Goal: Task Accomplishment & Management: Complete application form

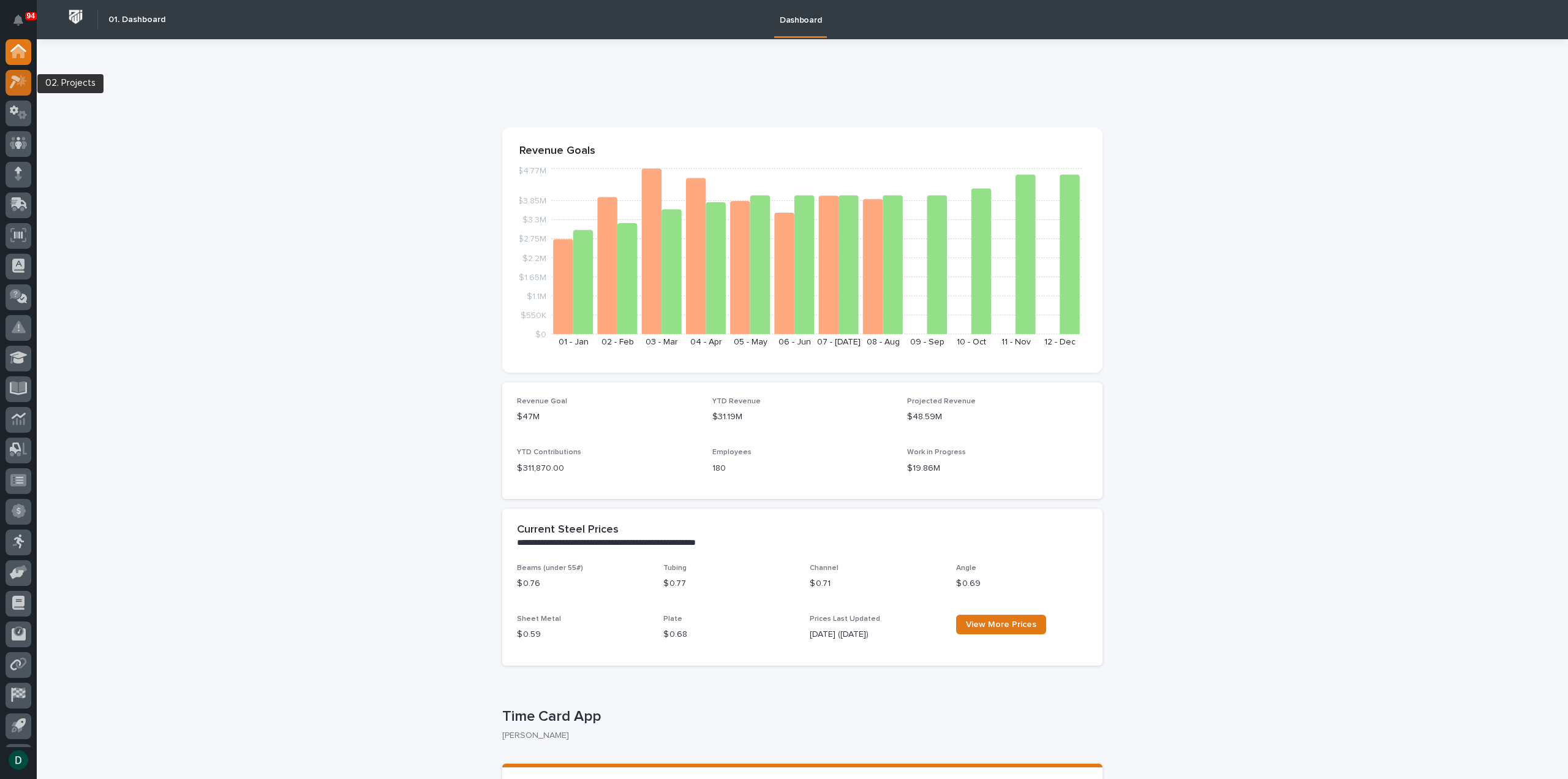
click at [17, 83] on icon at bounding box center [19, 82] width 18 height 14
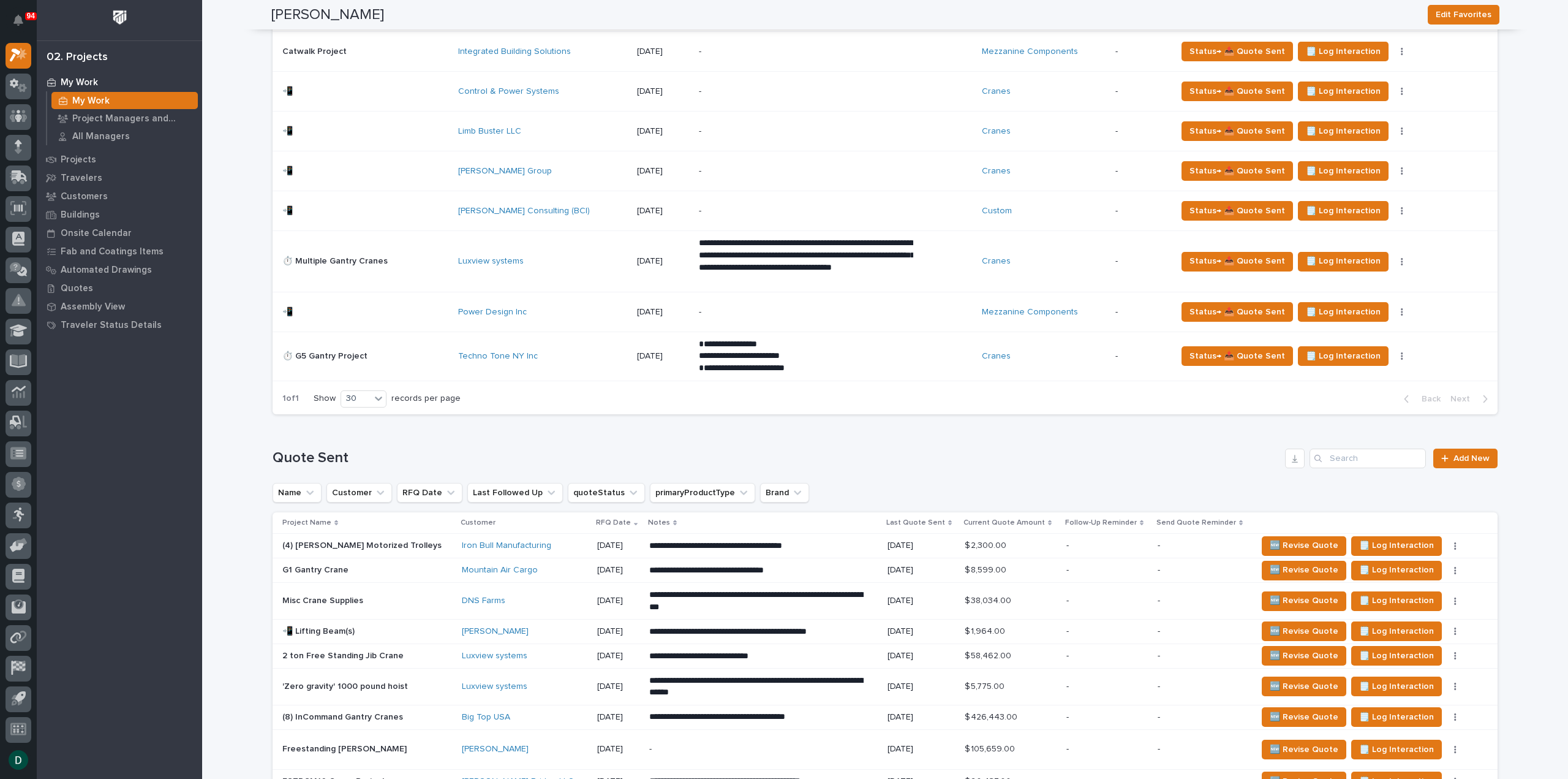
scroll to position [1286, 0]
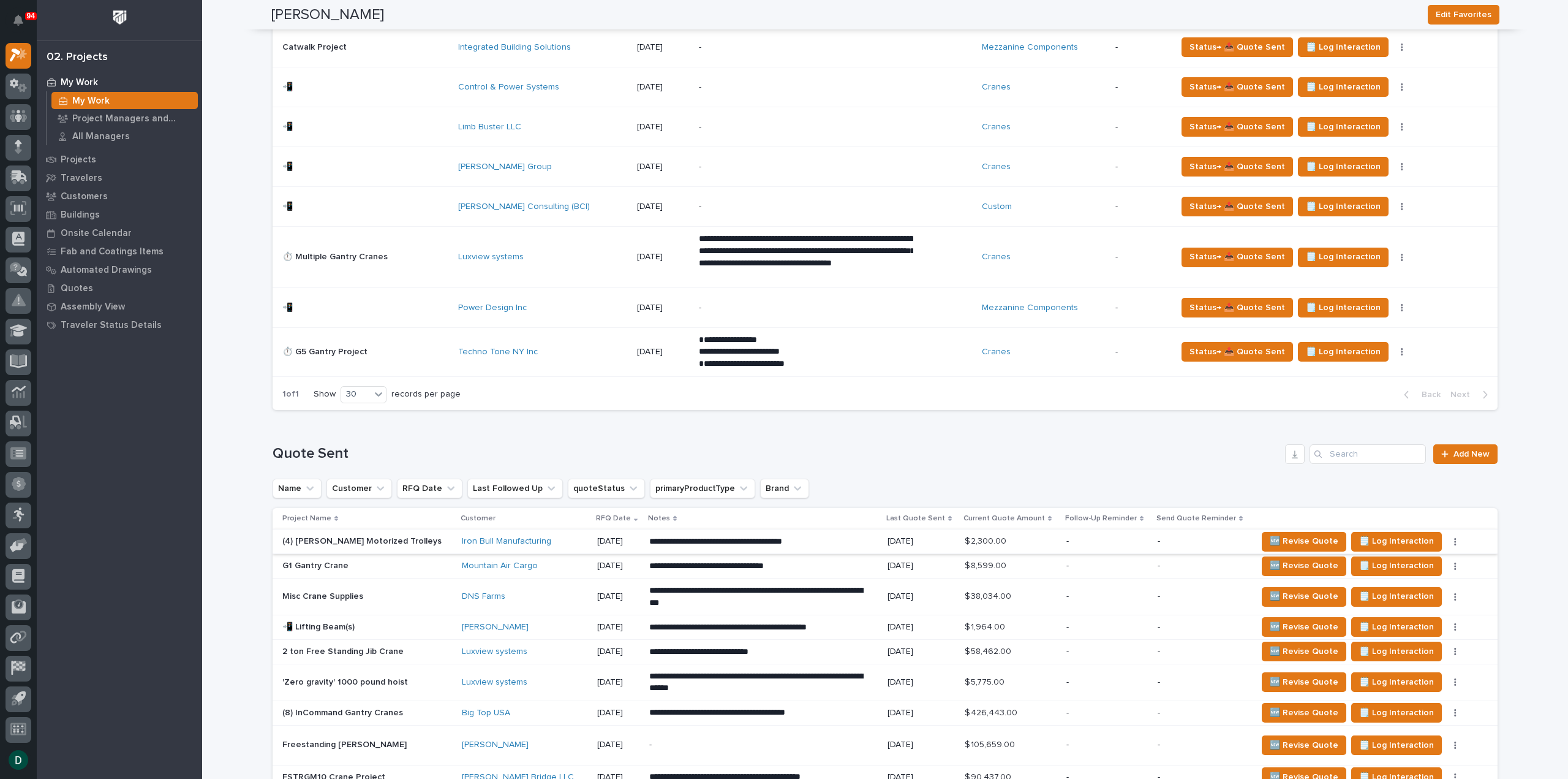
click at [1447, 537] on button "button" at bounding box center [1455, 541] width 17 height 9
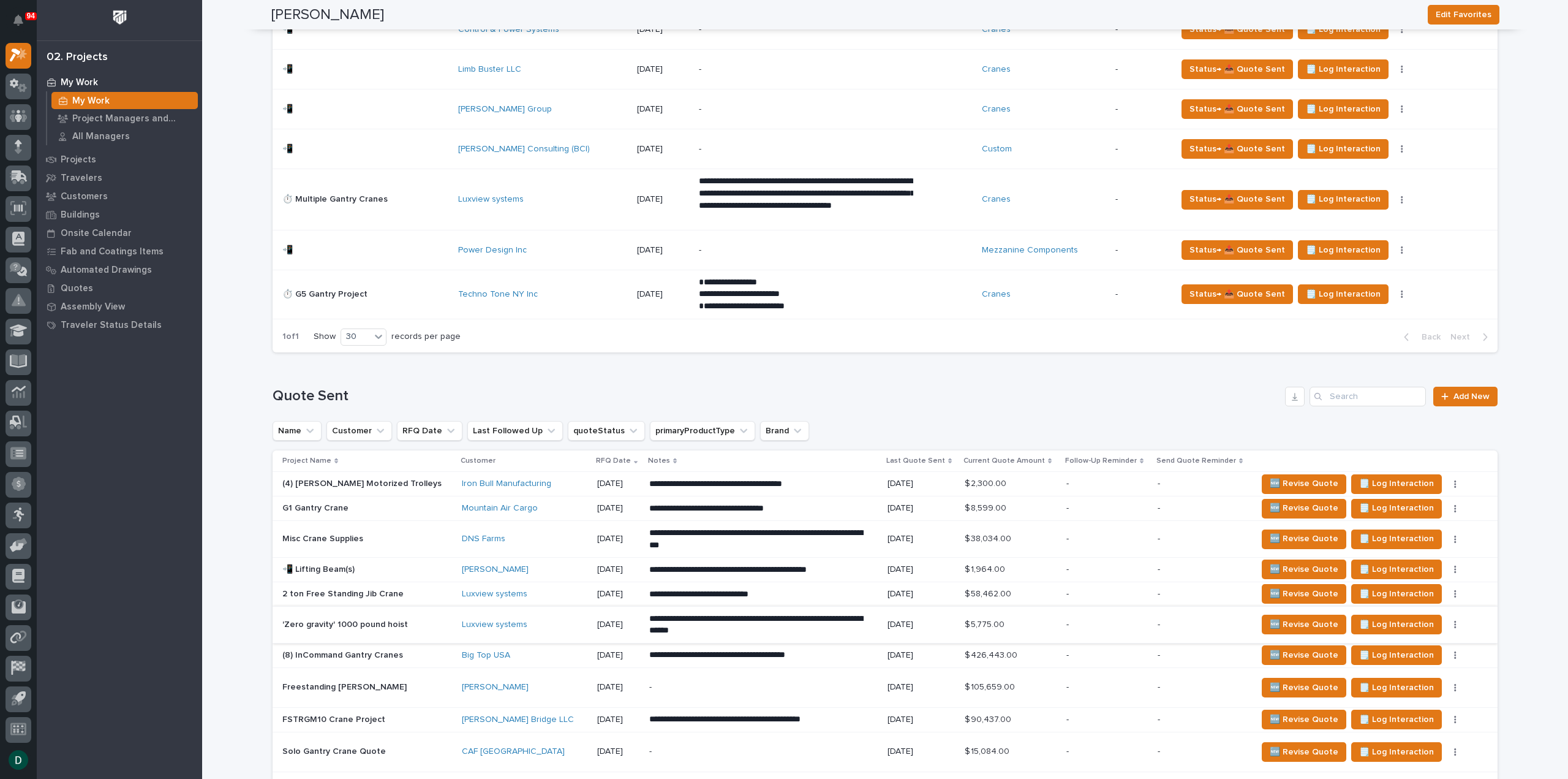
scroll to position [1409, 0]
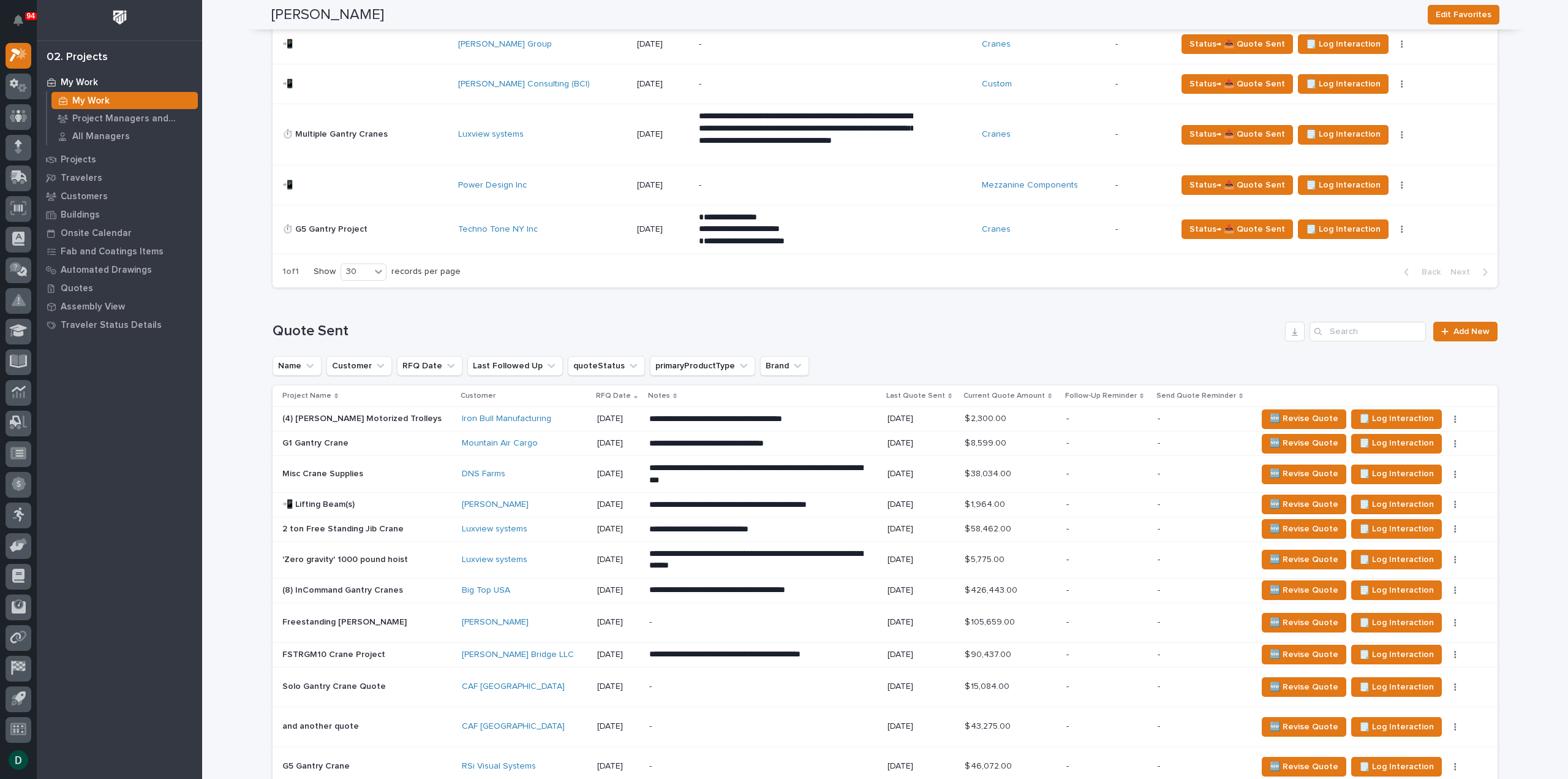
click at [398, 409] on div "(4) Starke Motorized Trolleys (4) Starke Motorized Trolleys" at bounding box center [367, 419] width 170 height 20
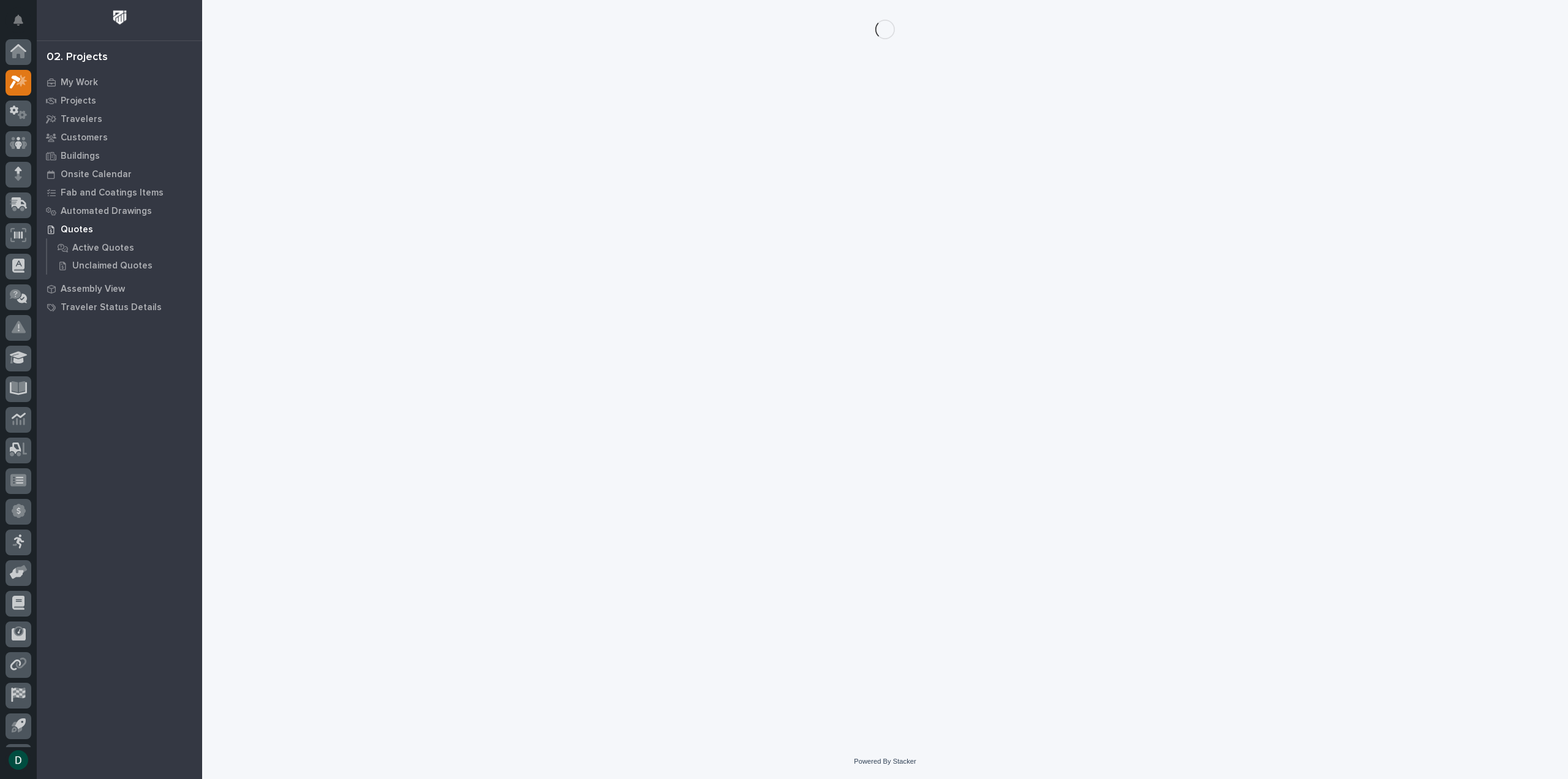
scroll to position [27, 0]
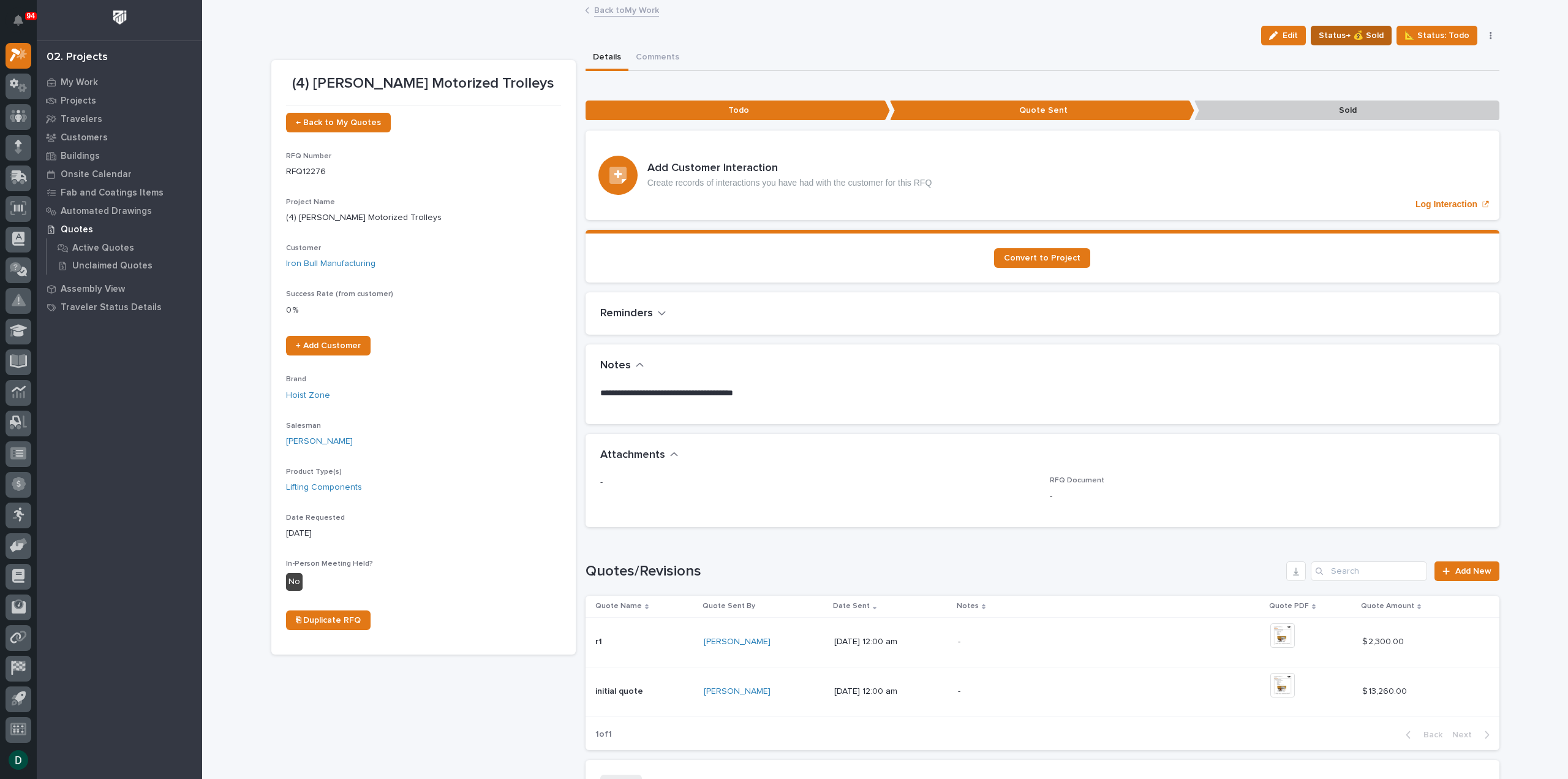
click at [1361, 38] on span "Status→ 💰 Sold" at bounding box center [1351, 35] width 65 height 15
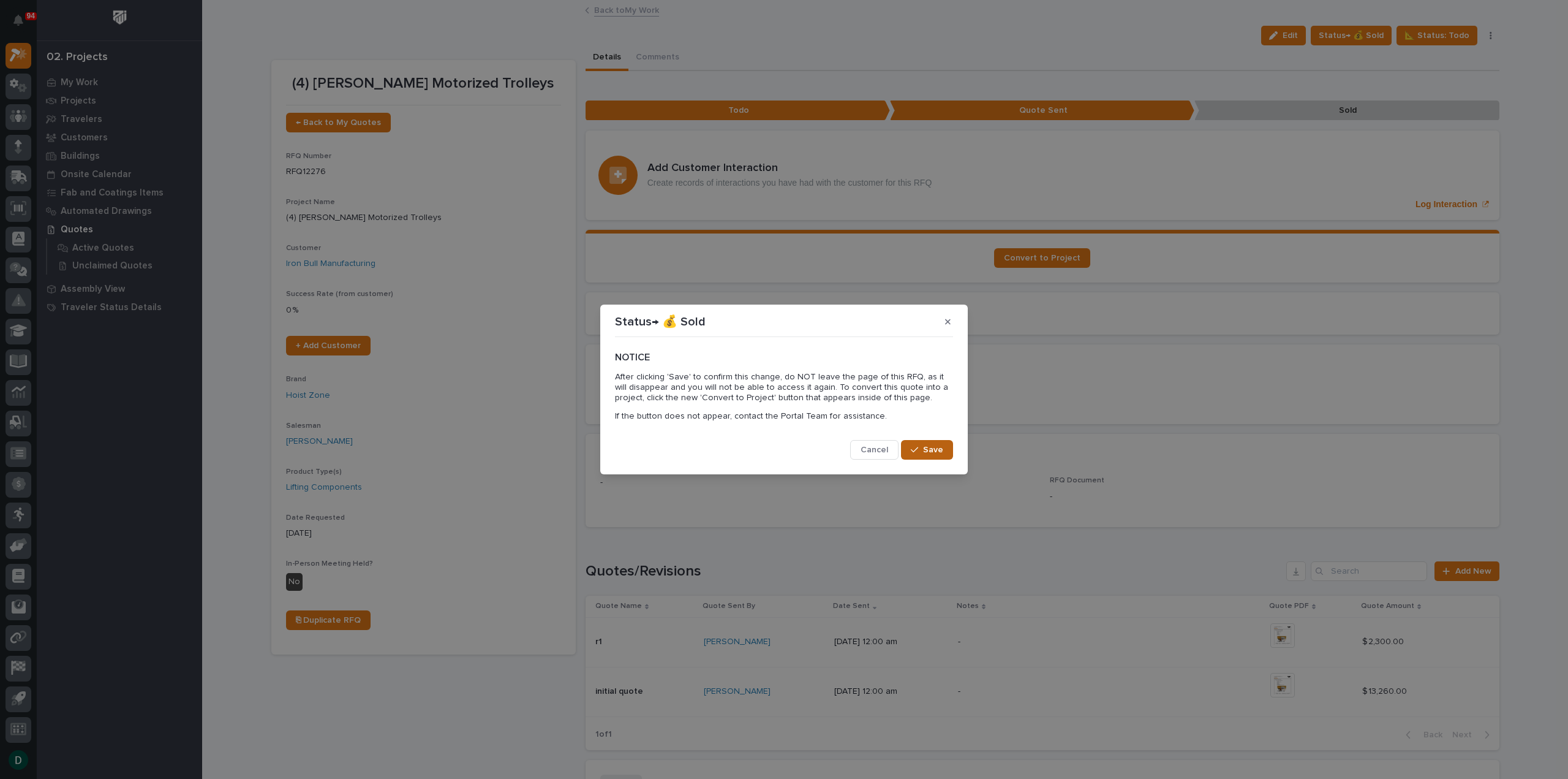
click at [942, 453] on span "Save" at bounding box center [933, 449] width 20 height 11
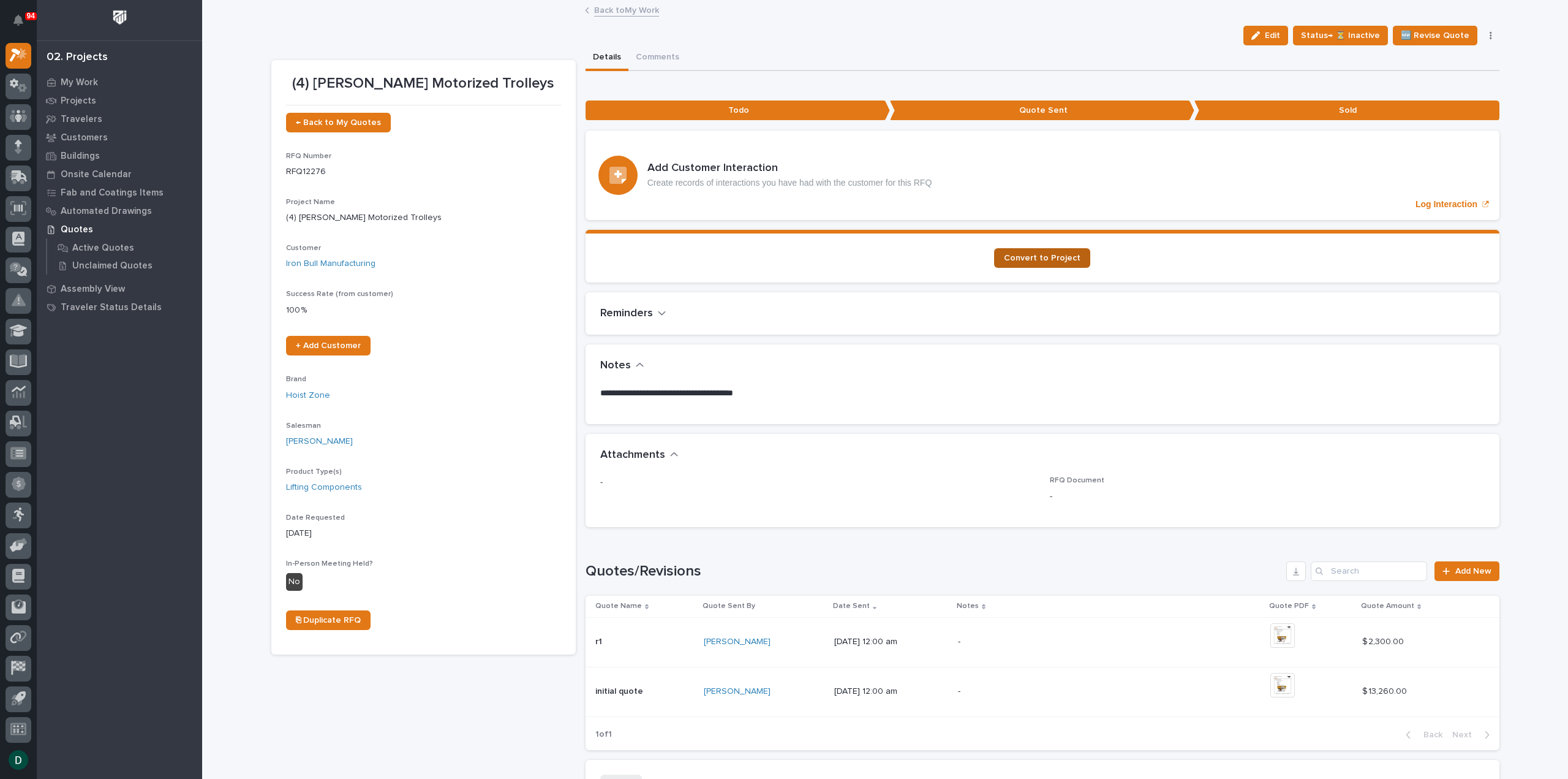
click at [1066, 254] on span "Convert to Project" at bounding box center [1042, 258] width 77 height 9
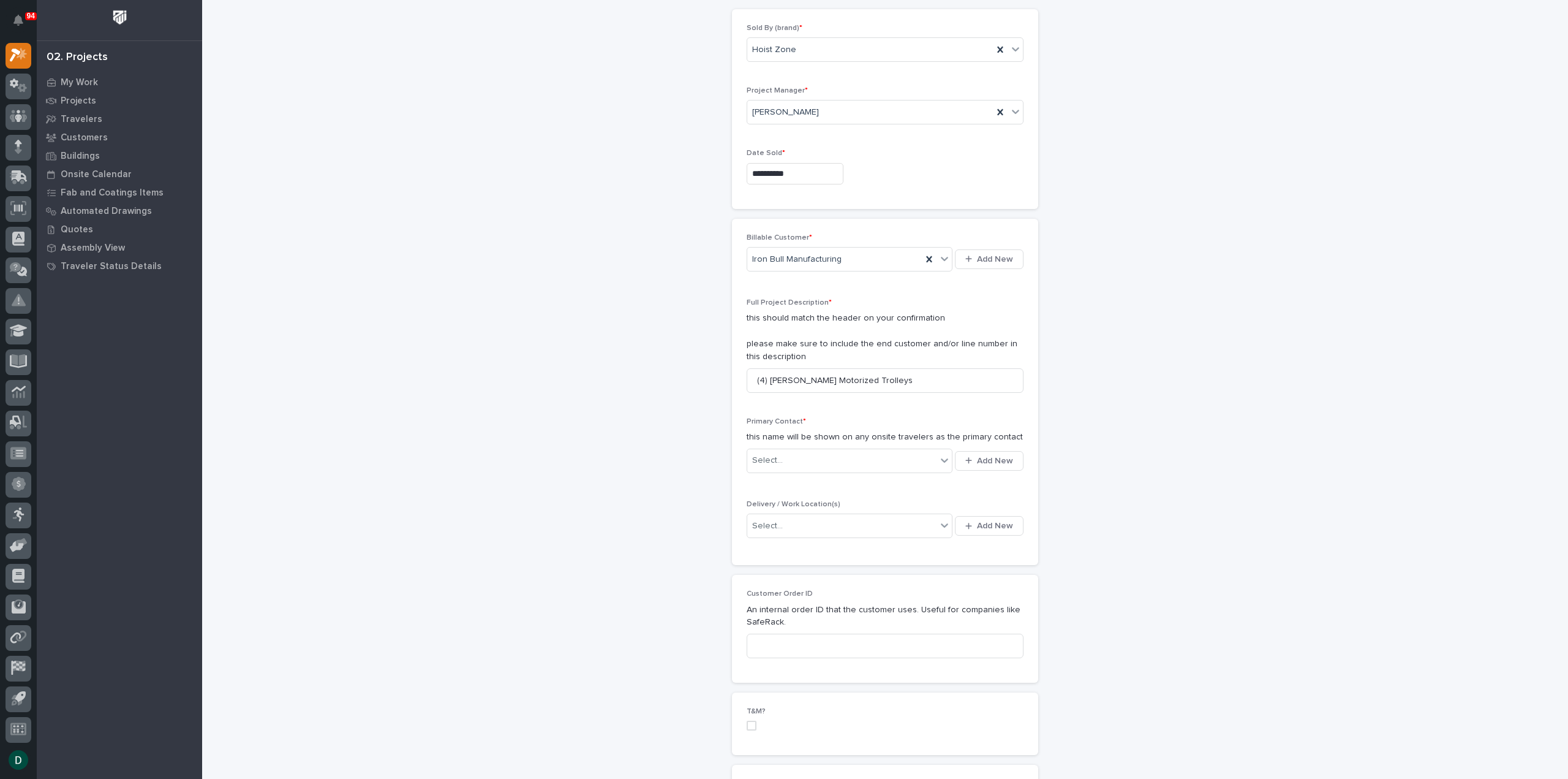
scroll to position [122, 0]
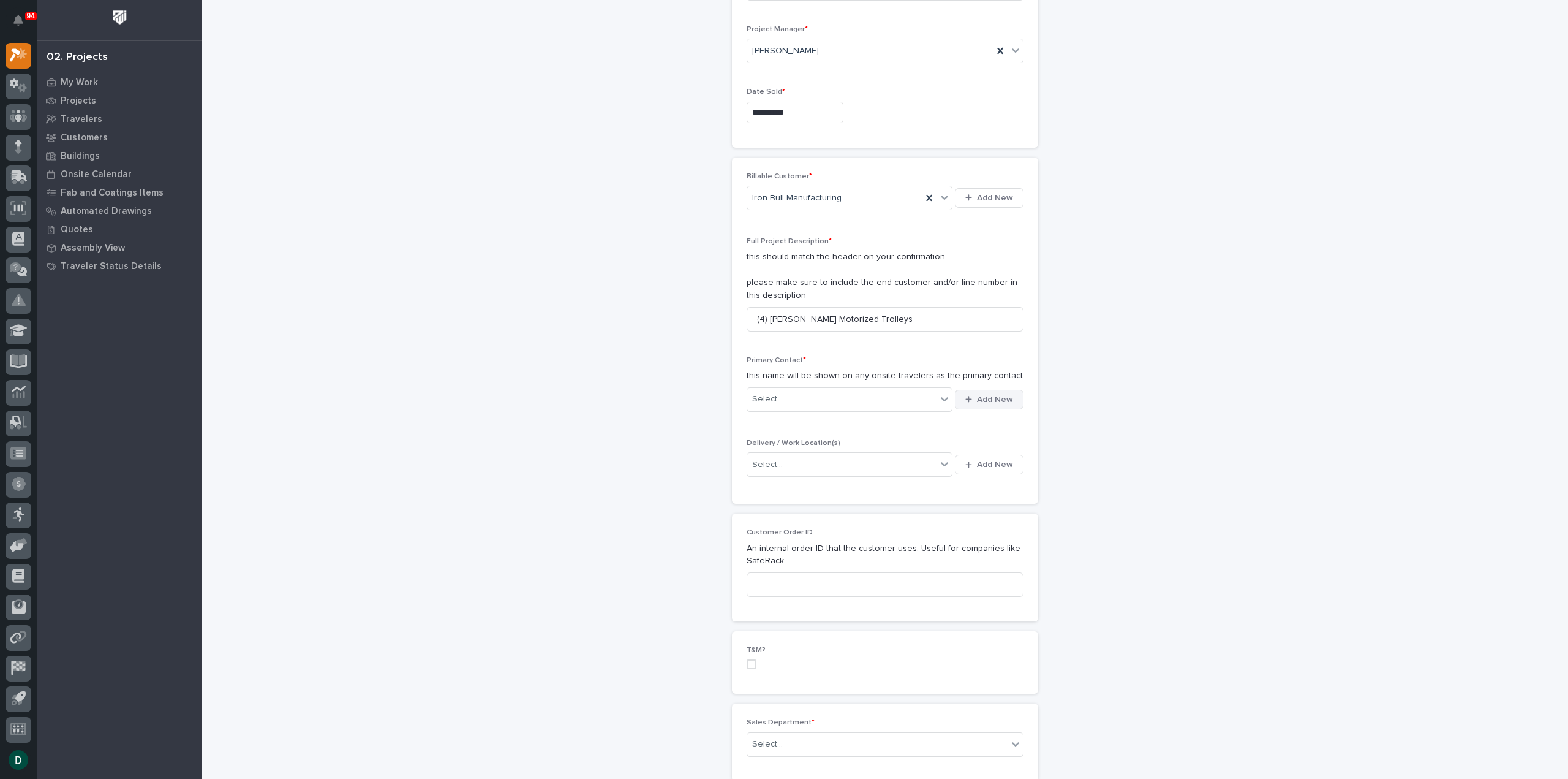
click at [965, 399] on icon "button" at bounding box center [968, 399] width 7 height 8
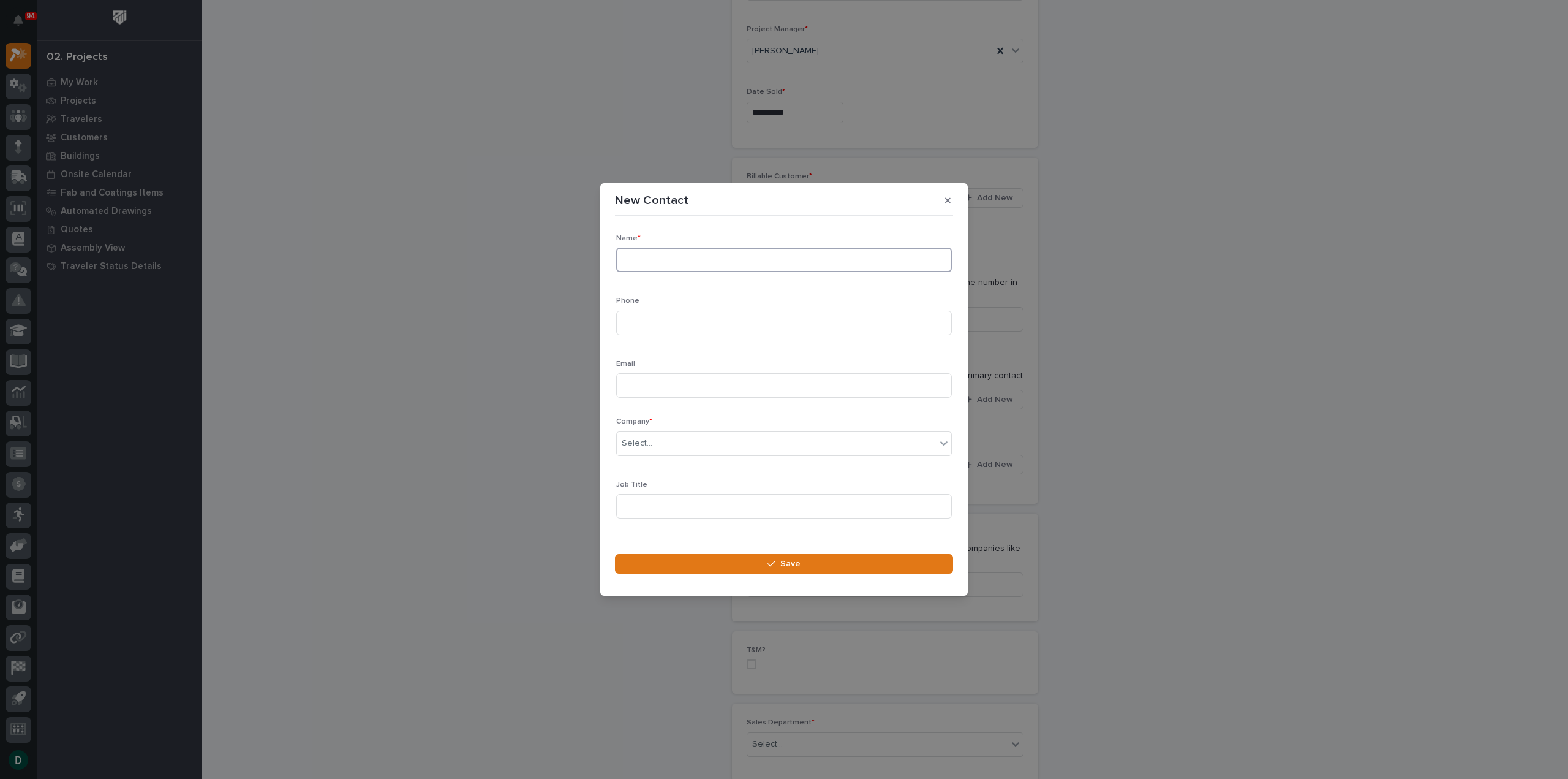
drag, startPoint x: 725, startPoint y: 259, endPoint x: 739, endPoint y: 258, distance: 14.0
click at [727, 259] on input at bounding box center [783, 260] width 335 height 25
type input "S"
type input "Isaac"
click at [746, 449] on div "Select..." at bounding box center [776, 443] width 319 height 20
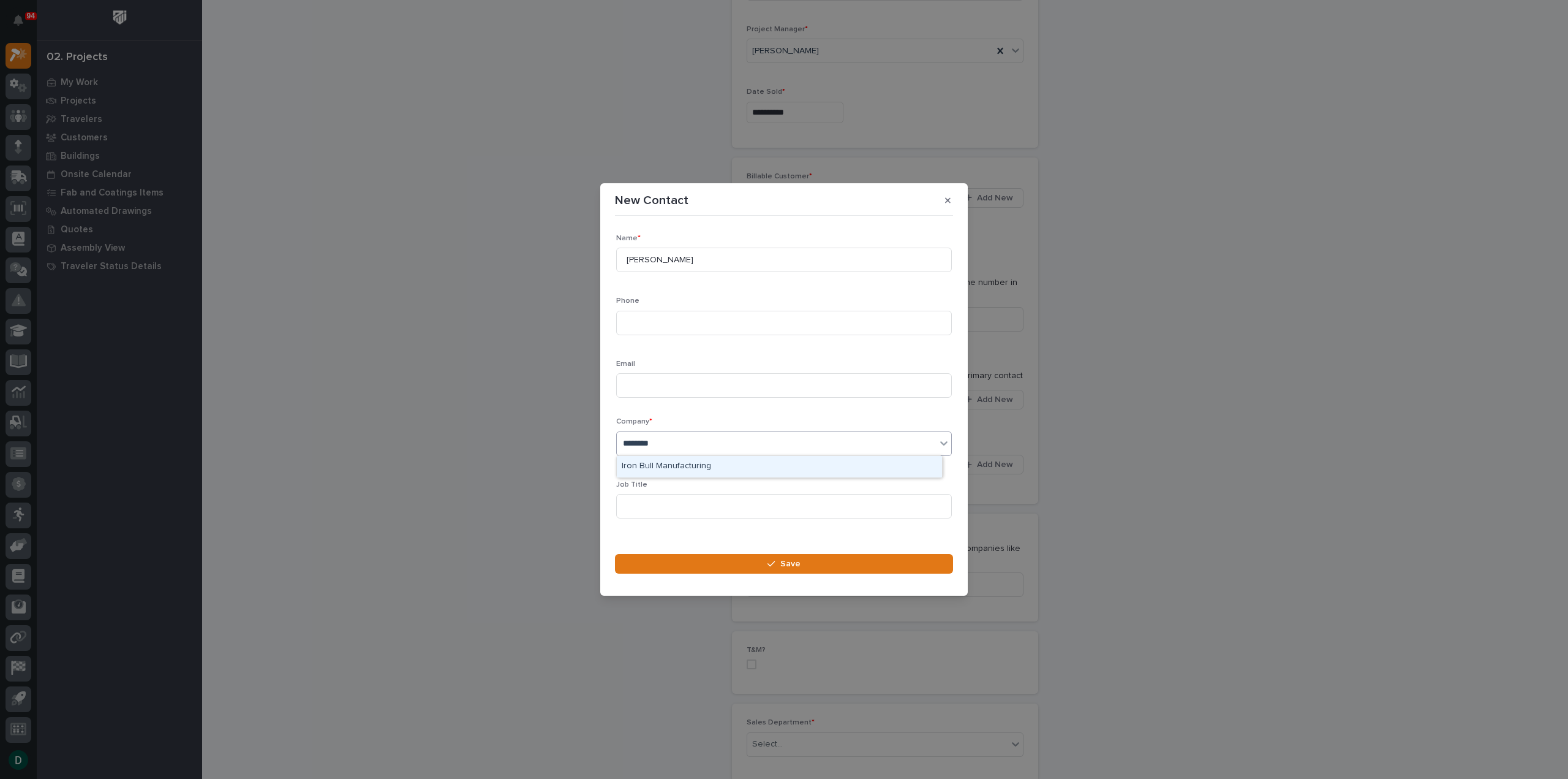
type input "*********"
click at [711, 468] on div "Iron Bull Manufacturing" at bounding box center [779, 467] width 325 height 22
click at [731, 370] on input at bounding box center [783, 368] width 335 height 25
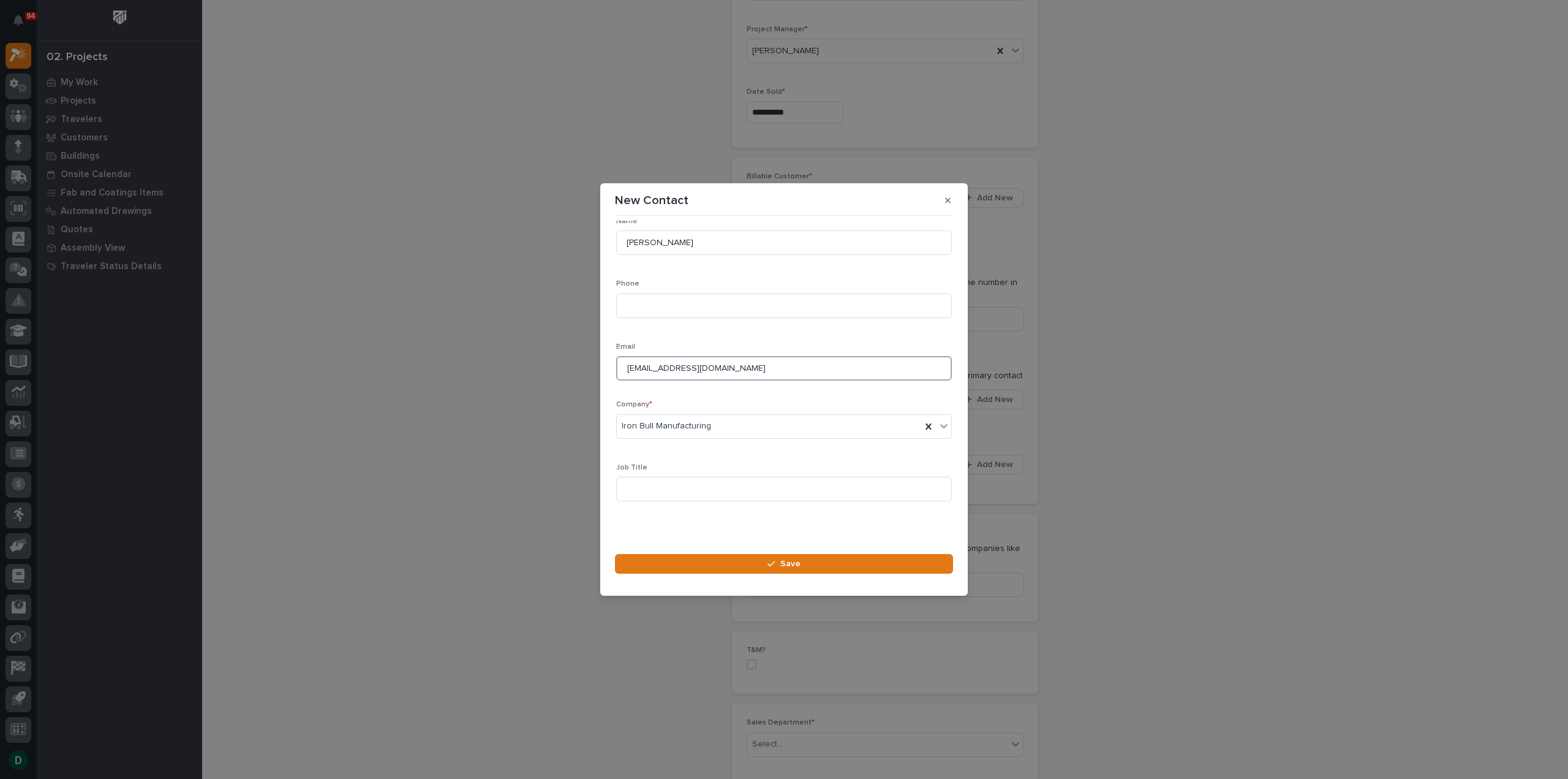
type input "shop@ironbullmfg.com"
click at [837, 562] on button "Save" at bounding box center [784, 564] width 338 height 20
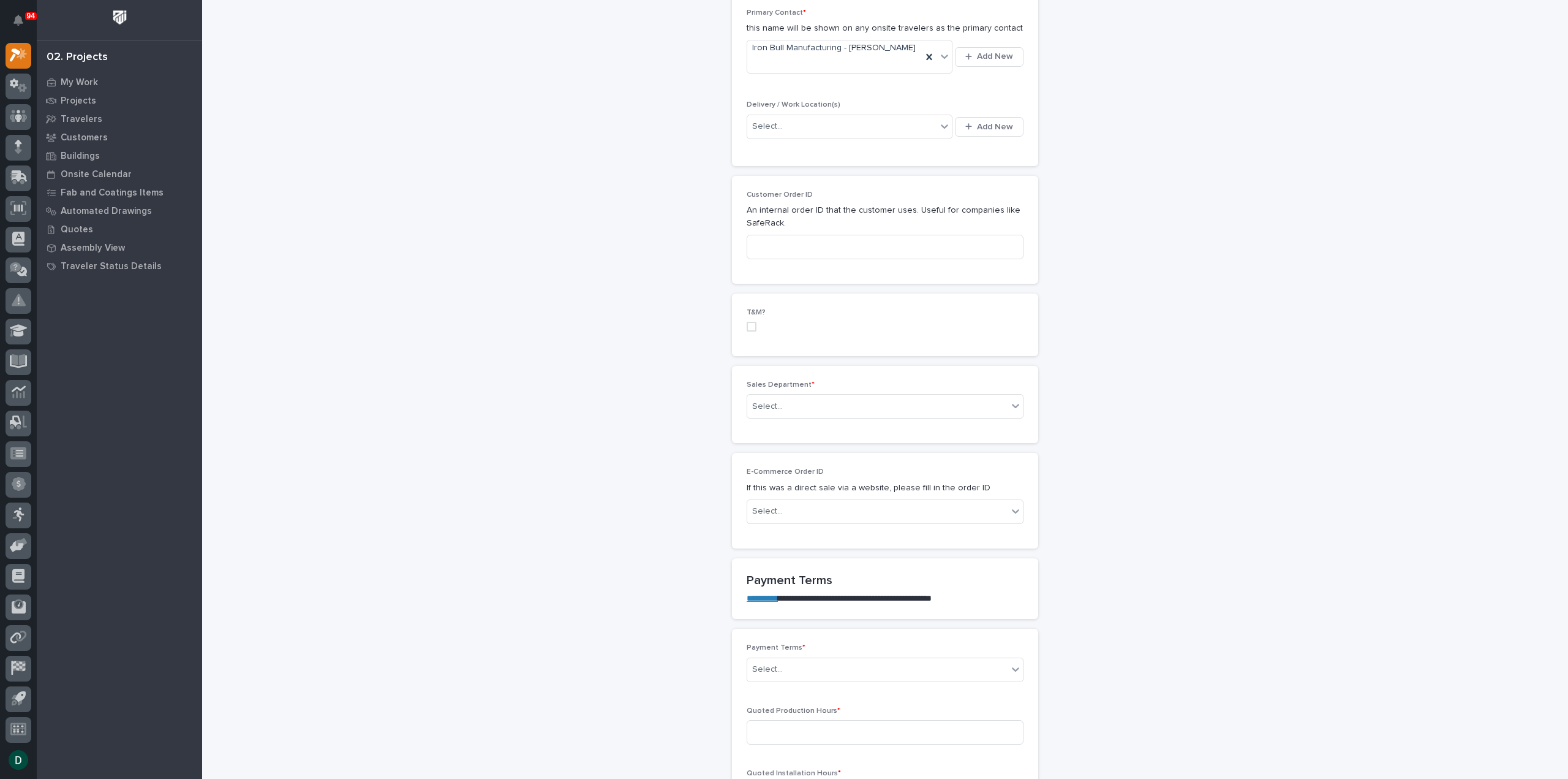
scroll to position [490, 0]
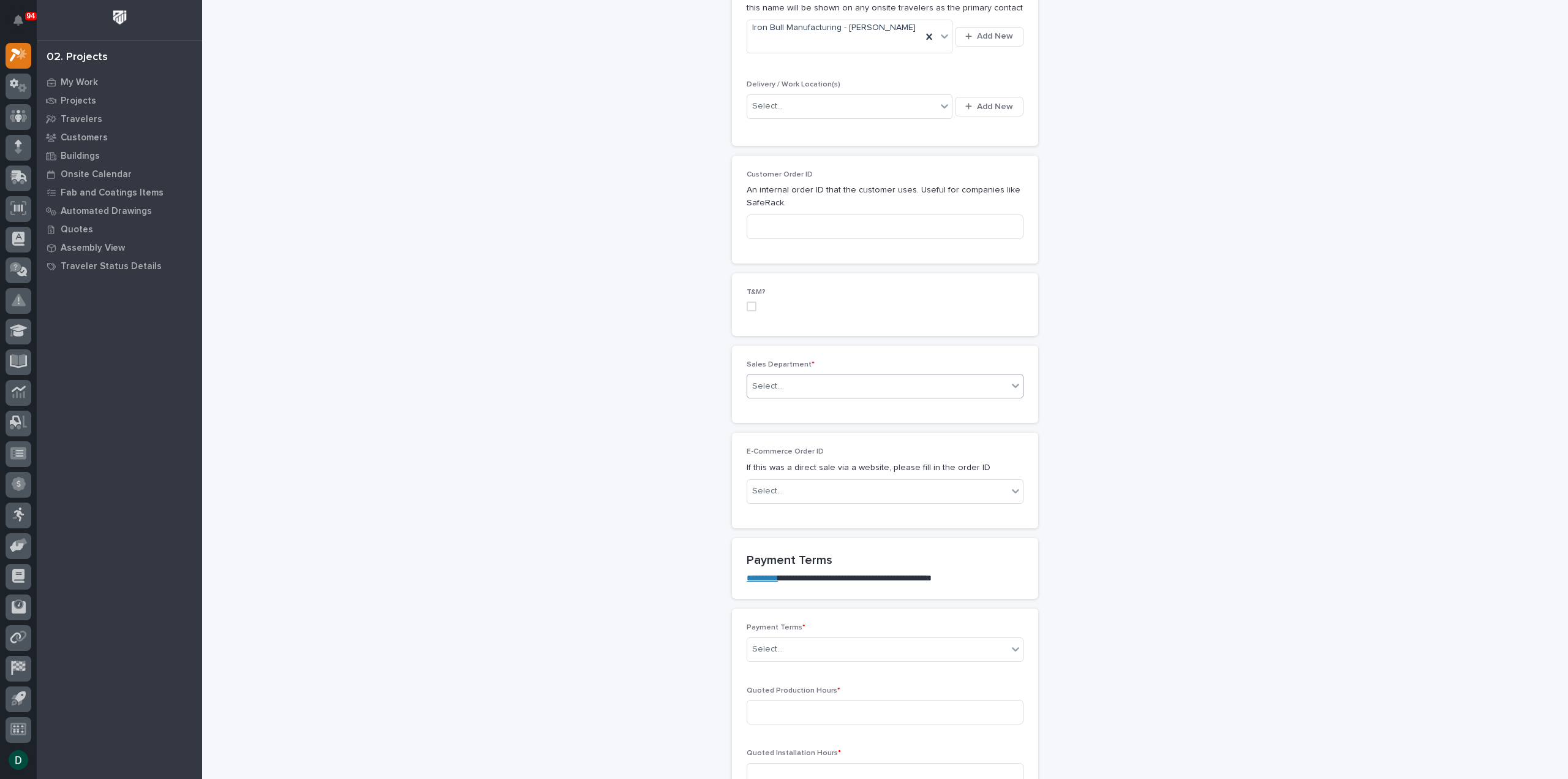
click at [837, 376] on div "Select..." at bounding box center [878, 386] width 261 height 20
click at [830, 401] on div "National Sales" at bounding box center [880, 398] width 276 height 22
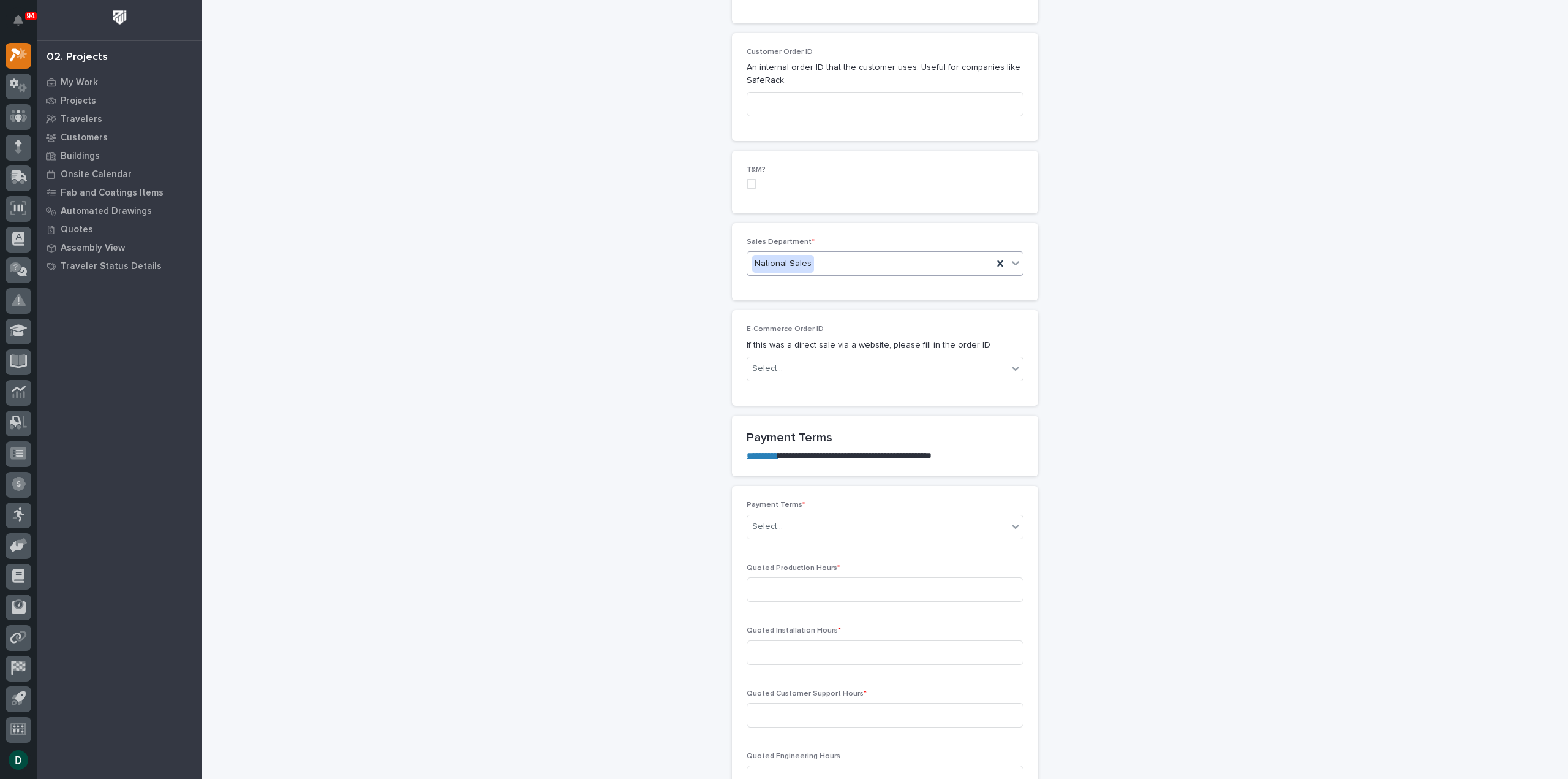
scroll to position [735, 0]
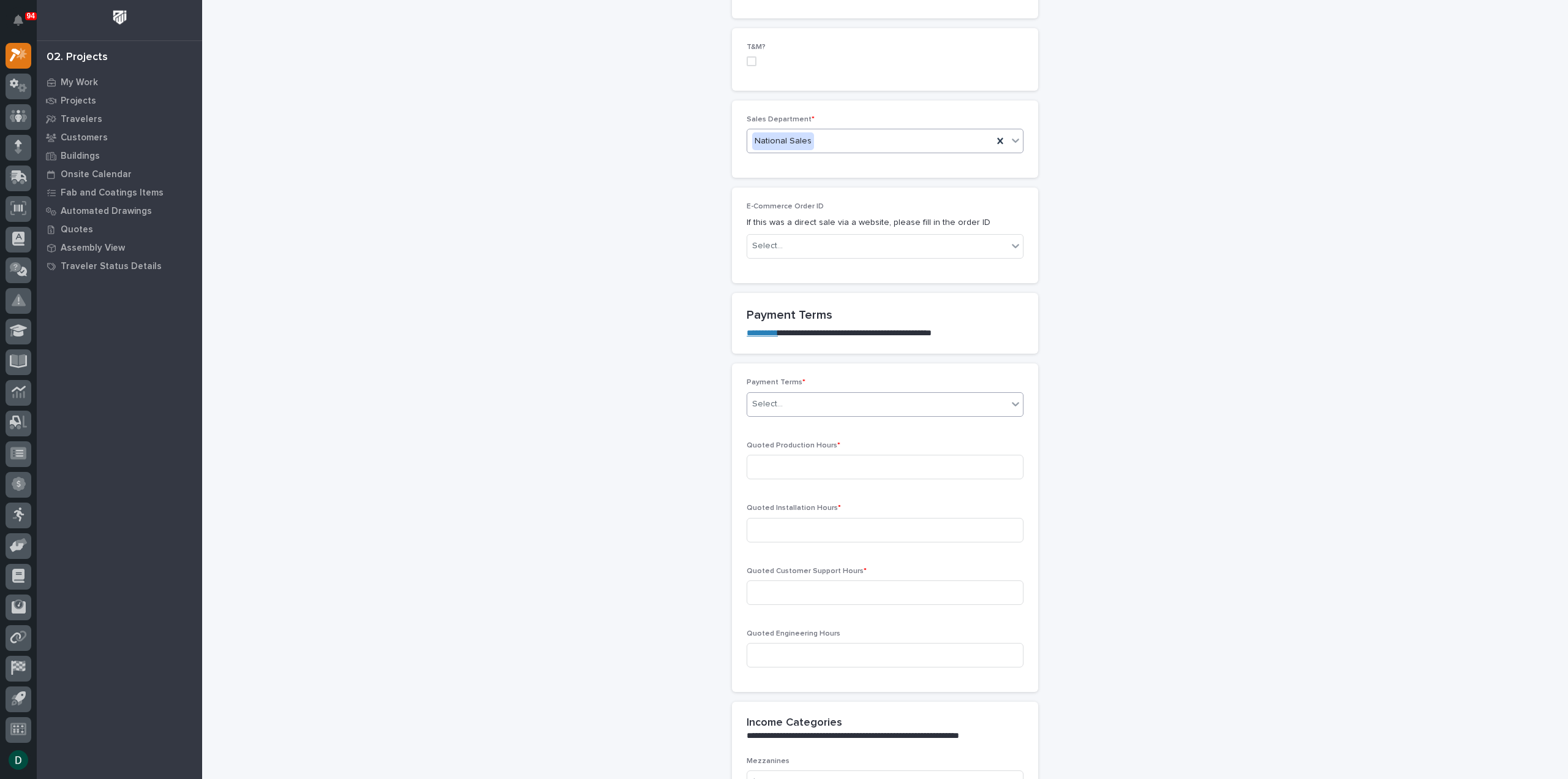
click at [836, 394] on div "Select..." at bounding box center [878, 404] width 261 height 20
click at [813, 523] on div "Other" at bounding box center [880, 522] width 276 height 22
click at [840, 459] on input at bounding box center [885, 467] width 277 height 25
type input "0"
click at [861, 517] on input at bounding box center [885, 529] width 277 height 25
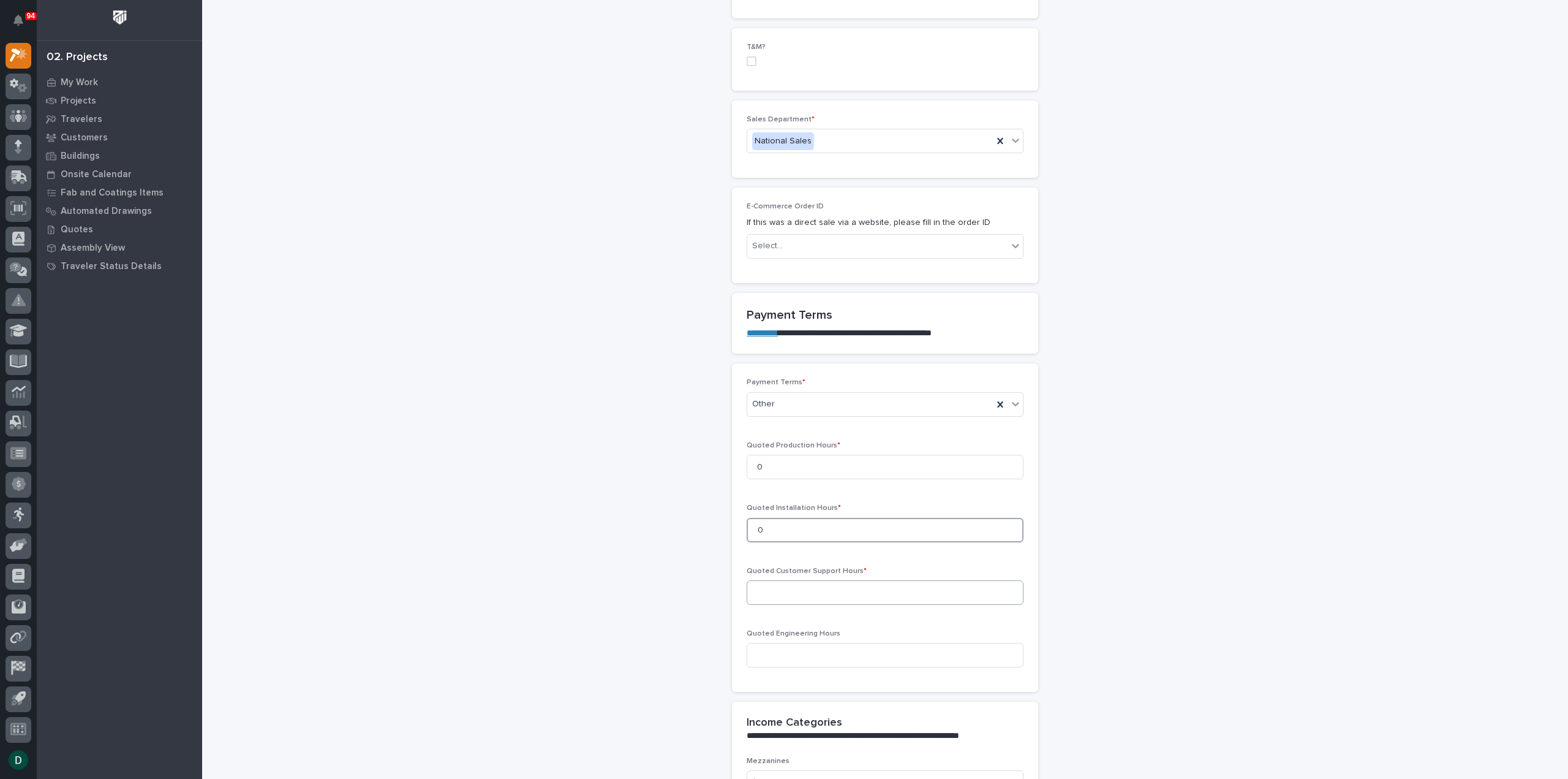
type input "0"
click at [840, 588] on input at bounding box center [885, 592] width 277 height 25
type input "0"
click at [819, 643] on input at bounding box center [885, 655] width 277 height 25
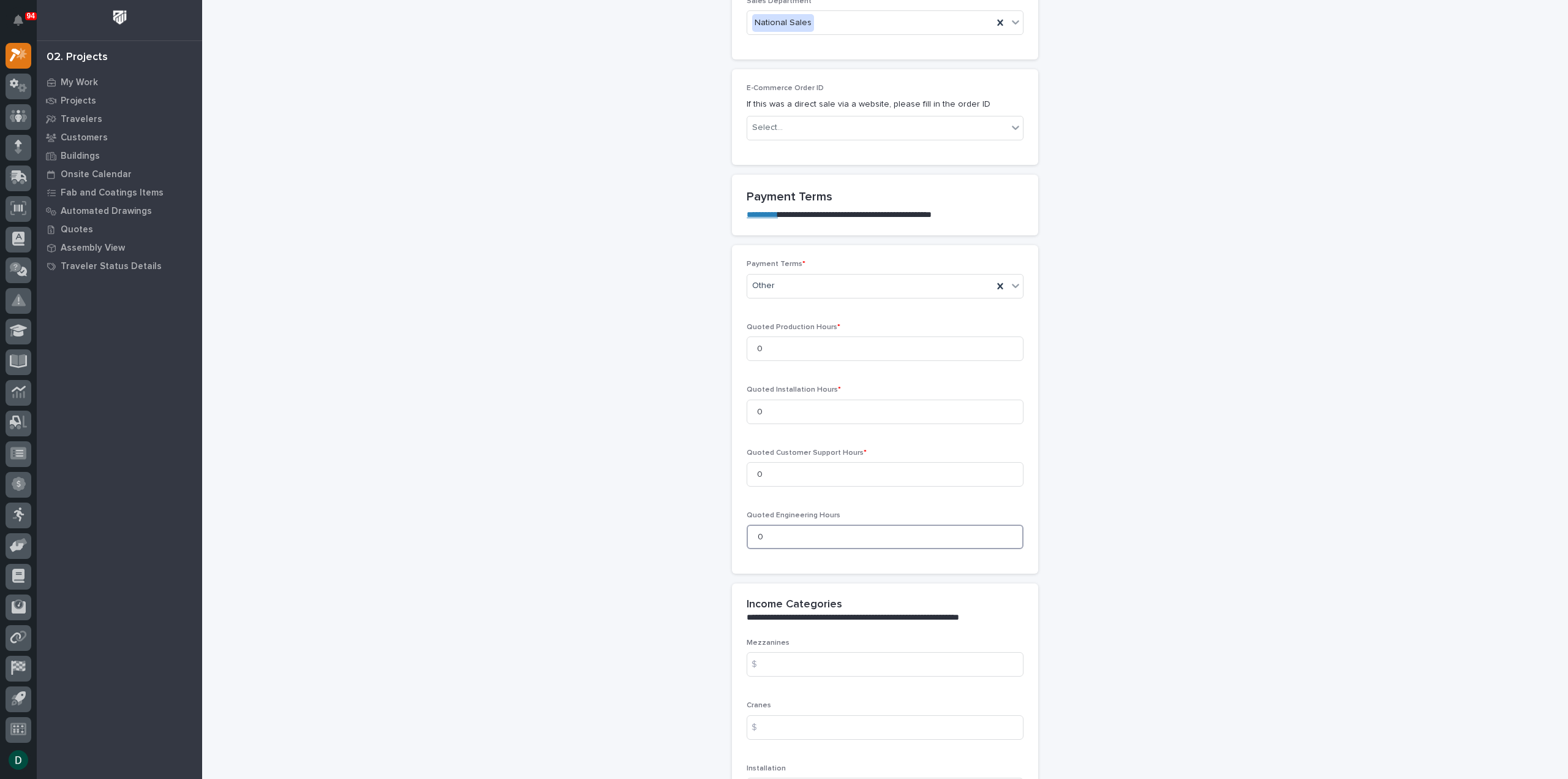
scroll to position [858, 0]
type input "0"
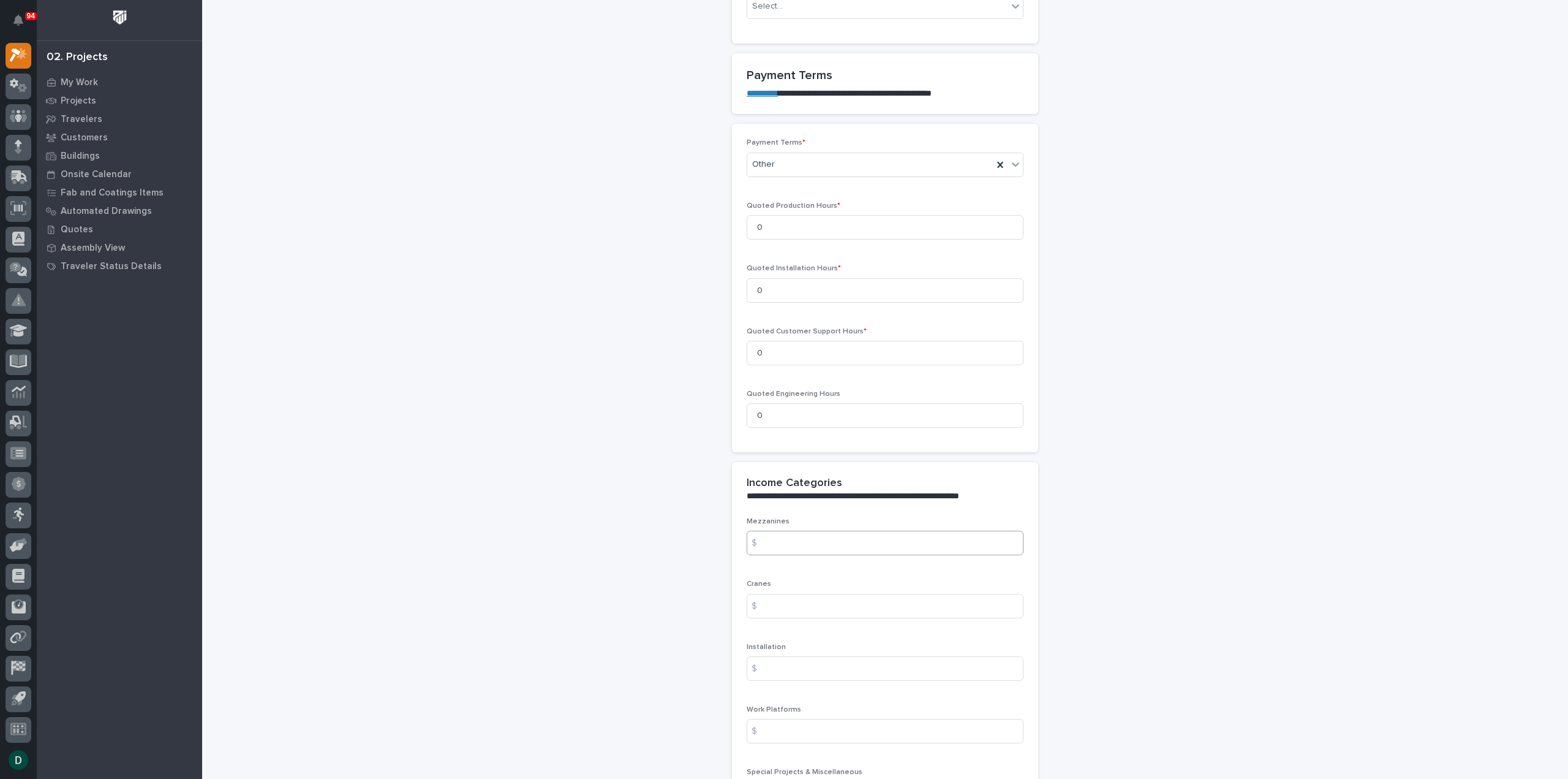
scroll to position [980, 0]
click at [863, 525] on input at bounding box center [885, 537] width 277 height 25
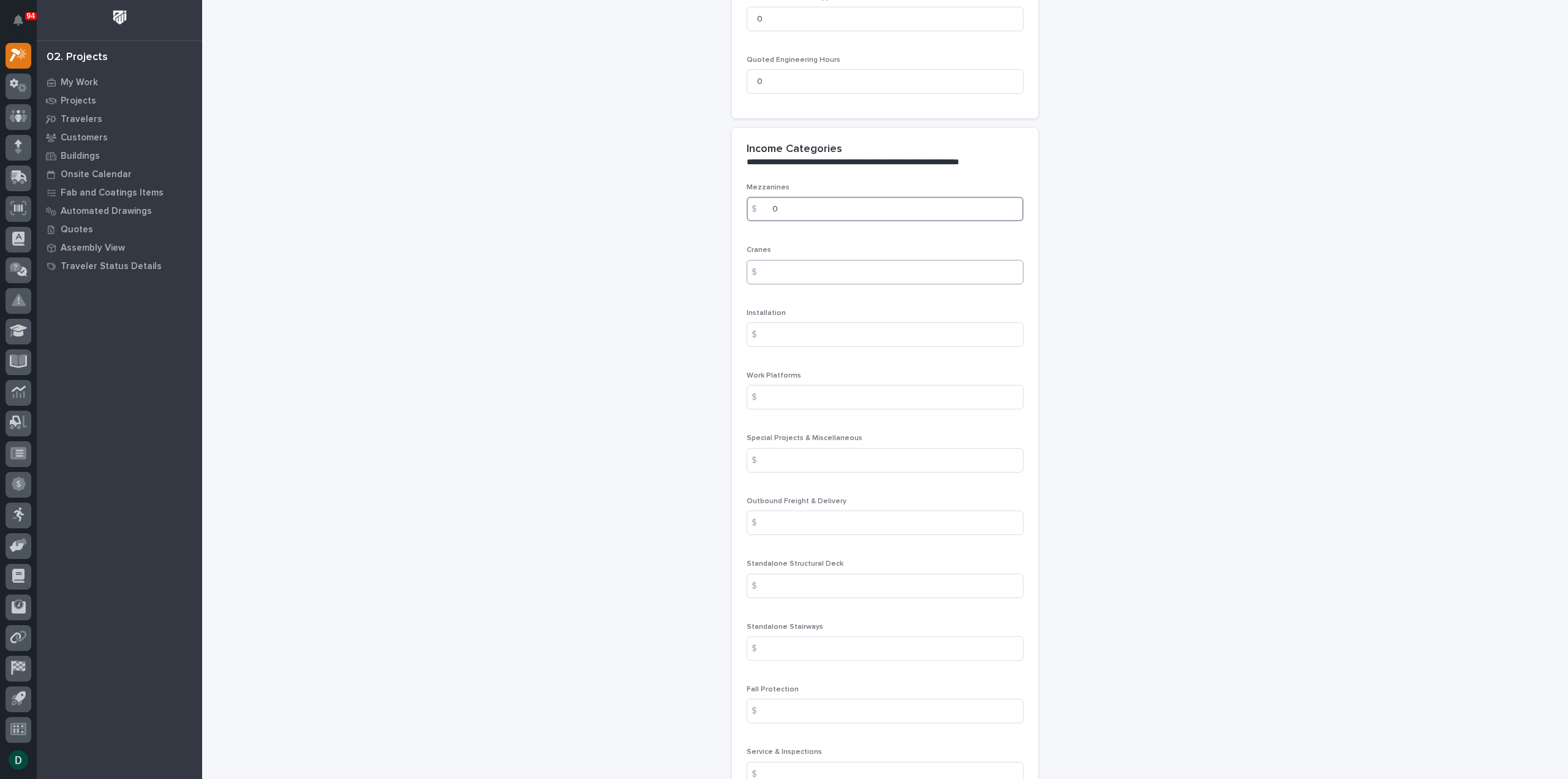
scroll to position [1409, 0]
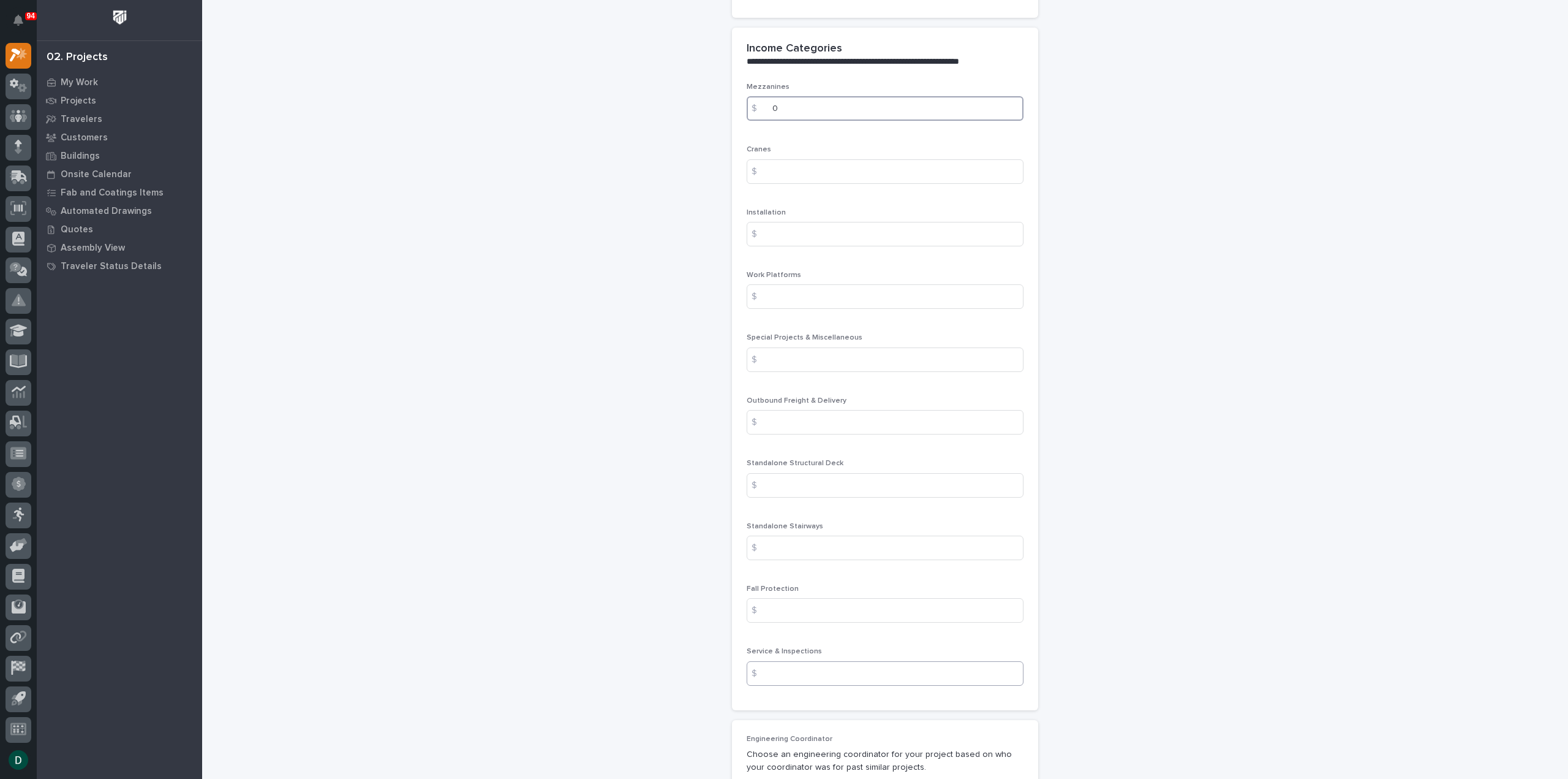
type input "0"
click at [808, 661] on input at bounding box center [885, 673] width 277 height 25
type input "0"
click at [822, 598] on input at bounding box center [885, 610] width 277 height 25
type input "0"
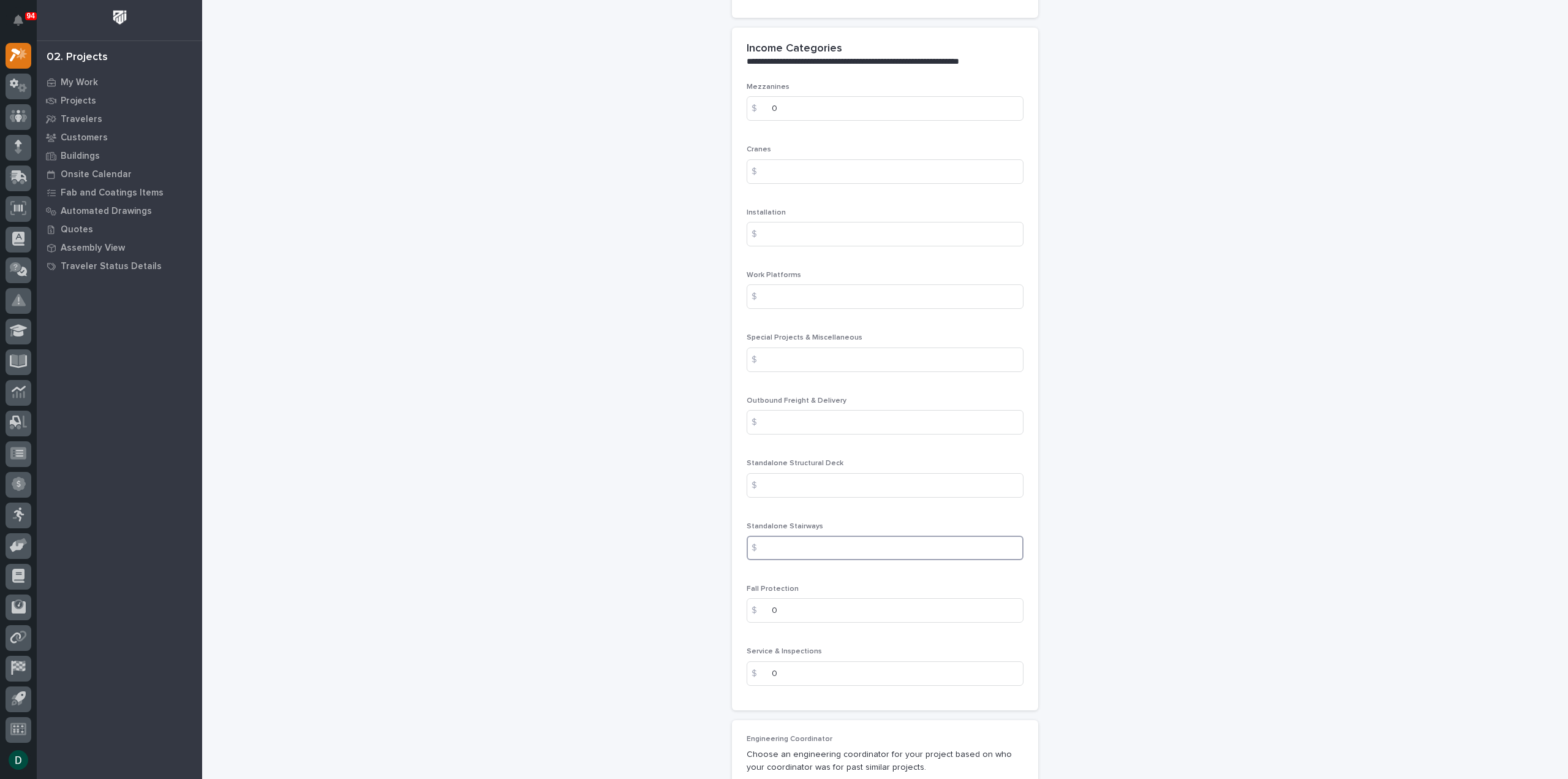
click at [817, 535] on input at bounding box center [885, 547] width 277 height 25
type input "0"
click at [812, 478] on input at bounding box center [885, 485] width 277 height 25
type input "0"
click at [837, 410] on input at bounding box center [885, 422] width 277 height 25
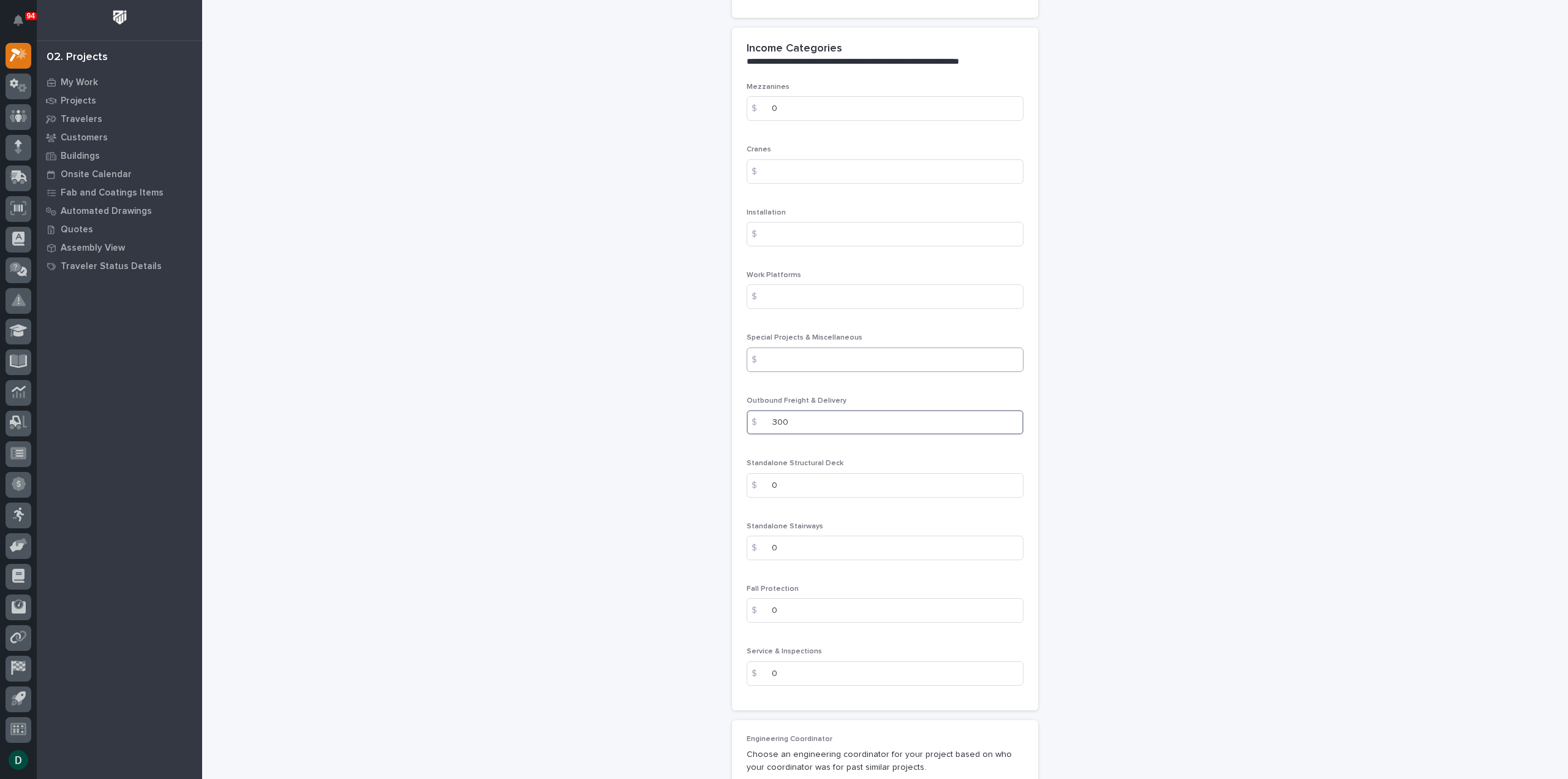
type input "300"
click at [813, 347] on input at bounding box center [885, 359] width 277 height 25
type input "0"
click at [804, 285] on input at bounding box center [885, 296] width 277 height 25
type input "0"
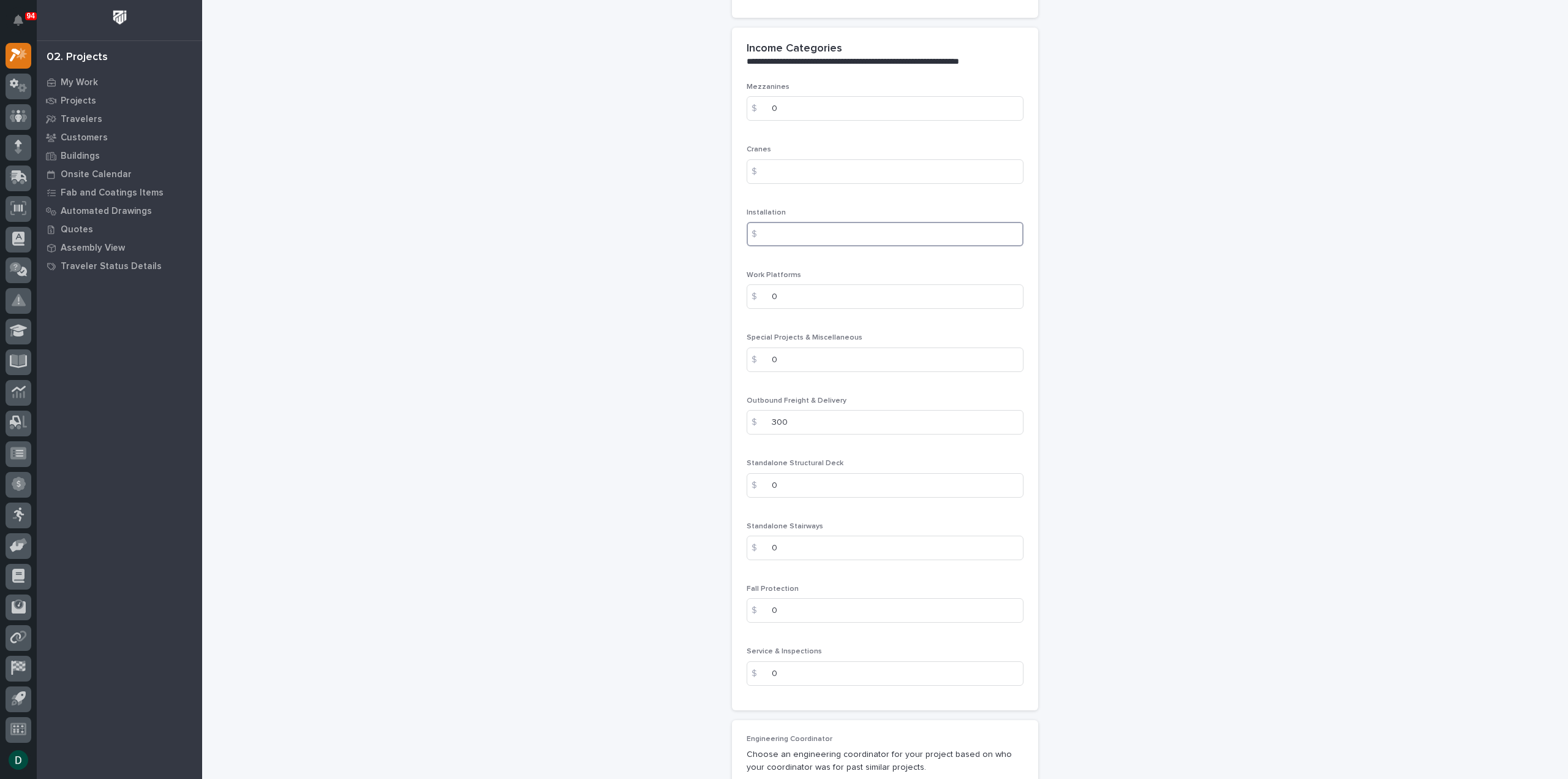
click at [792, 222] on input at bounding box center [885, 234] width 277 height 25
type input "0"
click at [807, 159] on input at bounding box center [885, 171] width 277 height 25
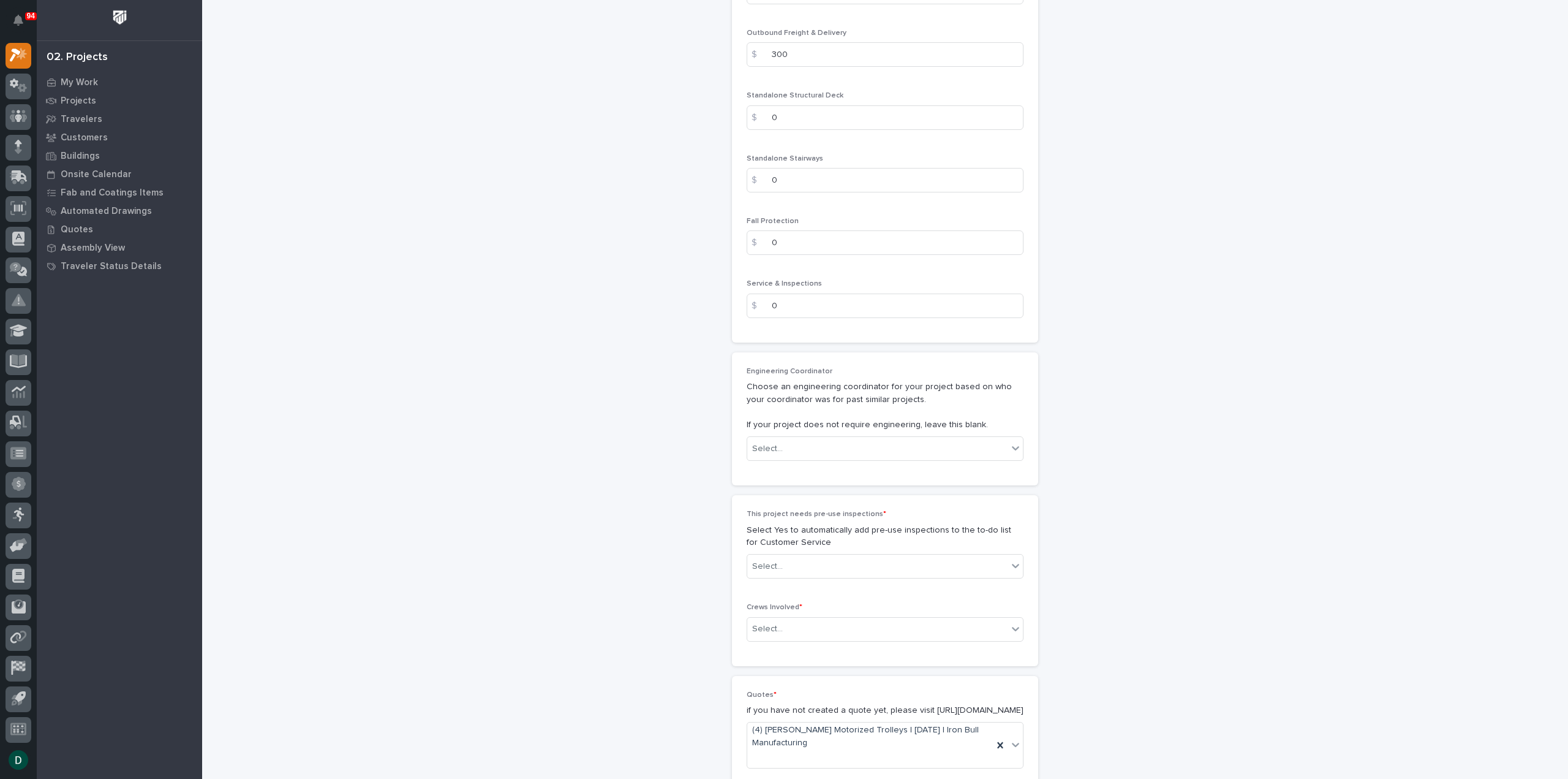
scroll to position [1838, 0]
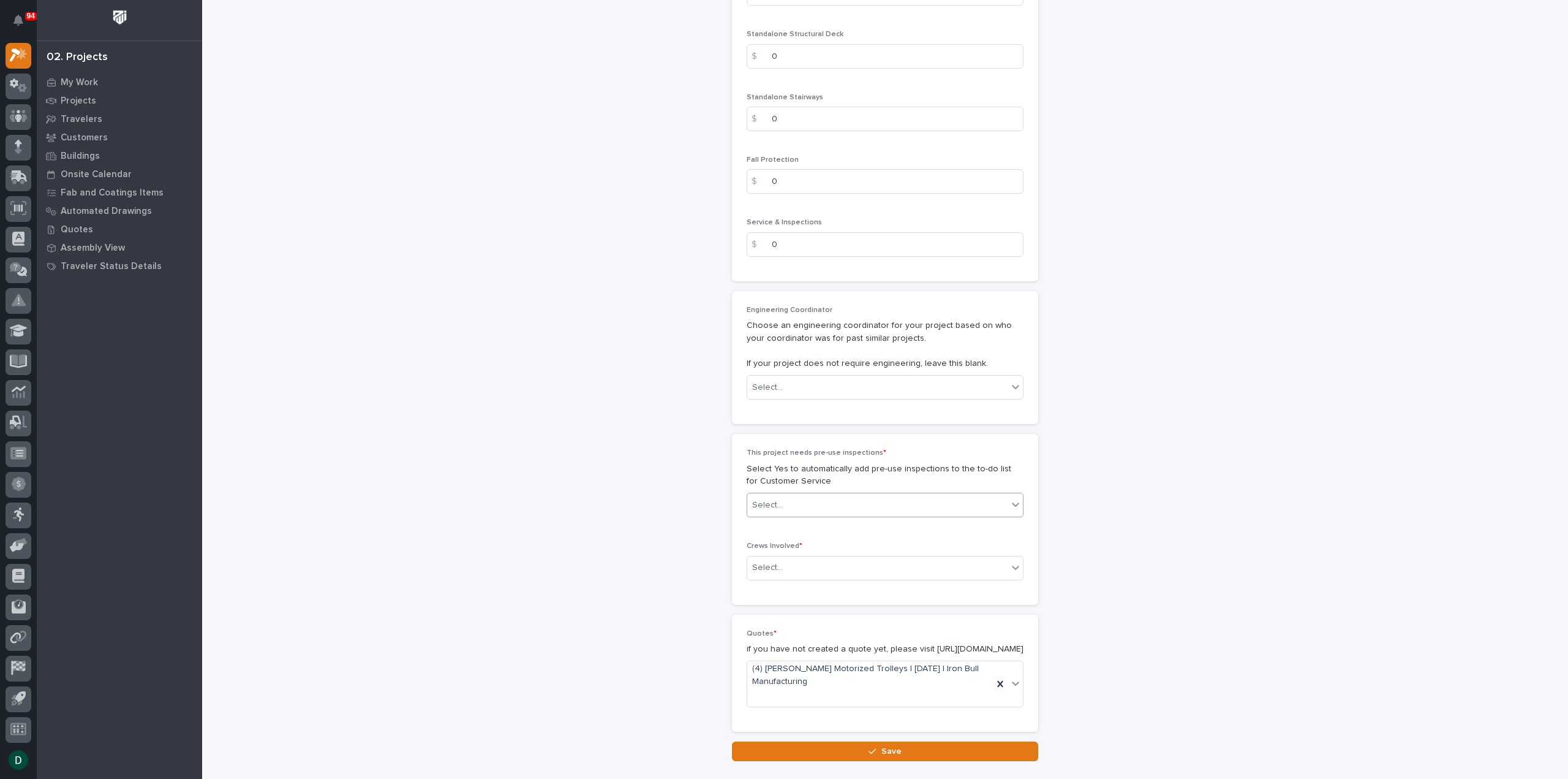
type input "2000"
click at [852, 495] on div "Select..." at bounding box center [878, 505] width 261 height 20
click at [806, 535] on div "No" at bounding box center [880, 536] width 276 height 22
click at [840, 557] on div "Select..." at bounding box center [878, 567] width 261 height 20
click at [846, 520] on div "This project needs pre-use inspections * Select Yes to automatically add pre-us…" at bounding box center [885, 519] width 277 height 141
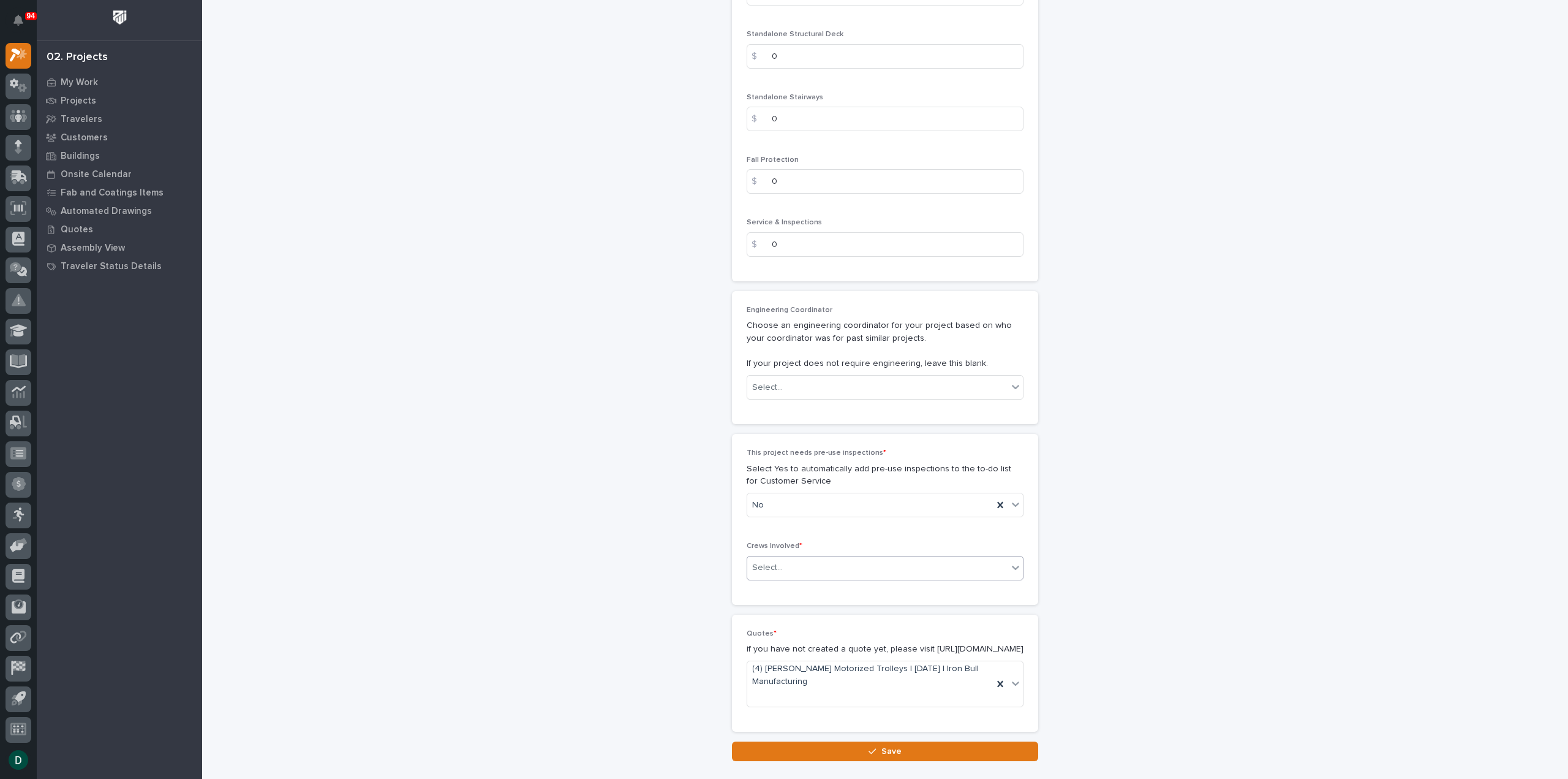
click at [822, 559] on div "Select..." at bounding box center [878, 567] width 261 height 20
click at [816, 621] on div "Customer Support" at bounding box center [880, 620] width 276 height 22
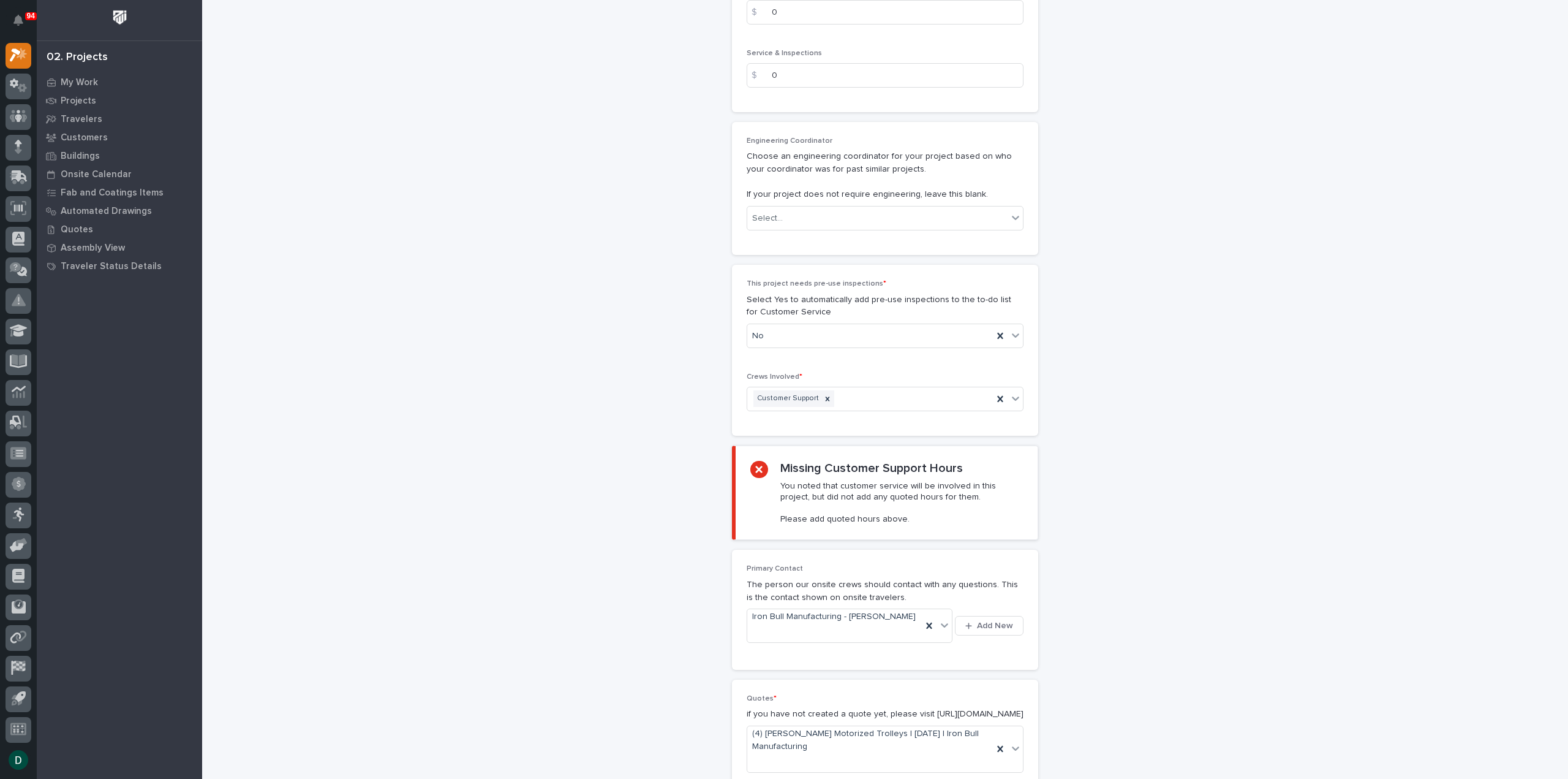
scroll to position [2022, 0]
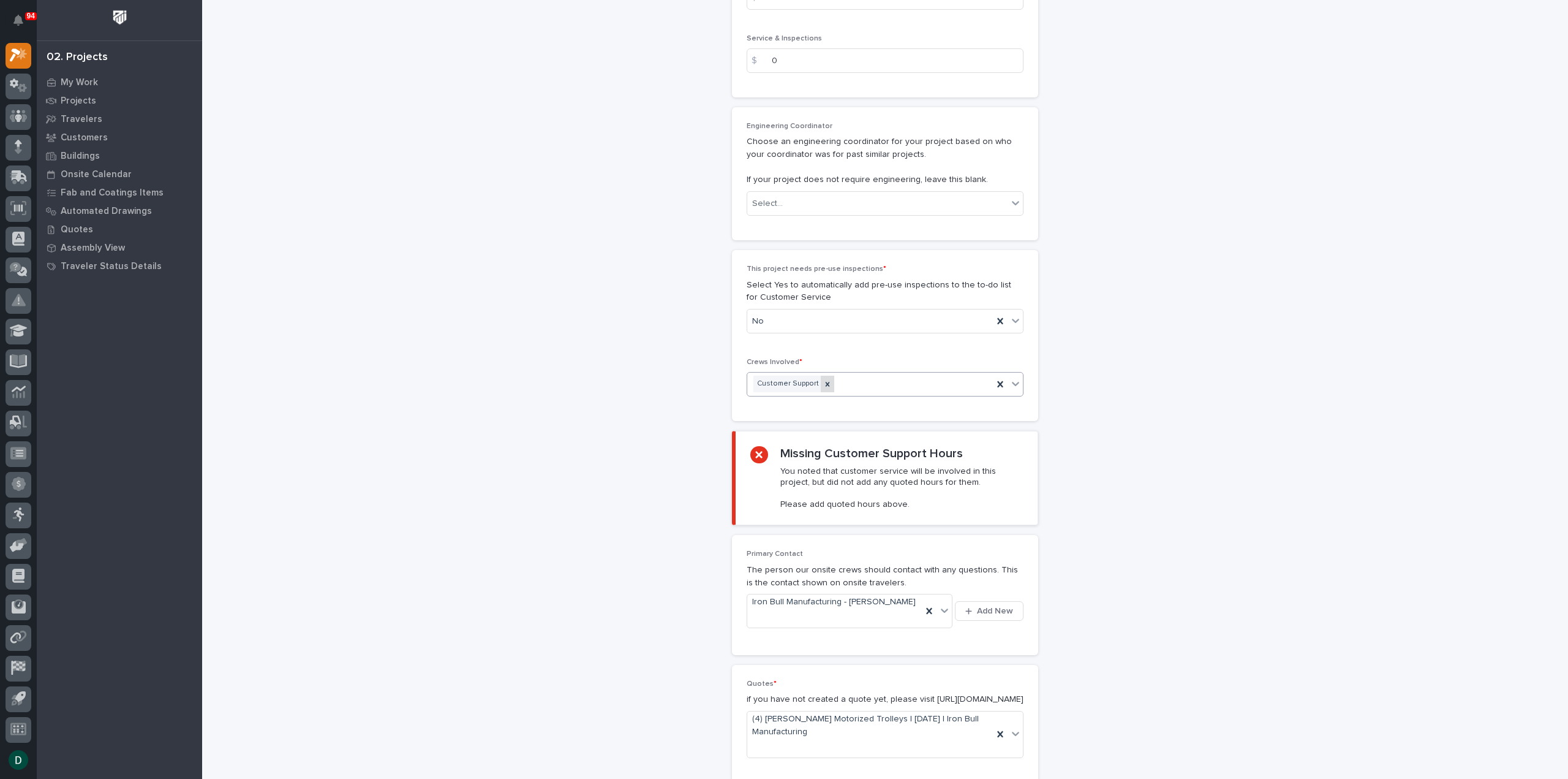
click at [824, 380] on icon at bounding box center [828, 384] width 9 height 9
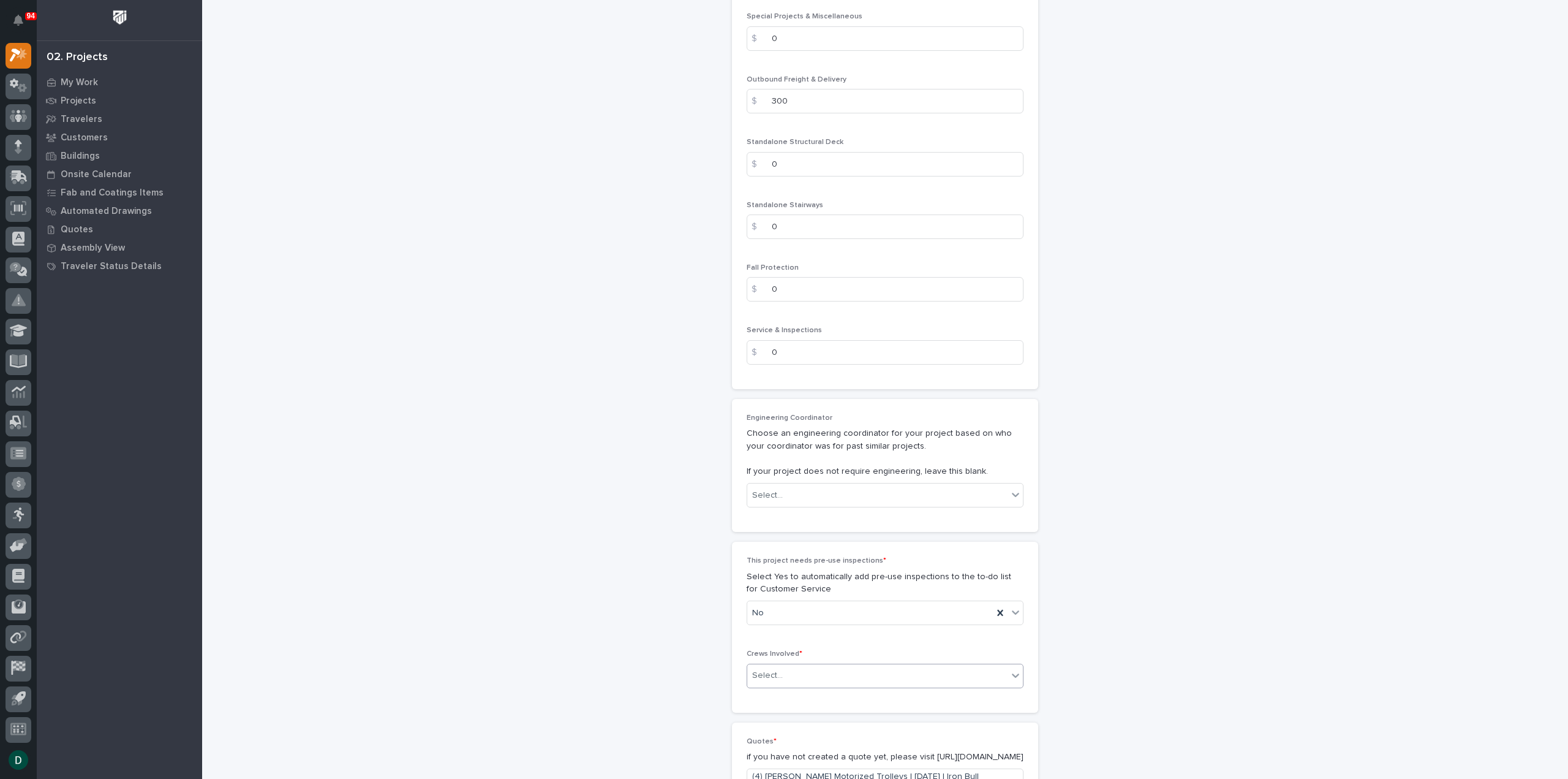
scroll to position [1914, 0]
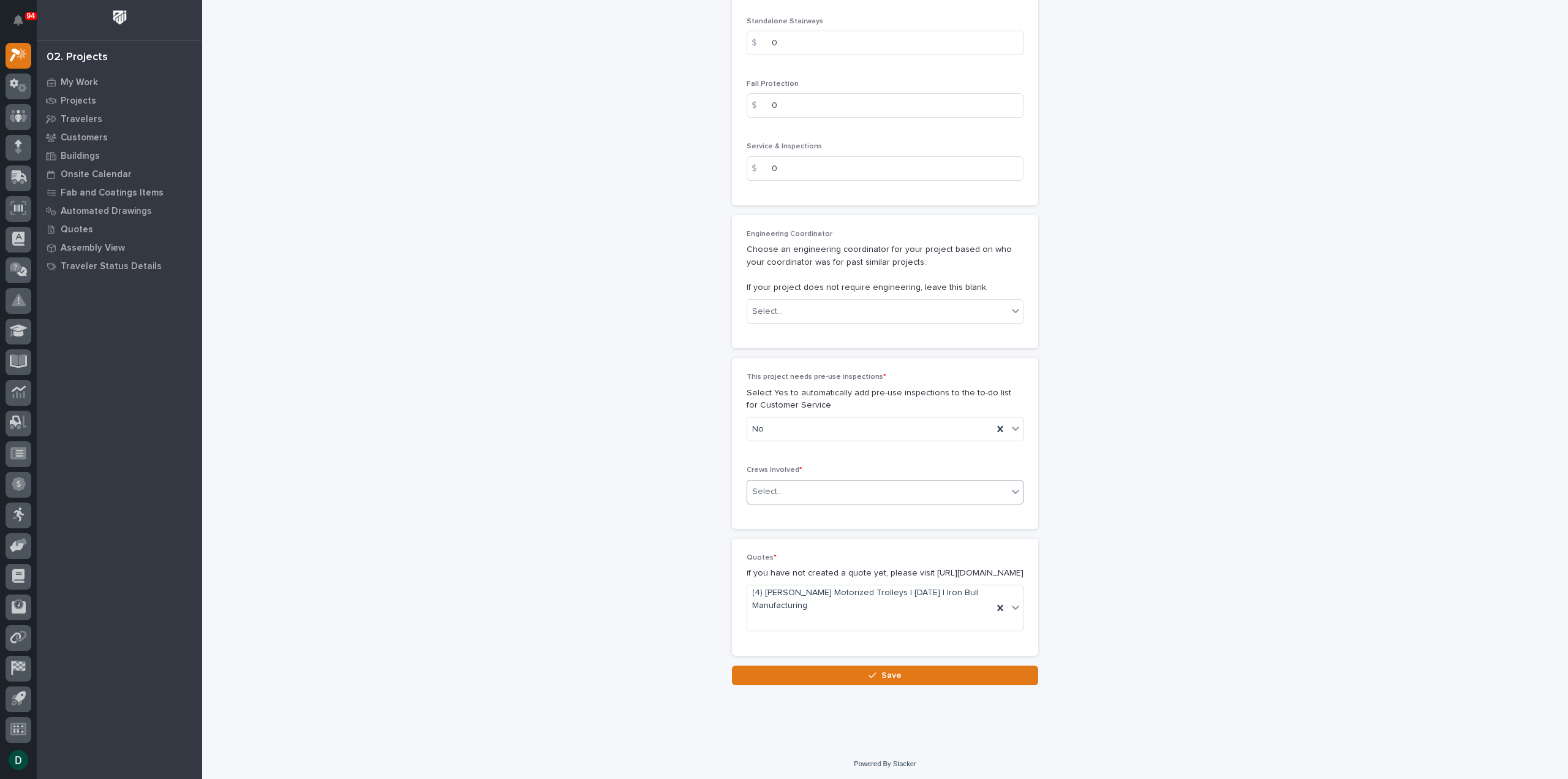
click at [845, 482] on div "Select..." at bounding box center [878, 491] width 261 height 20
click at [796, 505] on div "Production" at bounding box center [880, 501] width 276 height 22
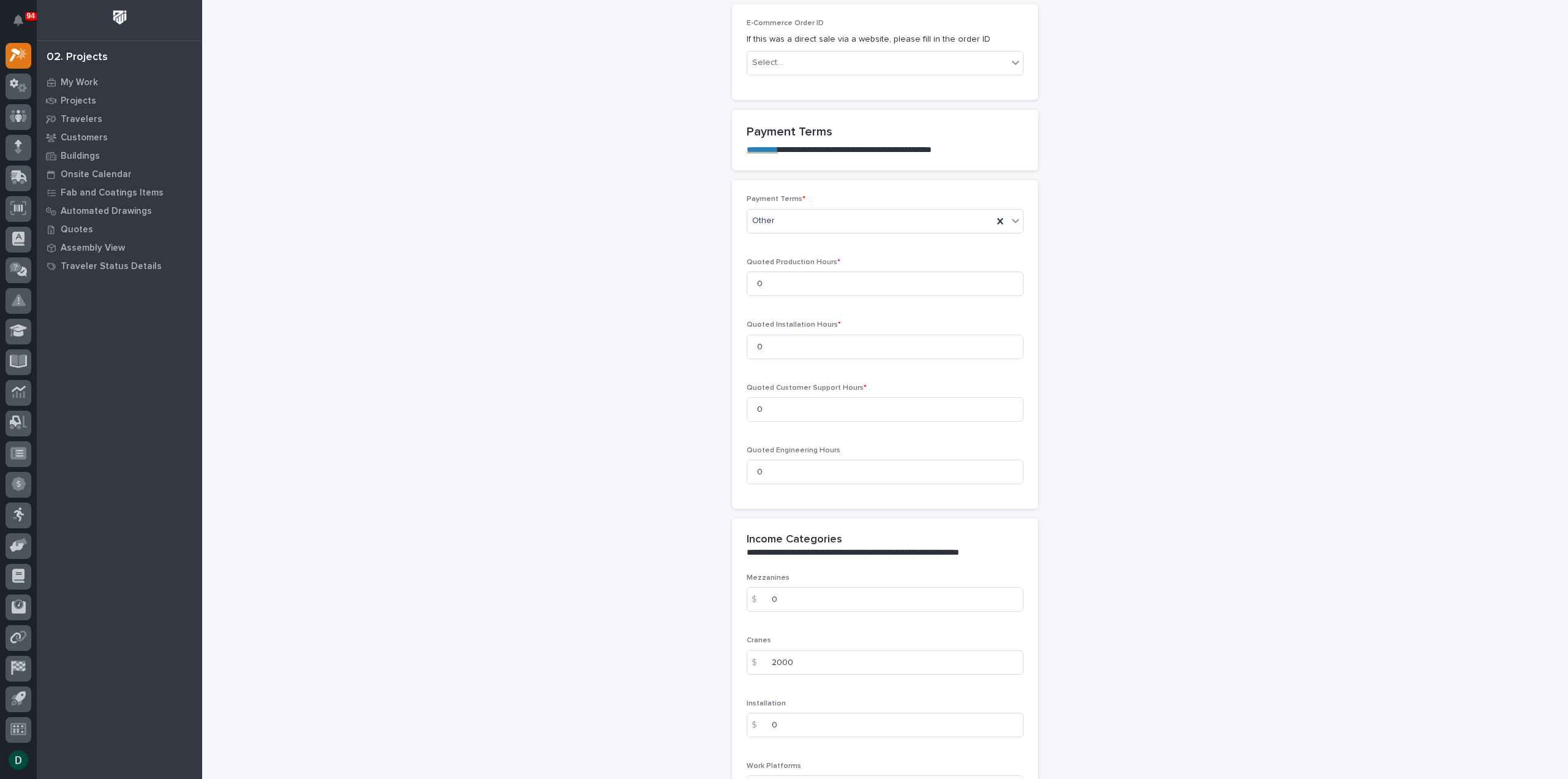
scroll to position [873, 0]
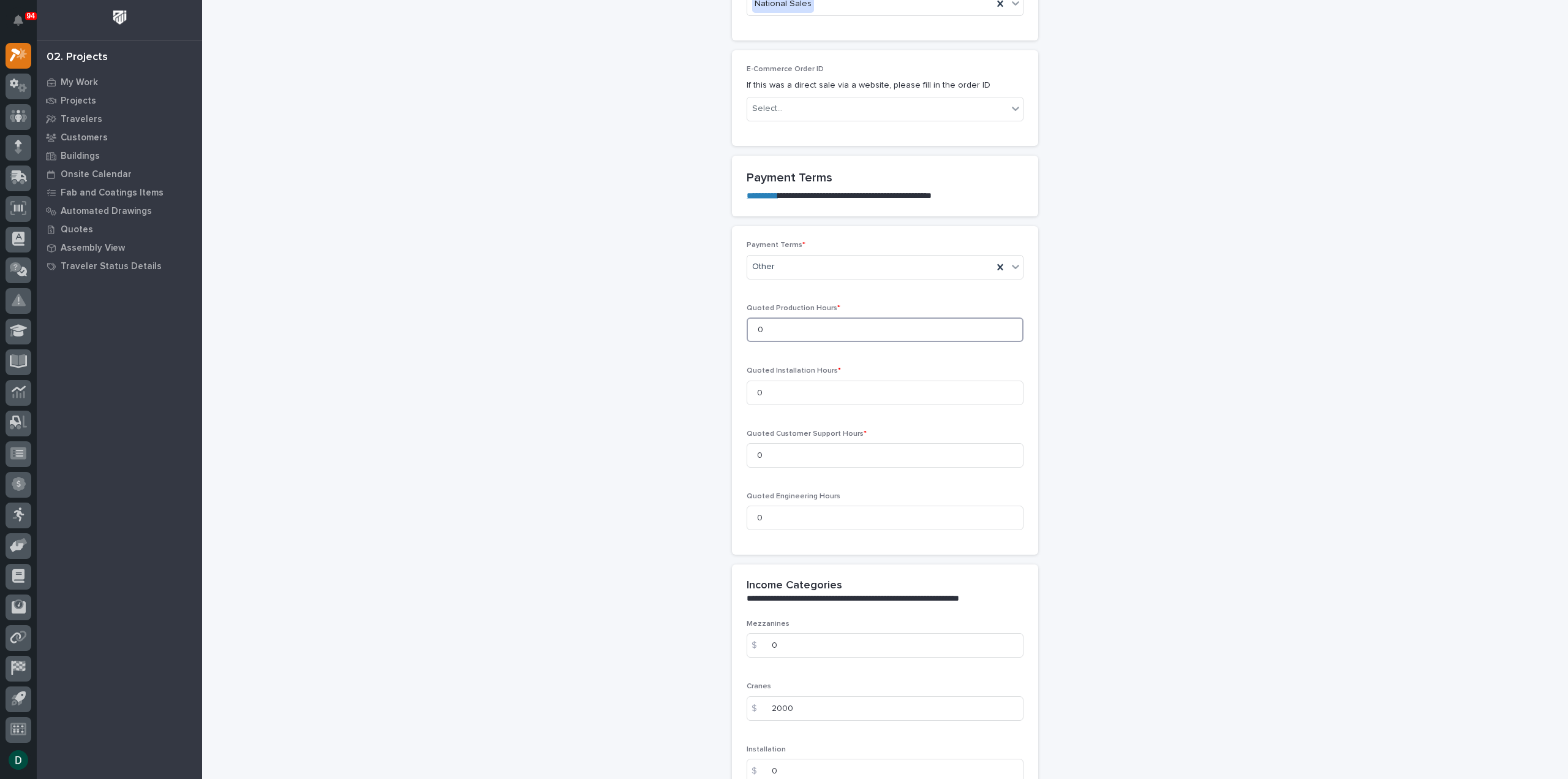
drag, startPoint x: 745, startPoint y: 329, endPoint x: 687, endPoint y: 340, distance: 59.0
click at [689, 340] on div "**********" at bounding box center [885, 480] width 1229 height 2702
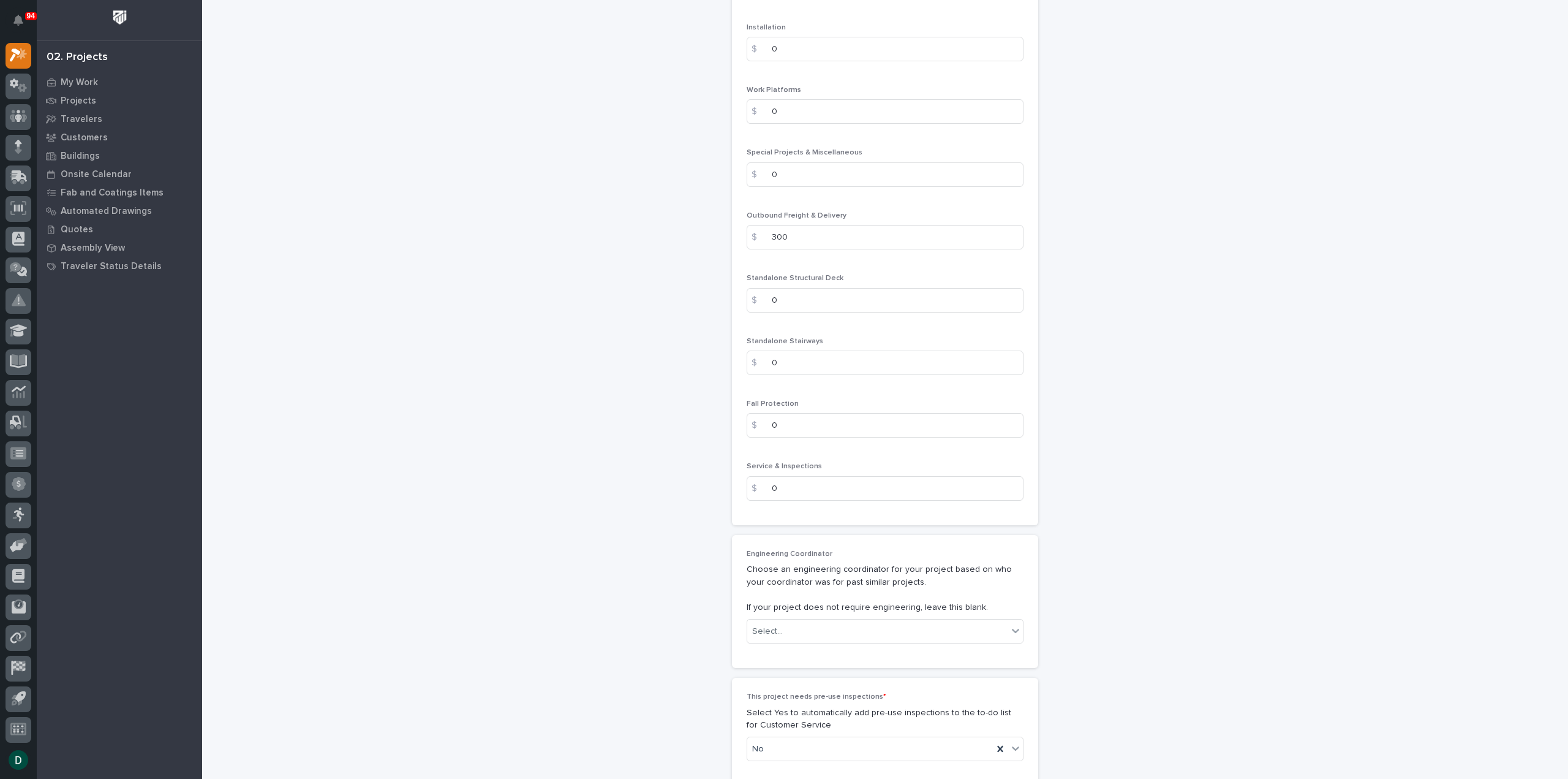
scroll to position [1914, 0]
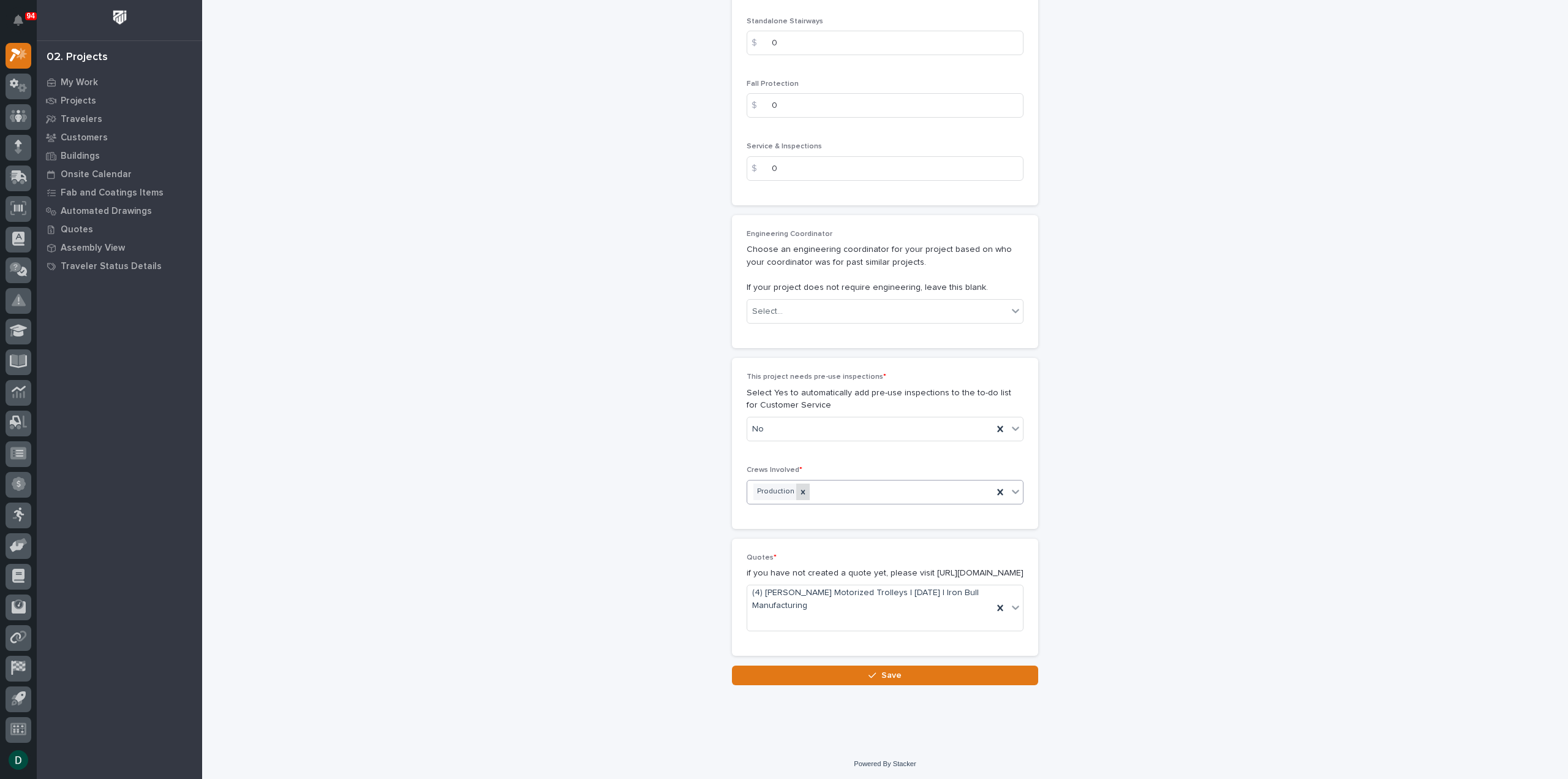
click at [799, 487] on icon at bounding box center [803, 491] width 9 height 9
click at [1013, 486] on icon at bounding box center [1016, 491] width 12 height 12
click at [781, 546] on div "Customer Support" at bounding box center [880, 544] width 276 height 22
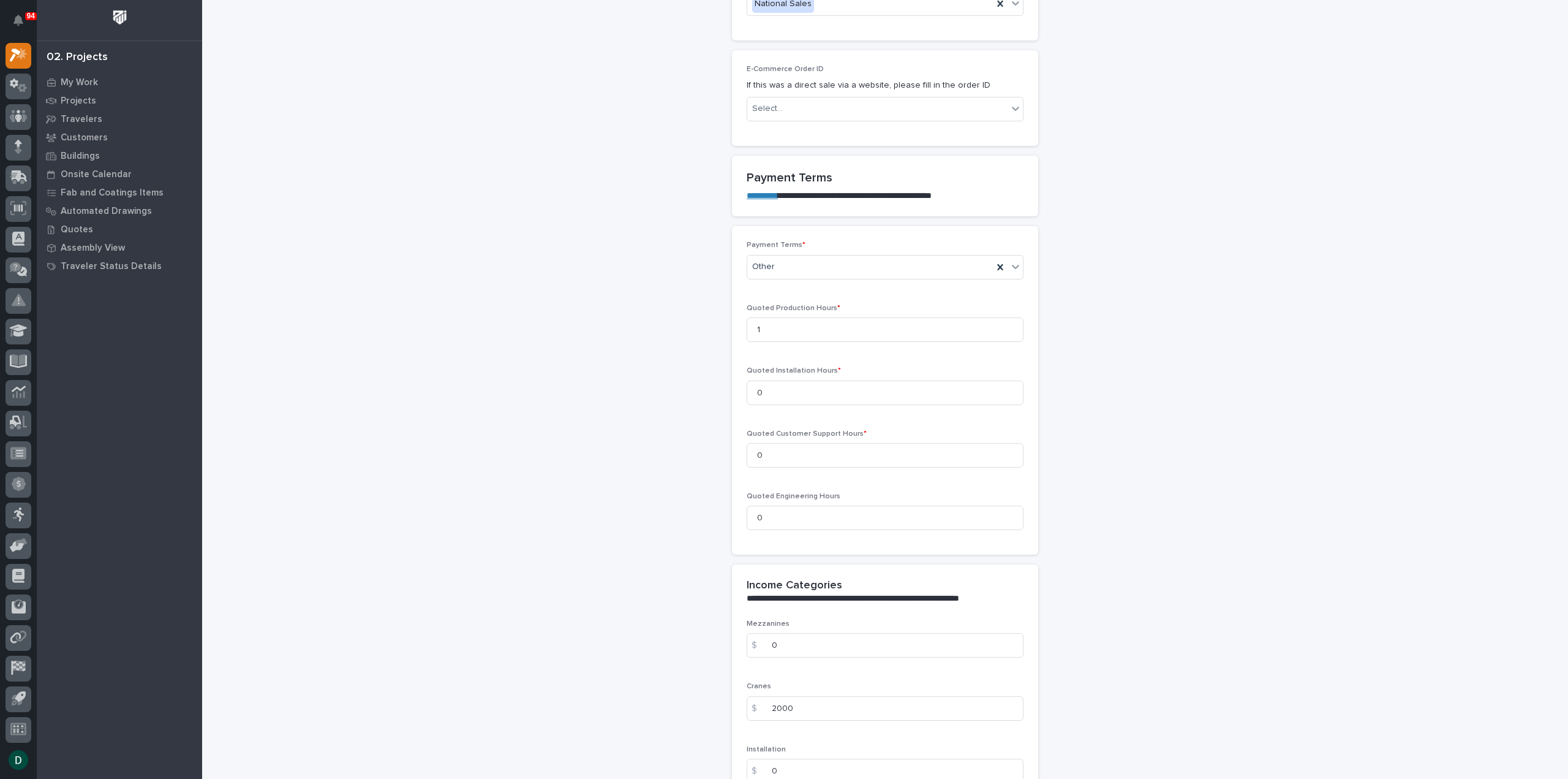
scroll to position [873, 0]
drag, startPoint x: 774, startPoint y: 319, endPoint x: 706, endPoint y: 335, distance: 69.9
click at [706, 335] on div "**********" at bounding box center [885, 585] width 1229 height 2914
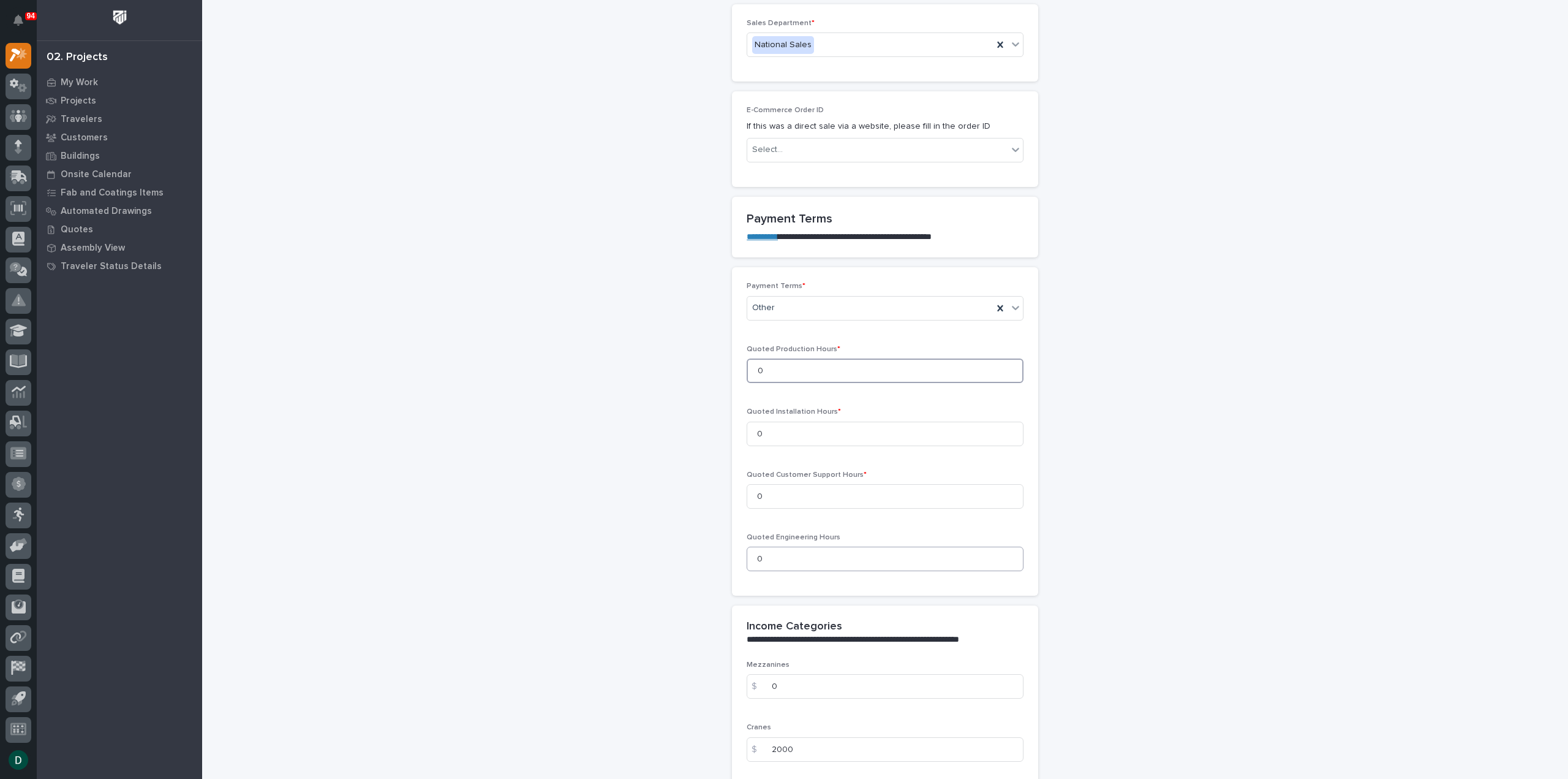
type input "0"
drag, startPoint x: 777, startPoint y: 544, endPoint x: 718, endPoint y: 548, distance: 59.1
click at [720, 548] on div "**********" at bounding box center [885, 586] width 1229 height 2832
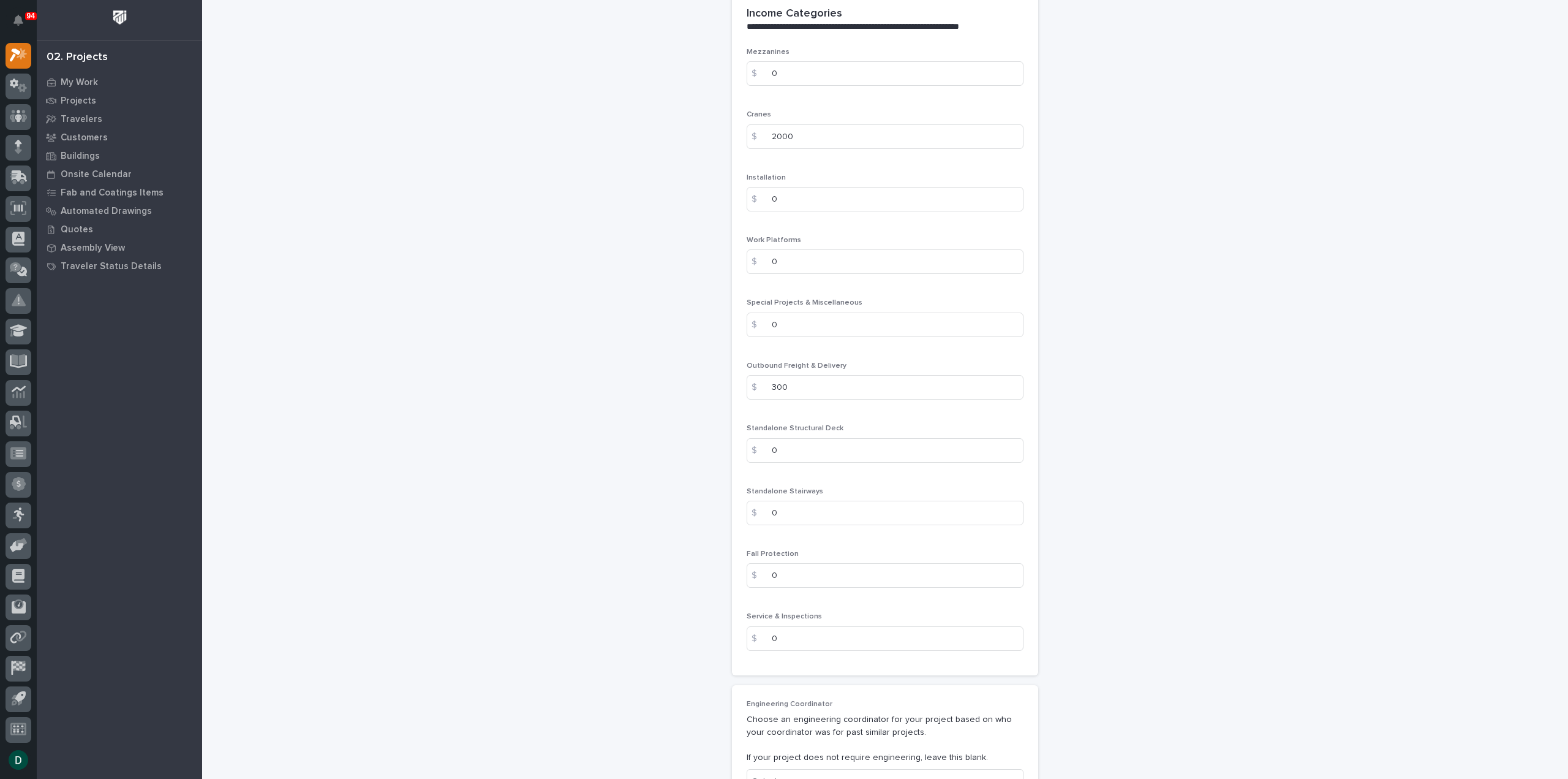
scroll to position [1321, 0]
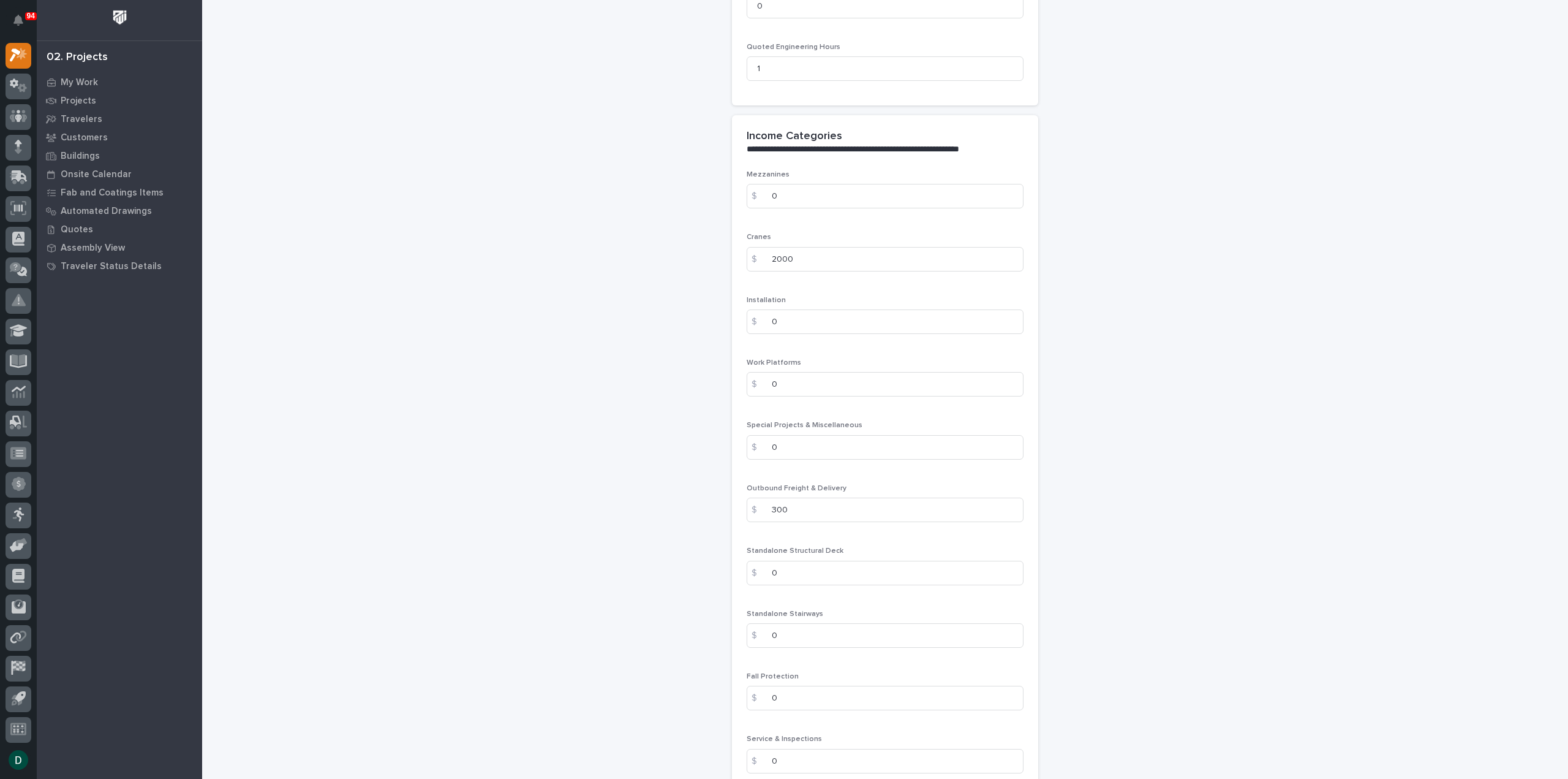
click at [669, 422] on div "**********" at bounding box center [885, 96] width 1229 height 2832
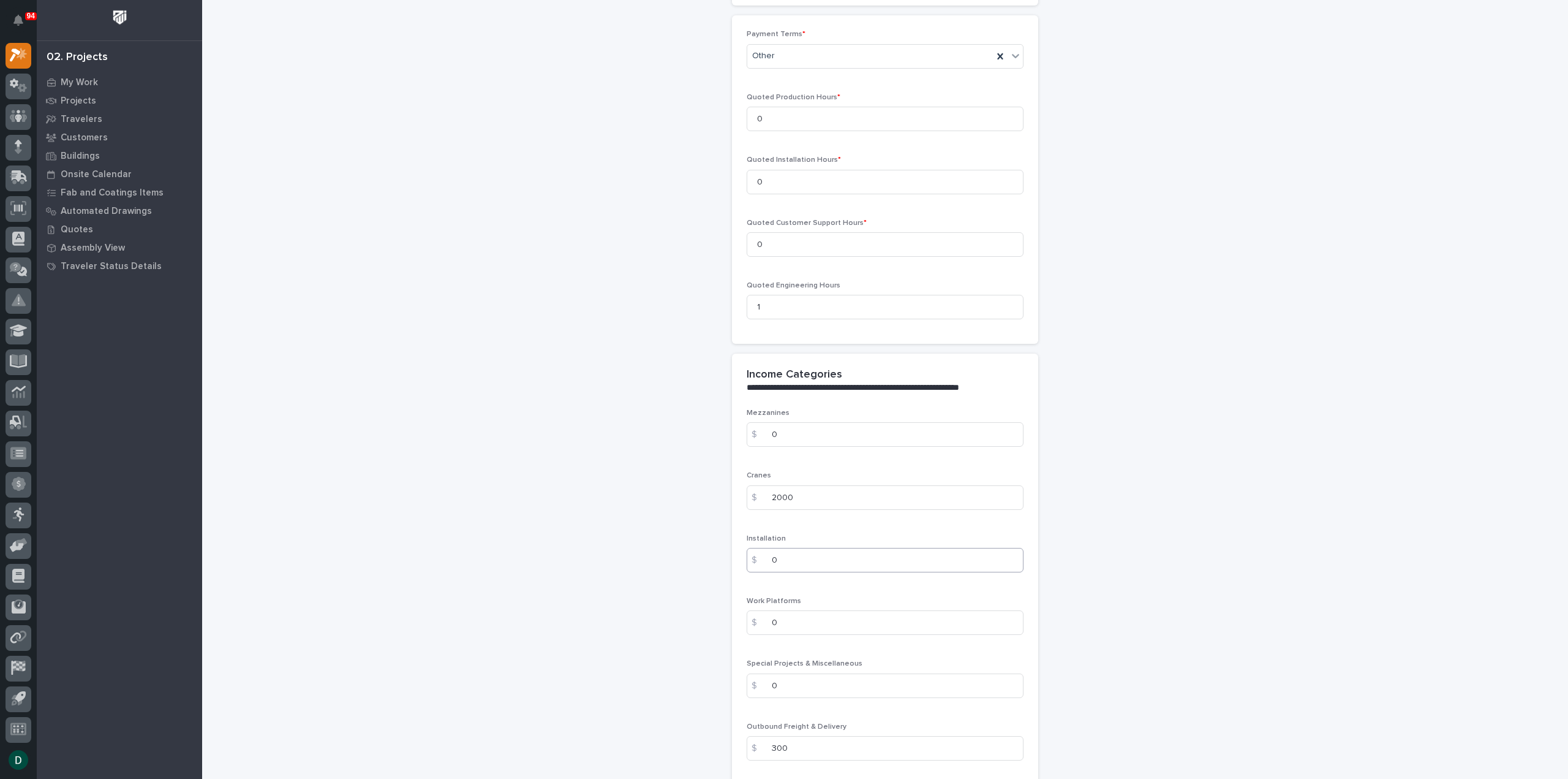
scroll to position [1015, 0]
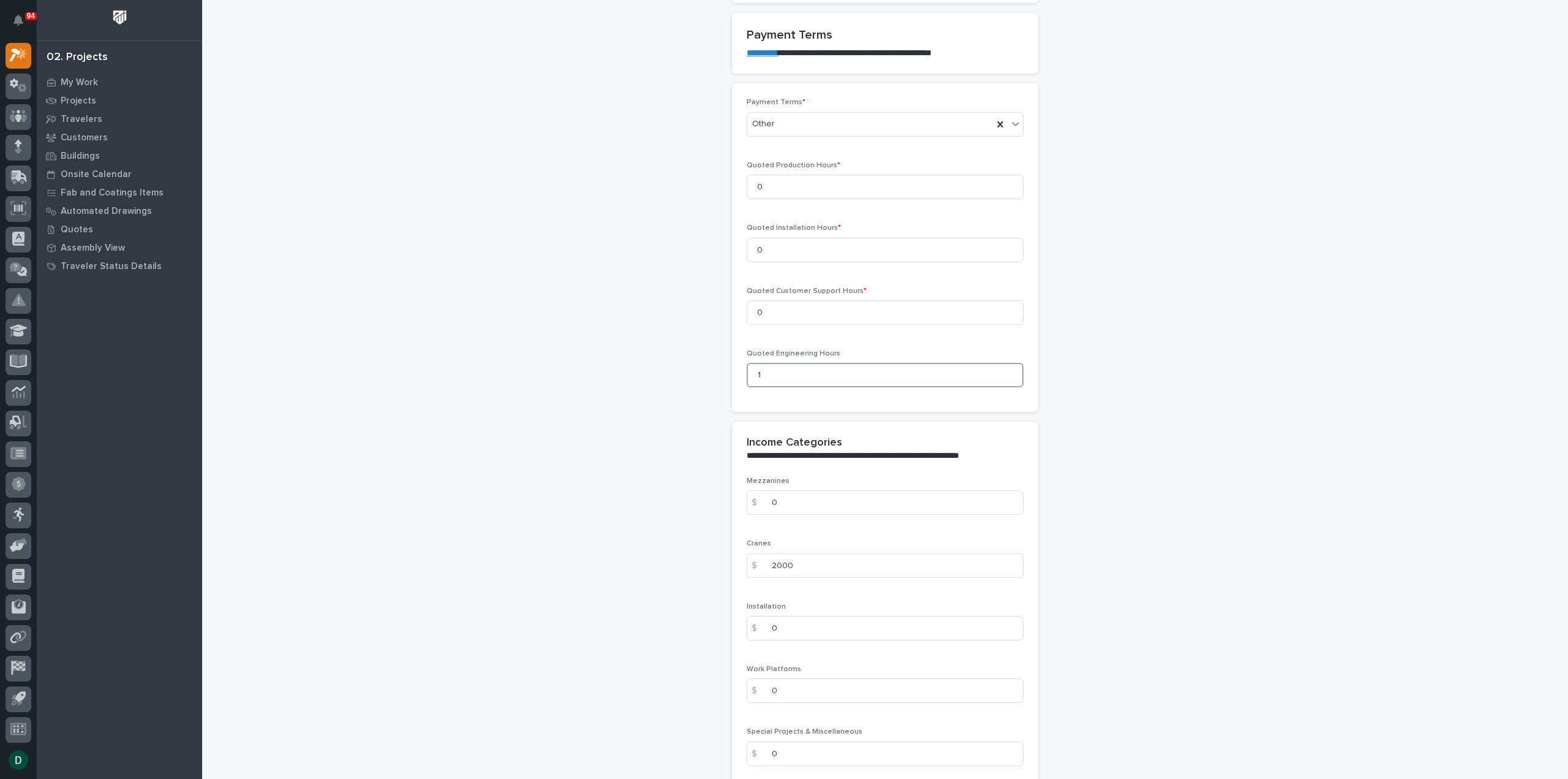
drag, startPoint x: 779, startPoint y: 369, endPoint x: 675, endPoint y: 377, distance: 104.3
click at [676, 377] on div "**********" at bounding box center [885, 402] width 1229 height 2832
type input "0"
click at [718, 318] on div "**********" at bounding box center [885, 402] width 1229 height 2832
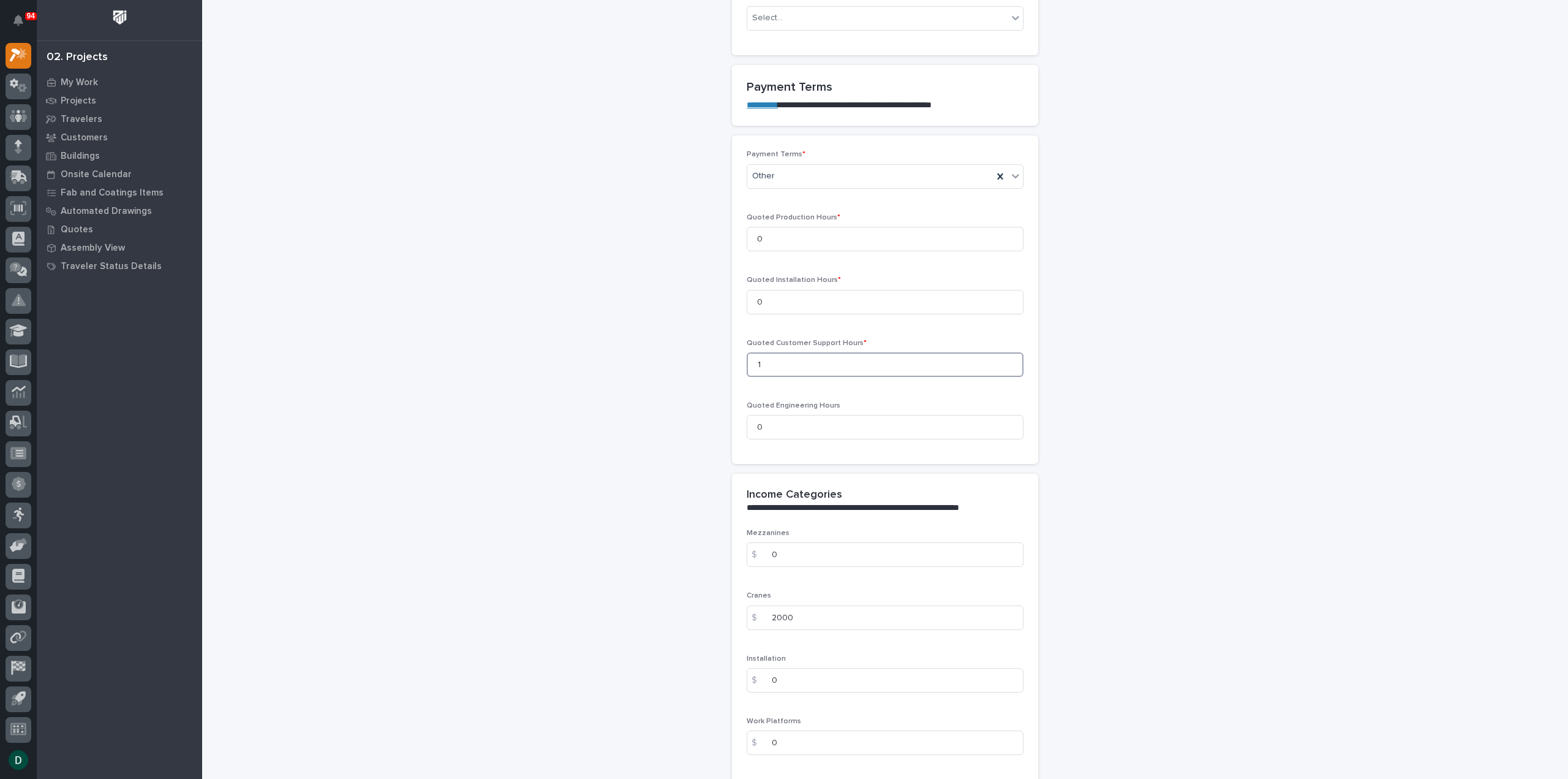
type input "1"
click at [1026, 388] on div "Payment Terms * Other Quoted Production Hours * 0 Quoted Installation Hours * 0…" at bounding box center [885, 299] width 306 height 328
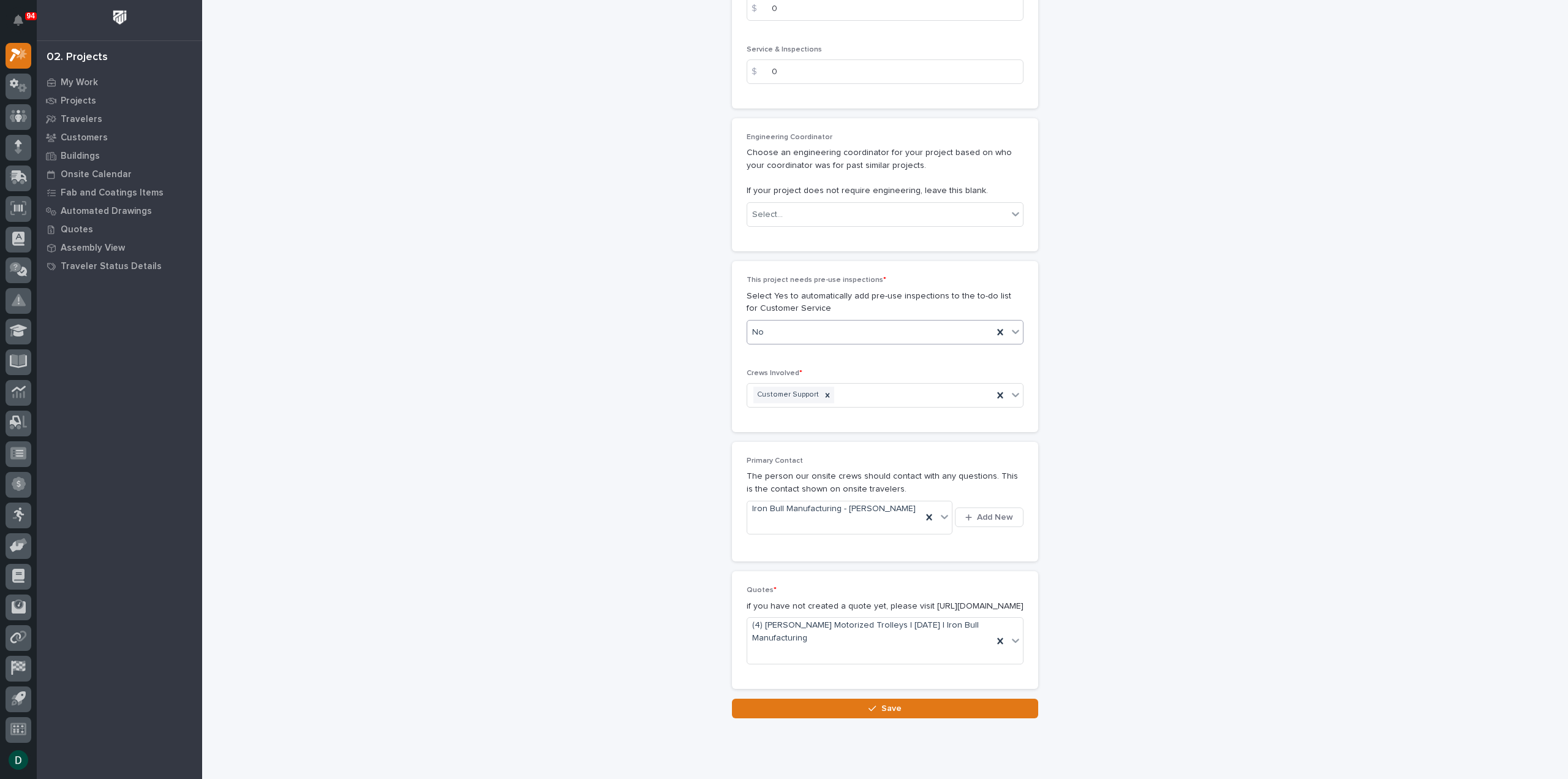
scroll to position [2034, 0]
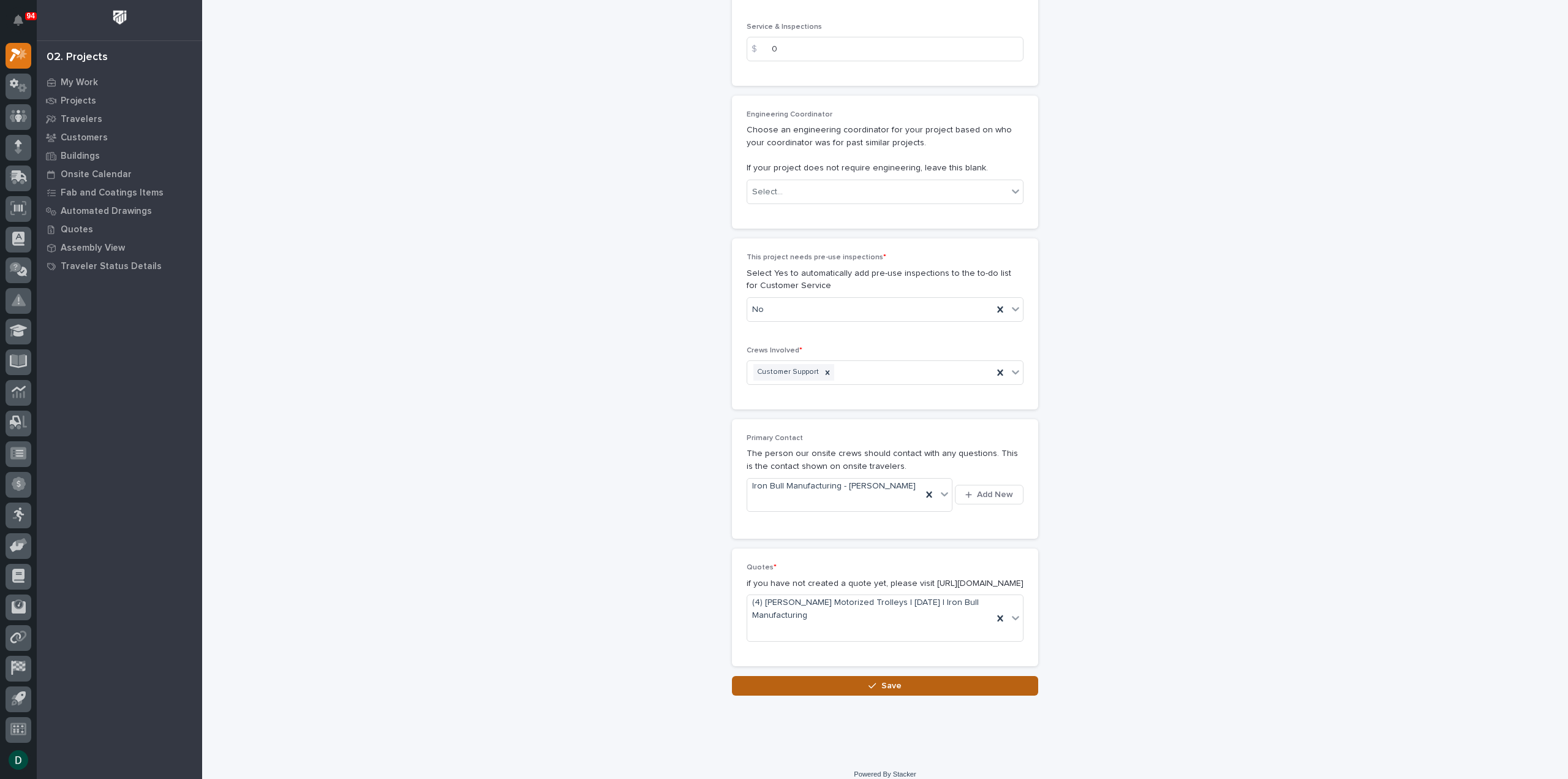
click at [882, 680] on span "Save" at bounding box center [891, 684] width 20 height 11
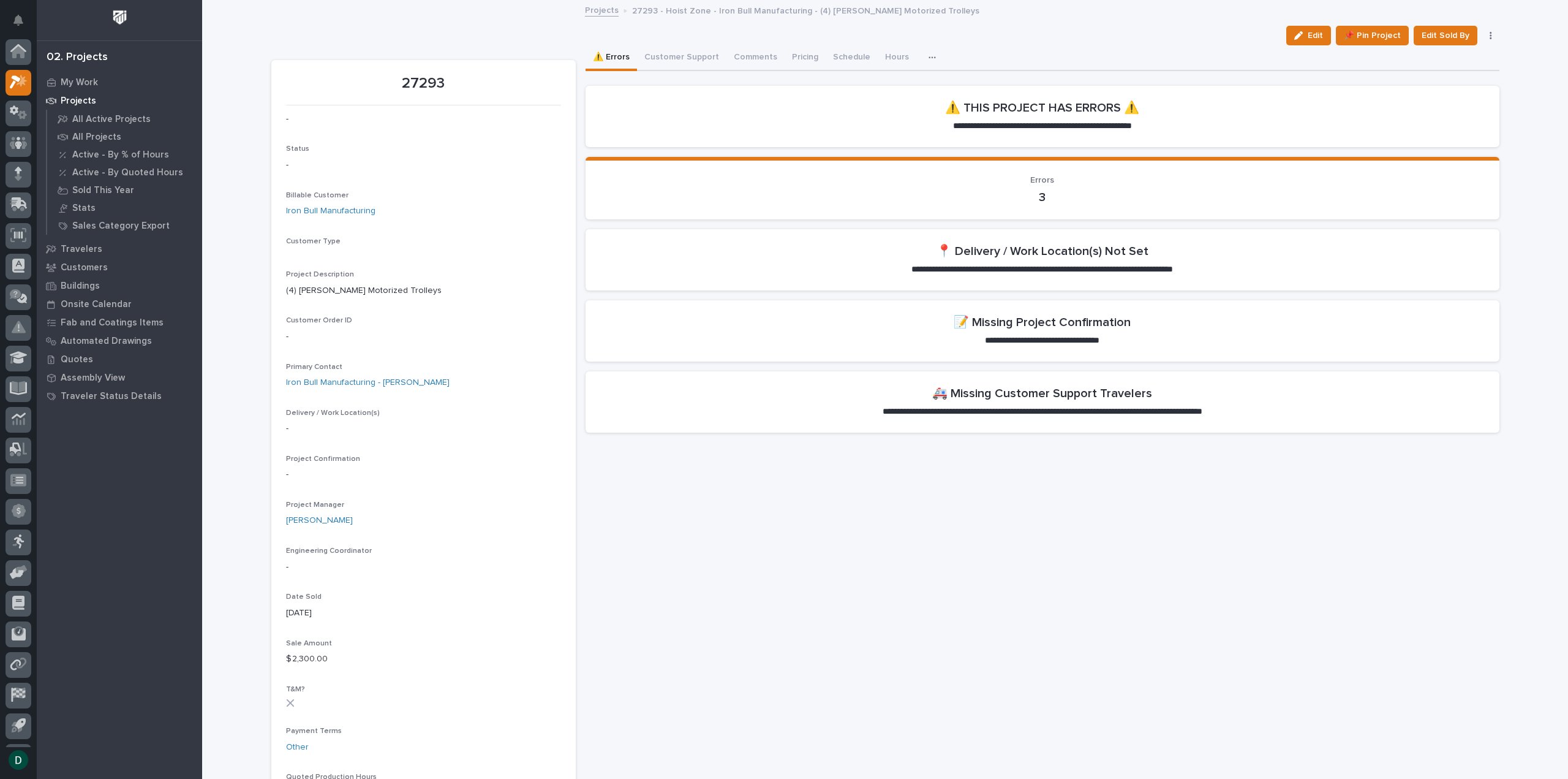
scroll to position [27, 0]
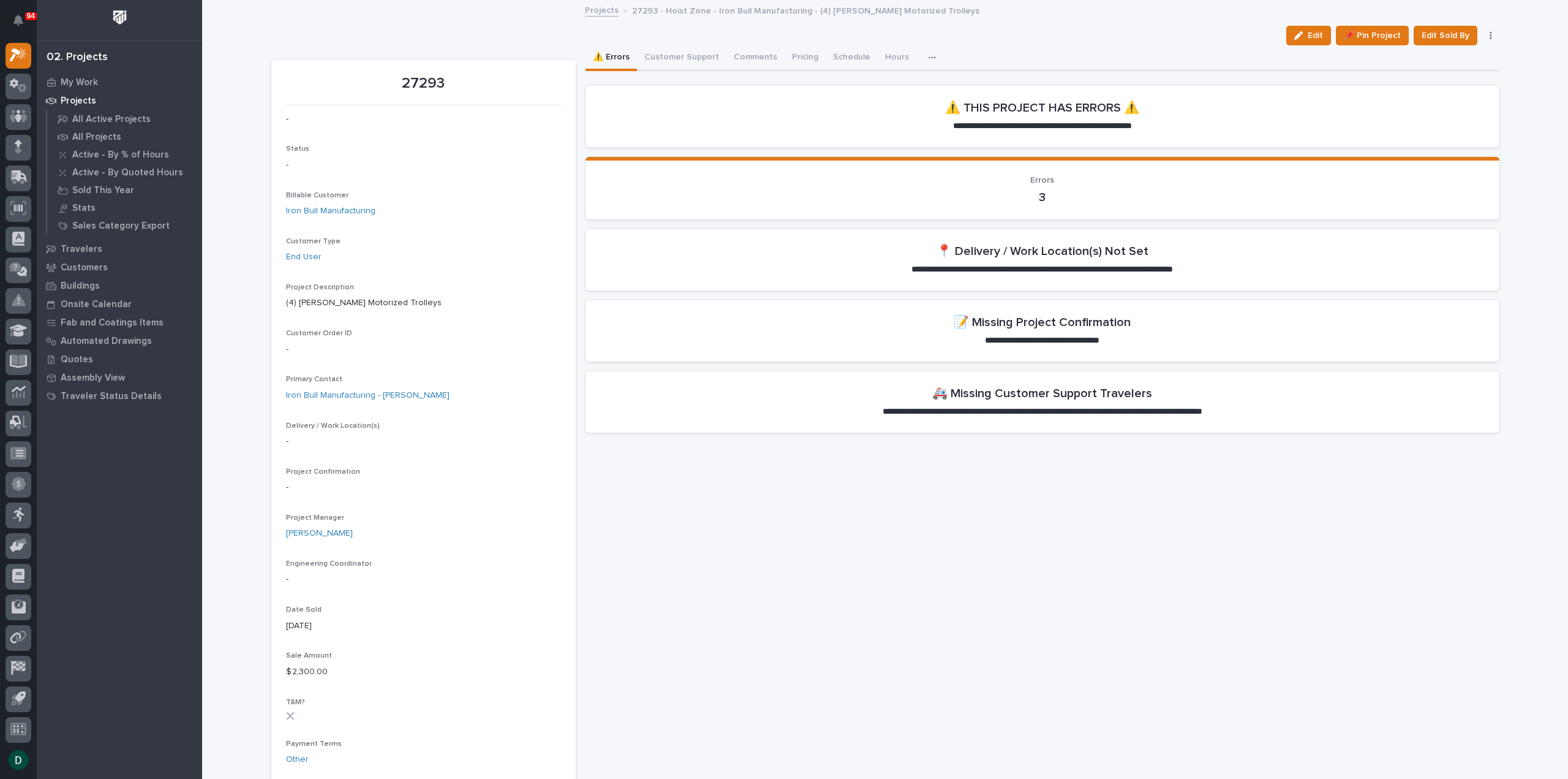
click at [1063, 258] on h2 "📍 Delivery / Work Location(s) Not Set" at bounding box center [1042, 251] width 212 height 15
click at [1317, 30] on span "Edit" at bounding box center [1315, 35] width 15 height 11
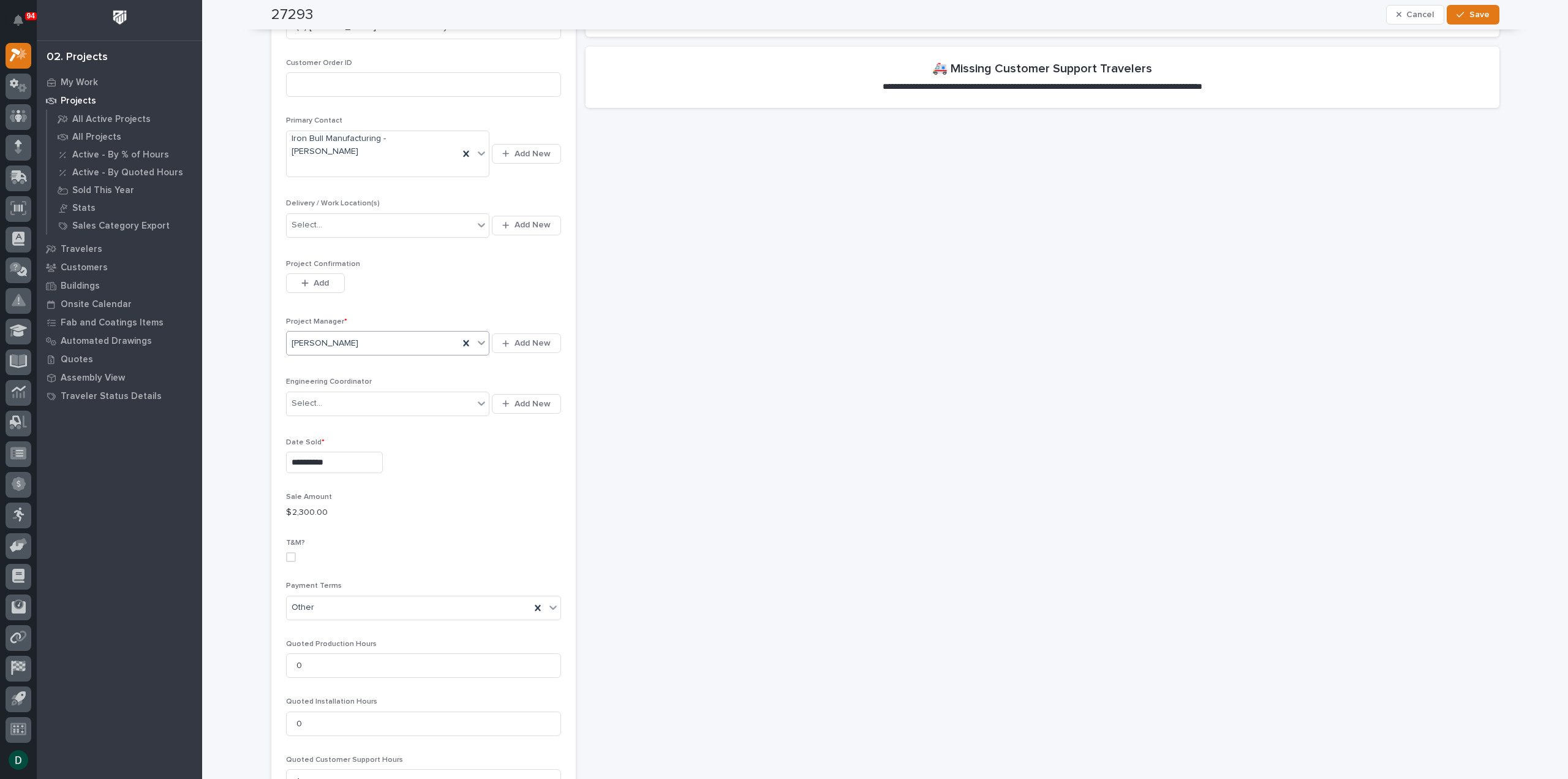
scroll to position [306, 0]
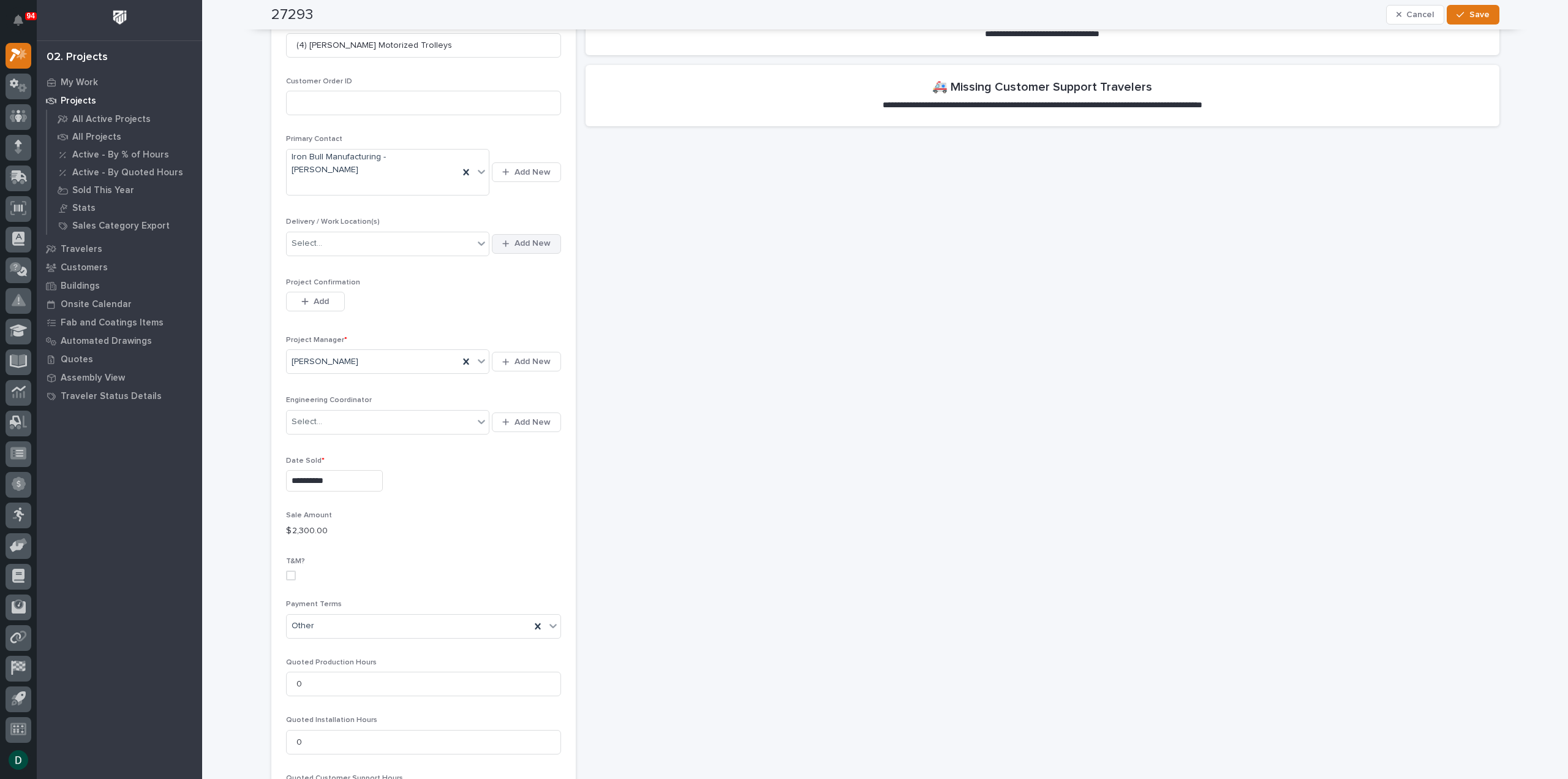
click at [531, 238] on span "Add New" at bounding box center [532, 243] width 36 height 11
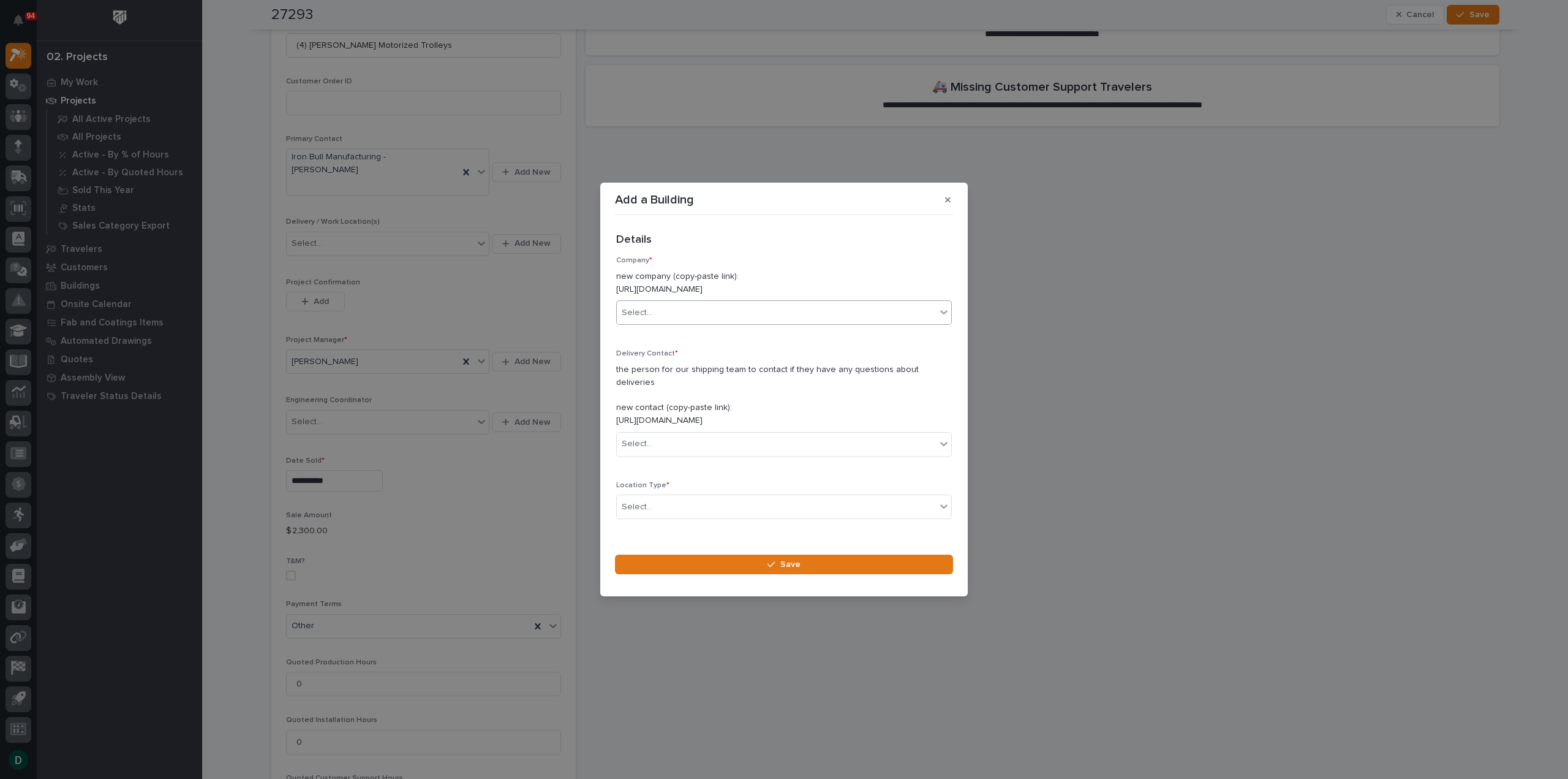
click at [718, 313] on div "Select..." at bounding box center [776, 312] width 319 height 20
type input "*********"
click at [699, 345] on div "Iron Bull Manufacturing" at bounding box center [779, 343] width 325 height 22
click at [691, 439] on div "Select..." at bounding box center [776, 444] width 319 height 20
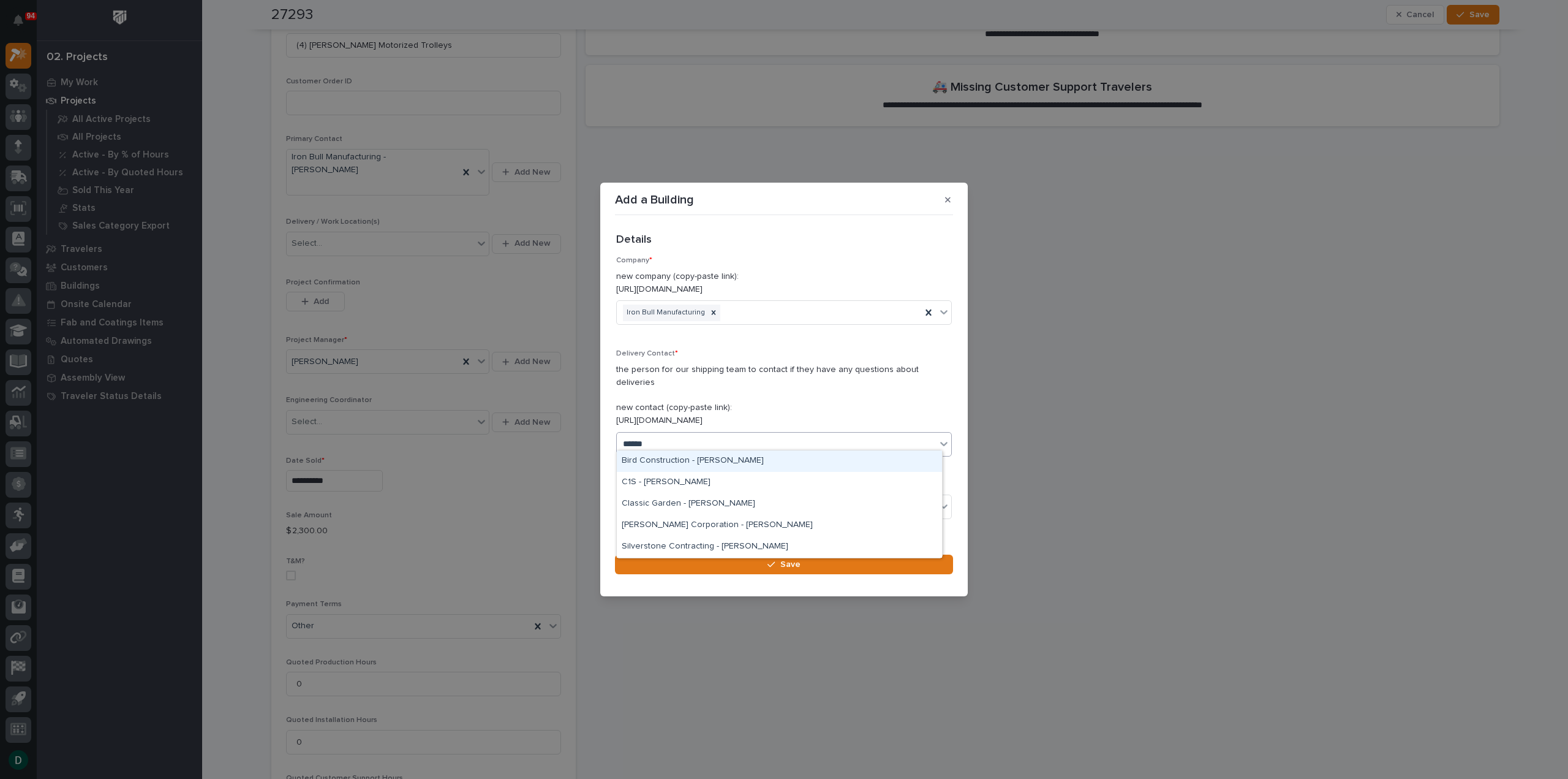
type input "*****"
click at [803, 399] on p "the person for our shipping team to contact if they have any questions about de…" at bounding box center [783, 395] width 335 height 64
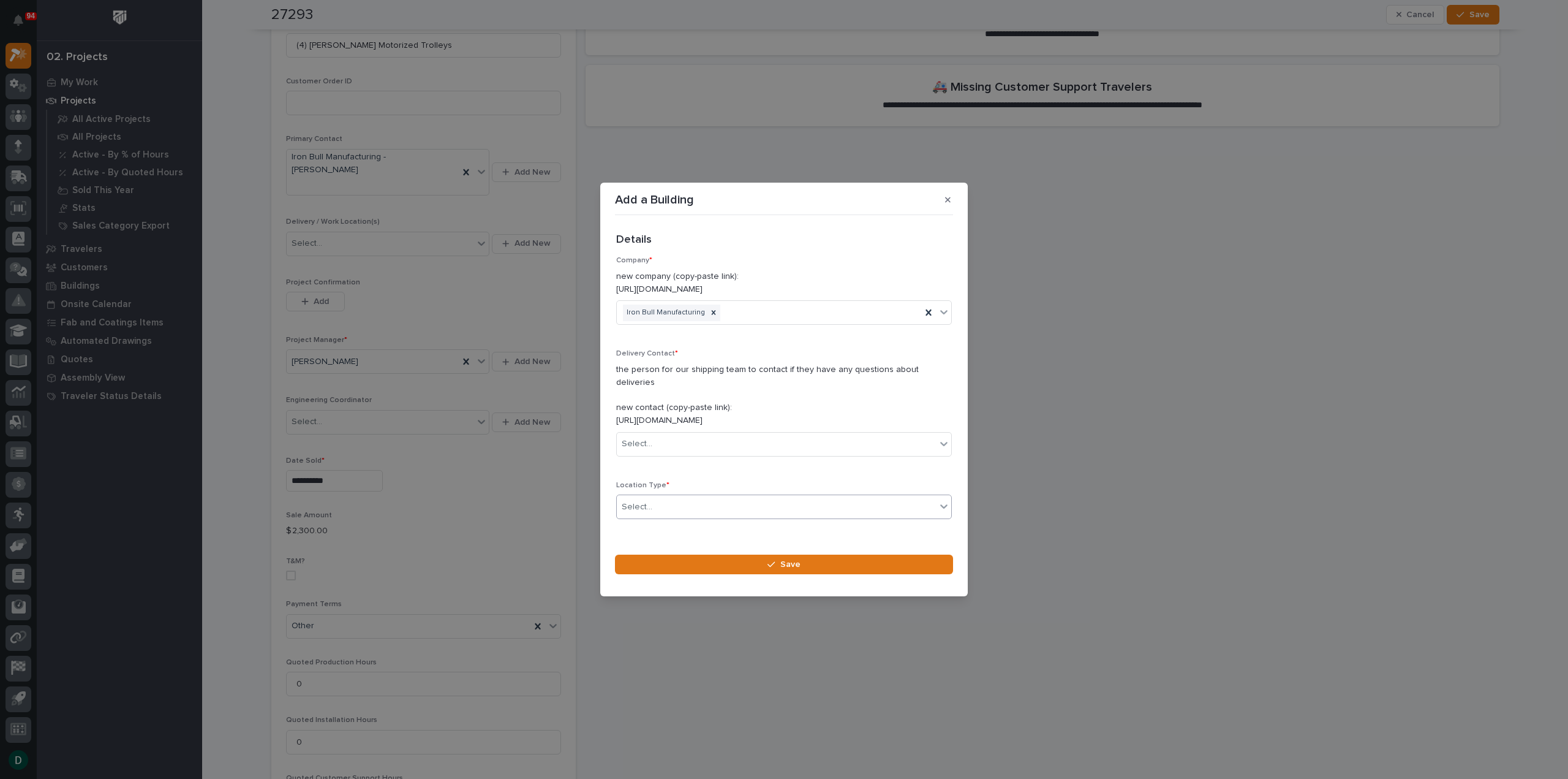
click at [790, 504] on div "Select..." at bounding box center [776, 506] width 319 height 20
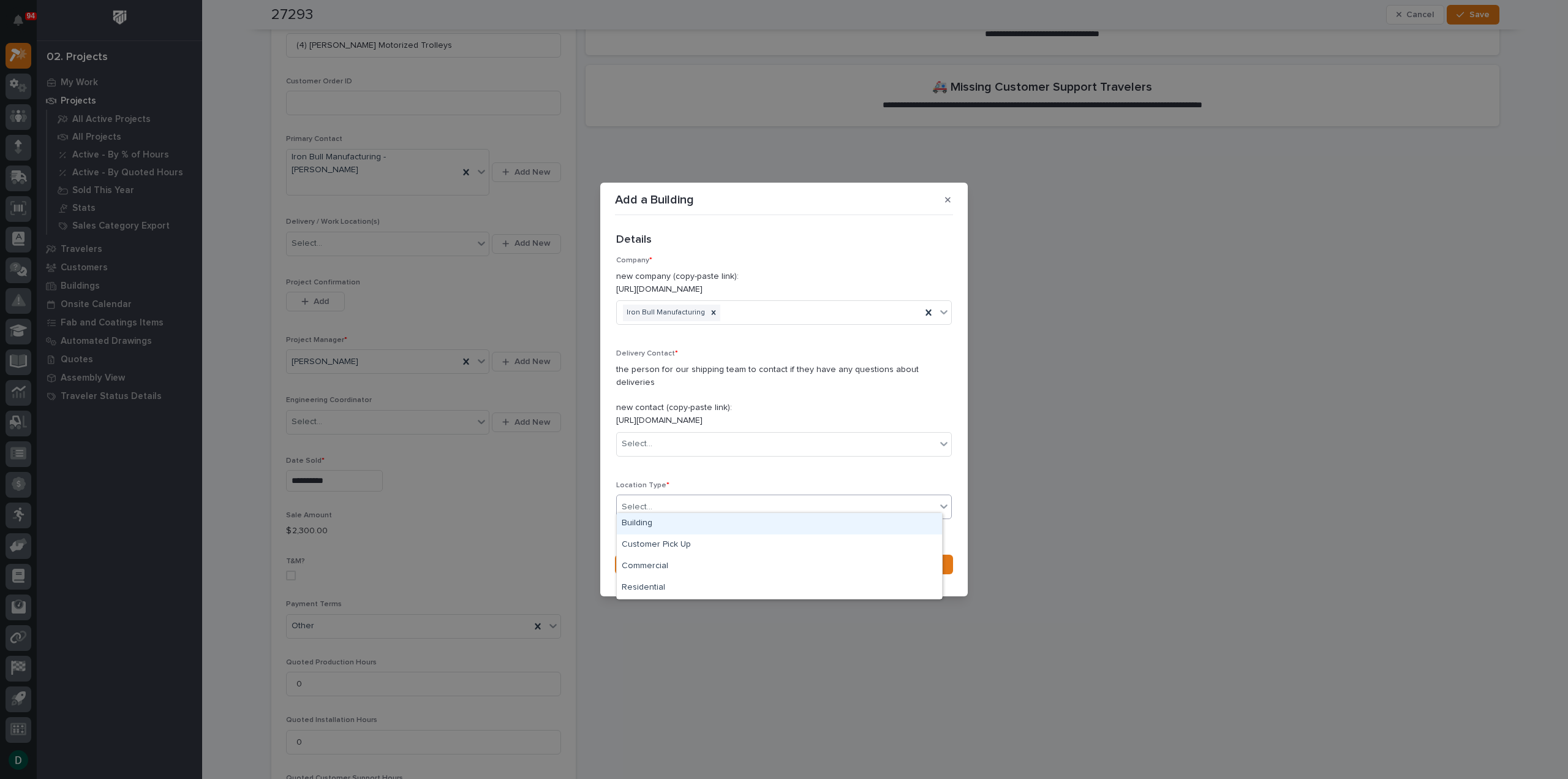
click at [696, 523] on div "Building" at bounding box center [779, 523] width 325 height 22
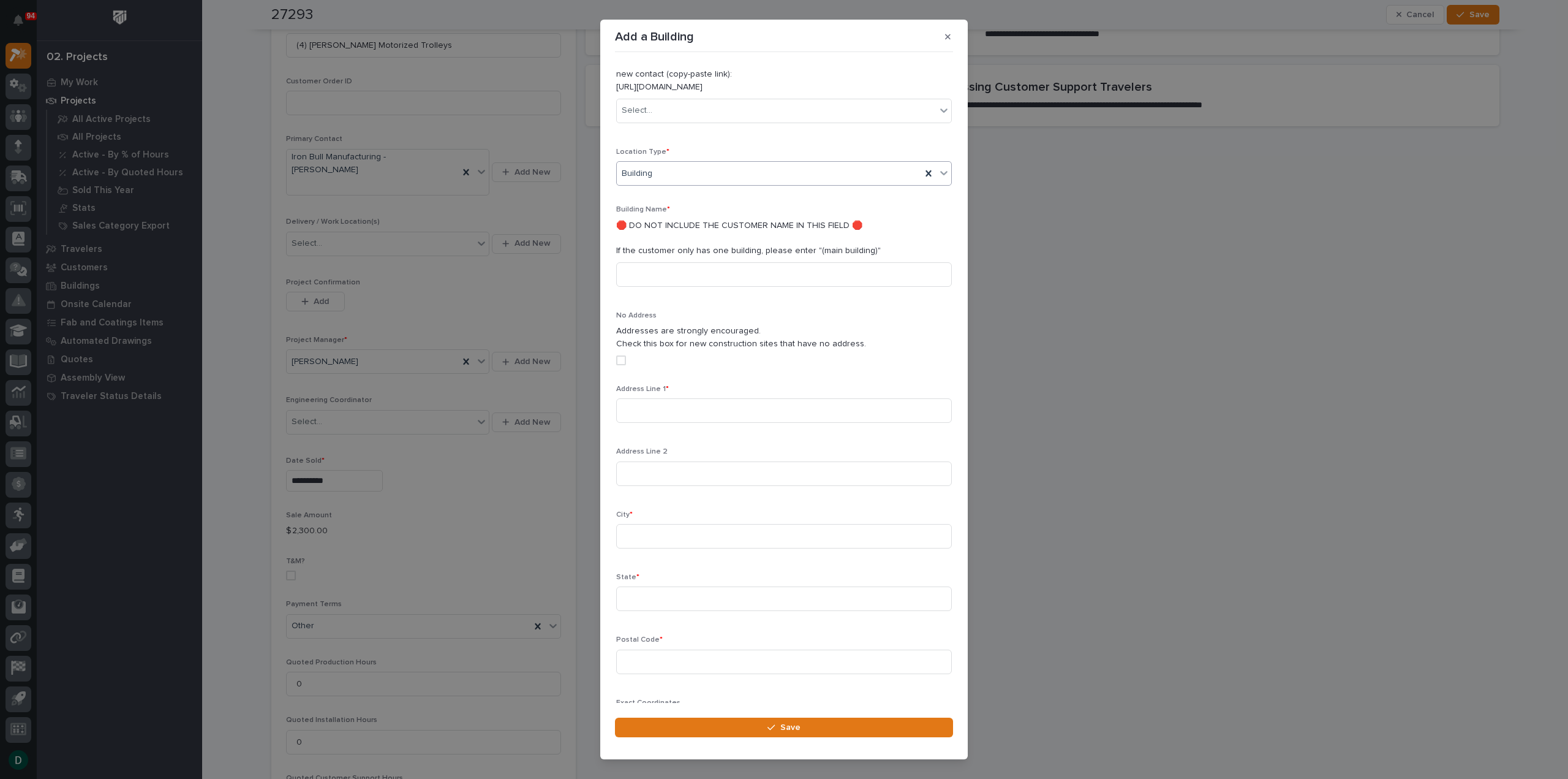
scroll to position [139, 0]
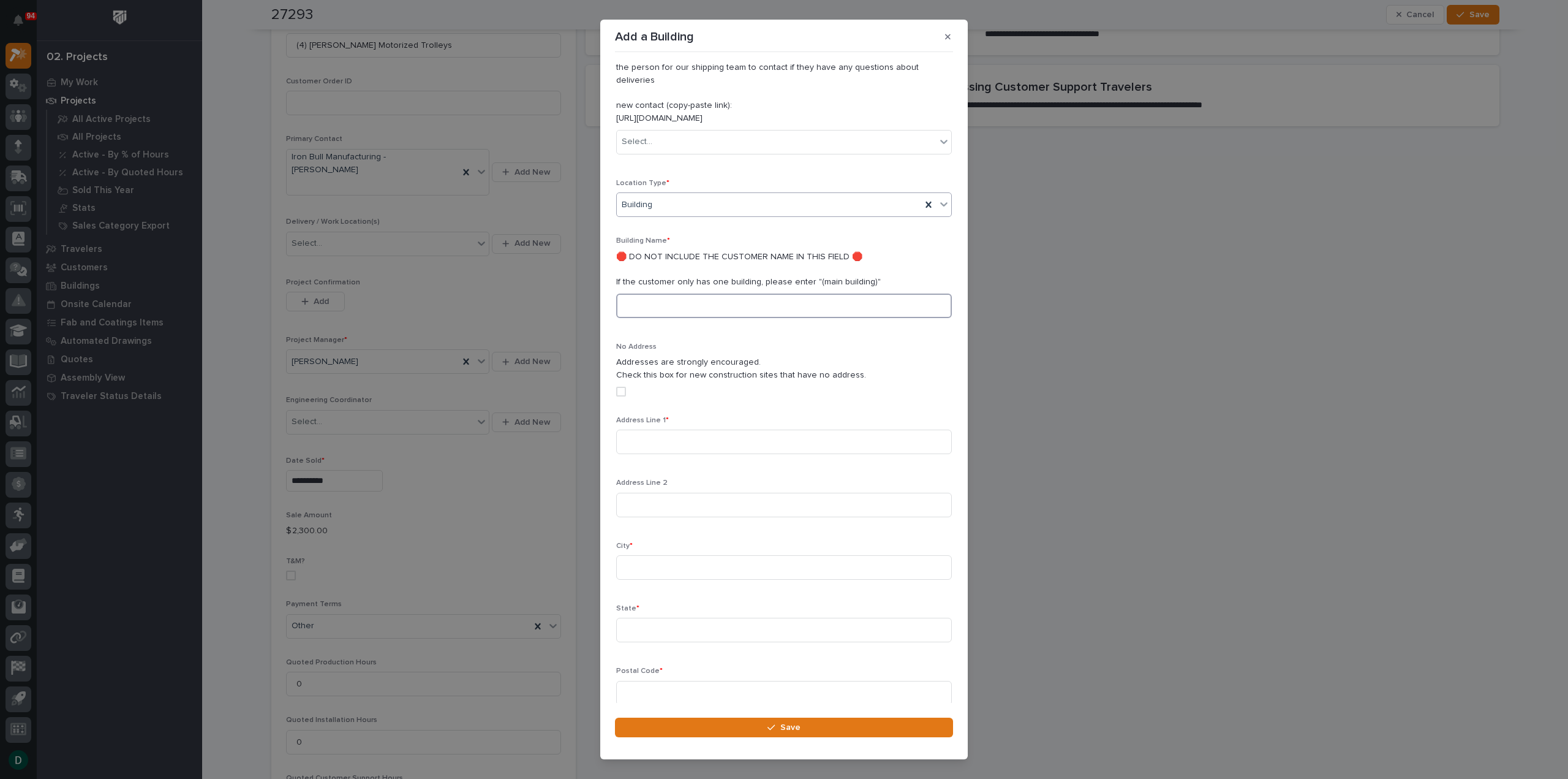
click at [732, 295] on input at bounding box center [783, 305] width 335 height 25
type input "Main Buildg"
click at [708, 432] on input at bounding box center [783, 442] width 335 height 25
click at [692, 430] on input at bounding box center [783, 442] width 335 height 25
click at [697, 430] on input "5971" at bounding box center [783, 442] width 335 height 25
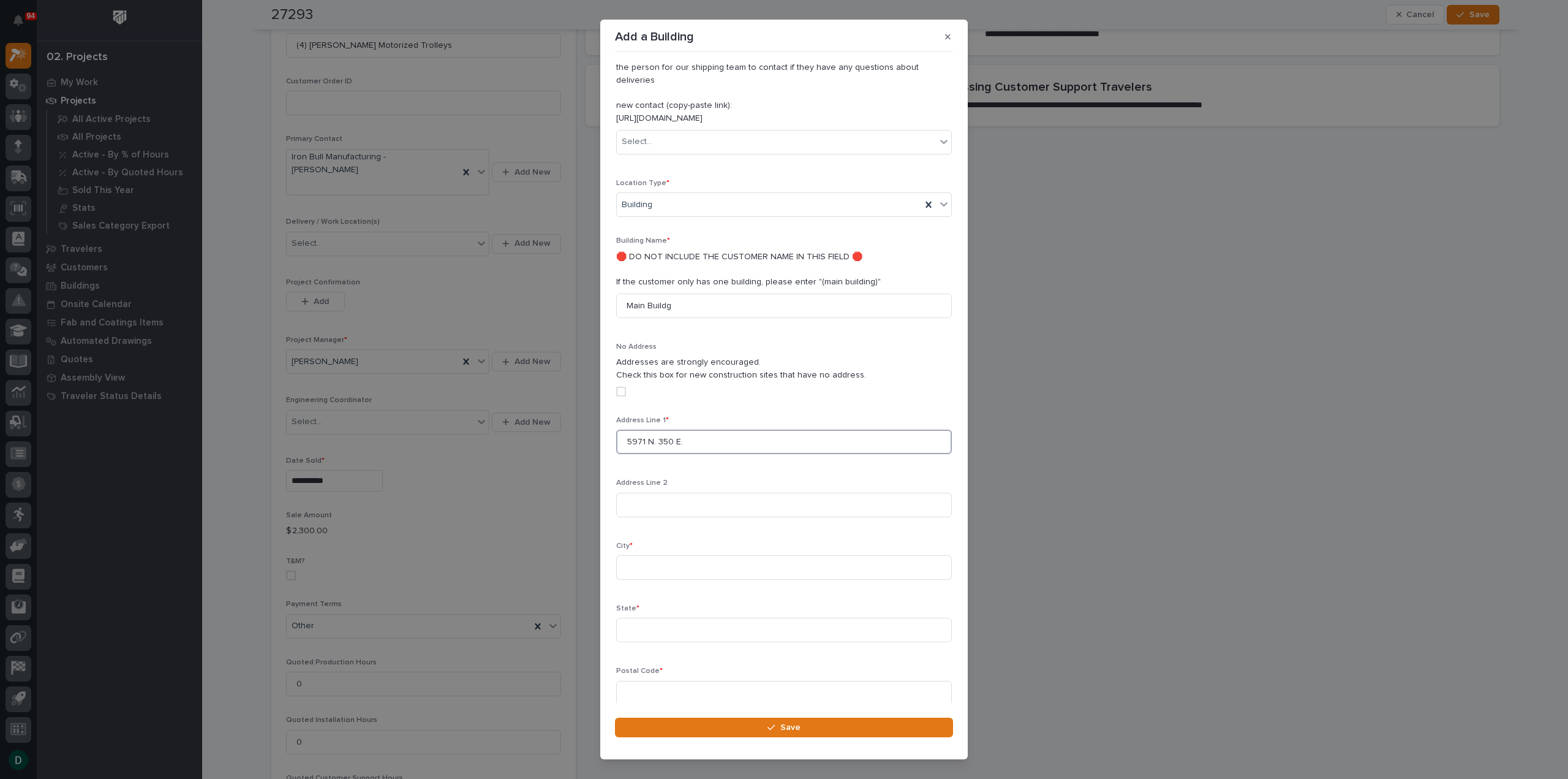
type input "5971 N. 350 E."
type input "Marshall"
type input "Indiana"
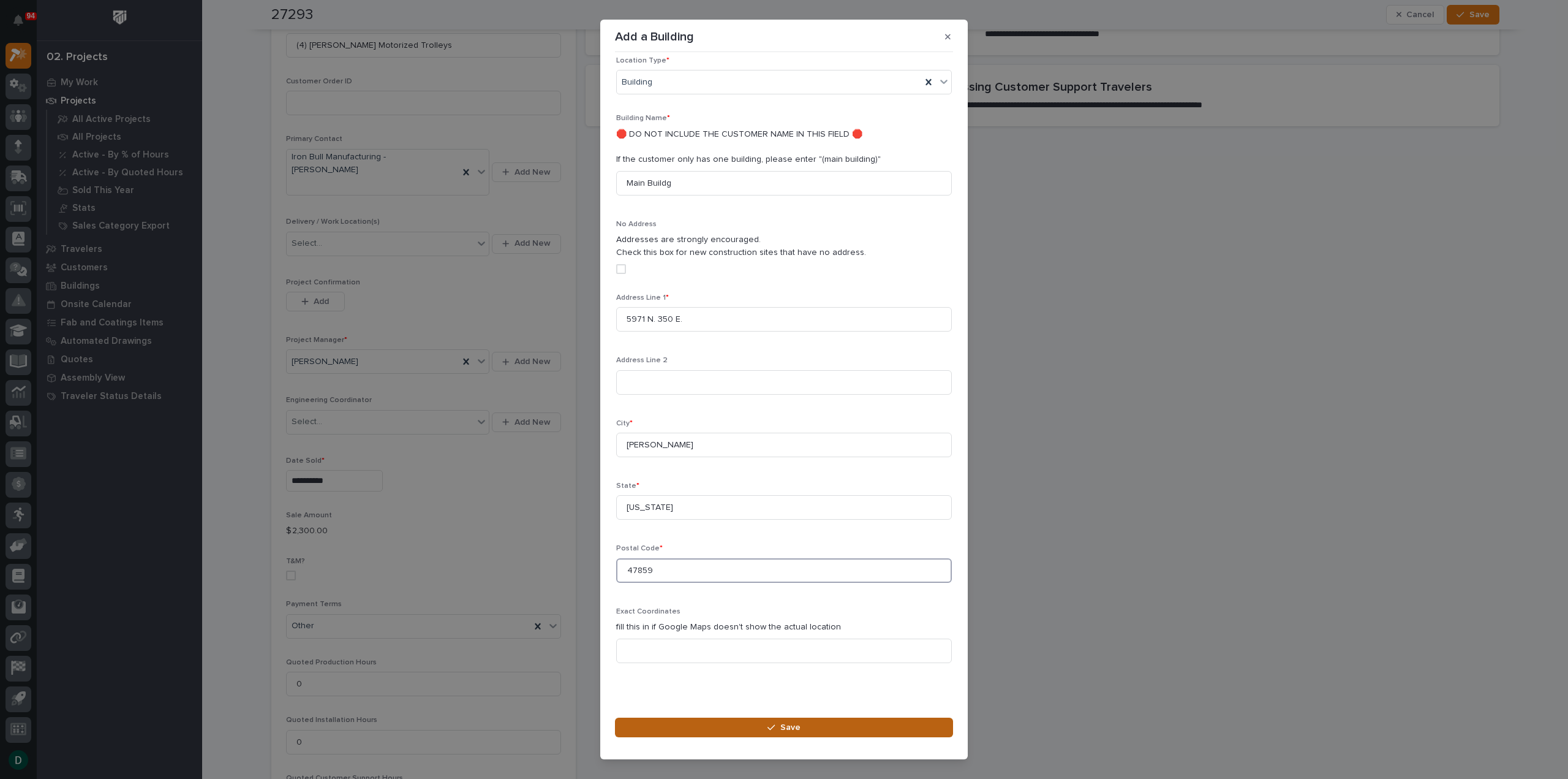
type input "47859"
click at [792, 727] on span "Save" at bounding box center [790, 726] width 20 height 11
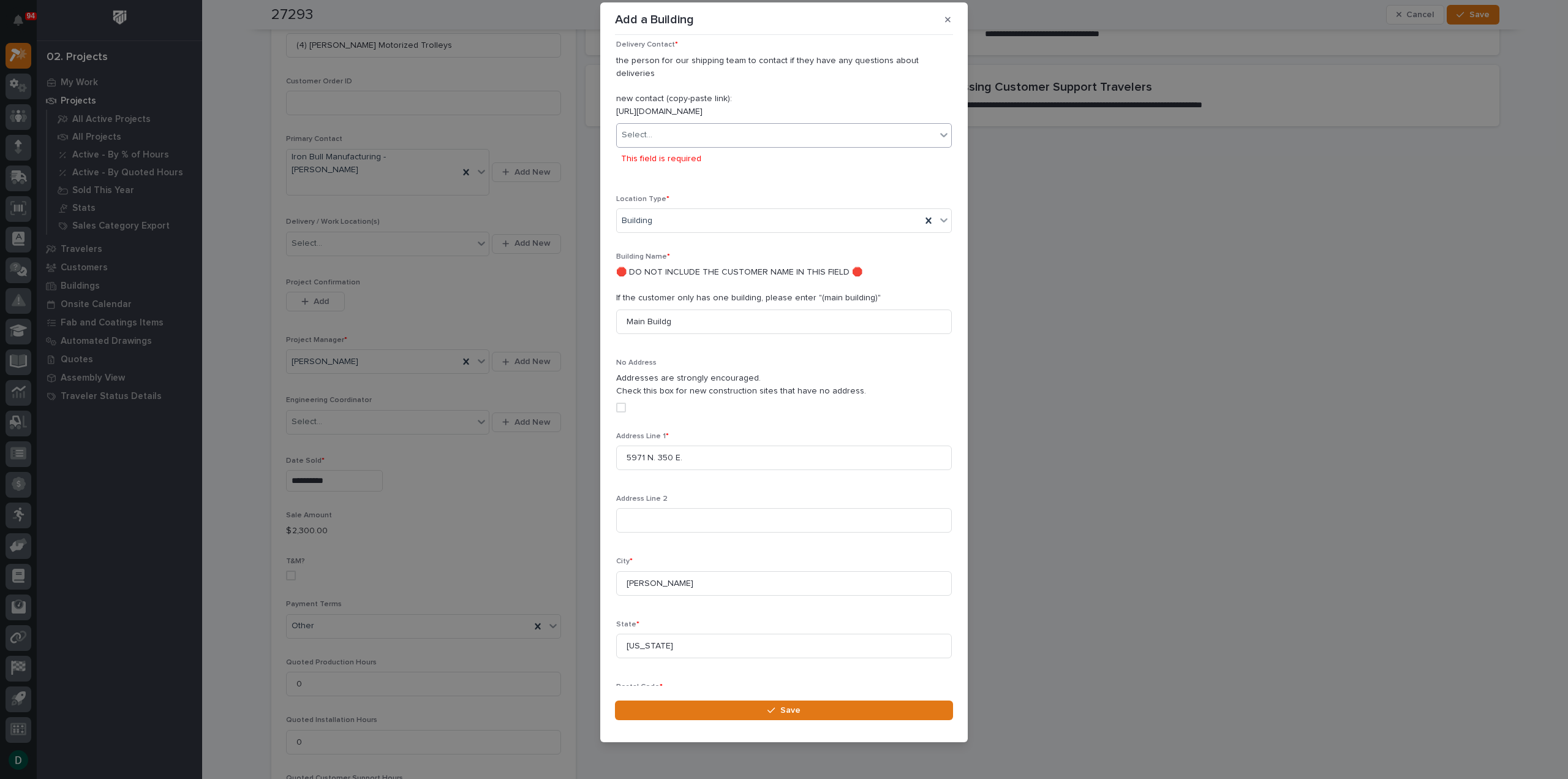
click at [698, 125] on div "Select..." at bounding box center [776, 135] width 319 height 20
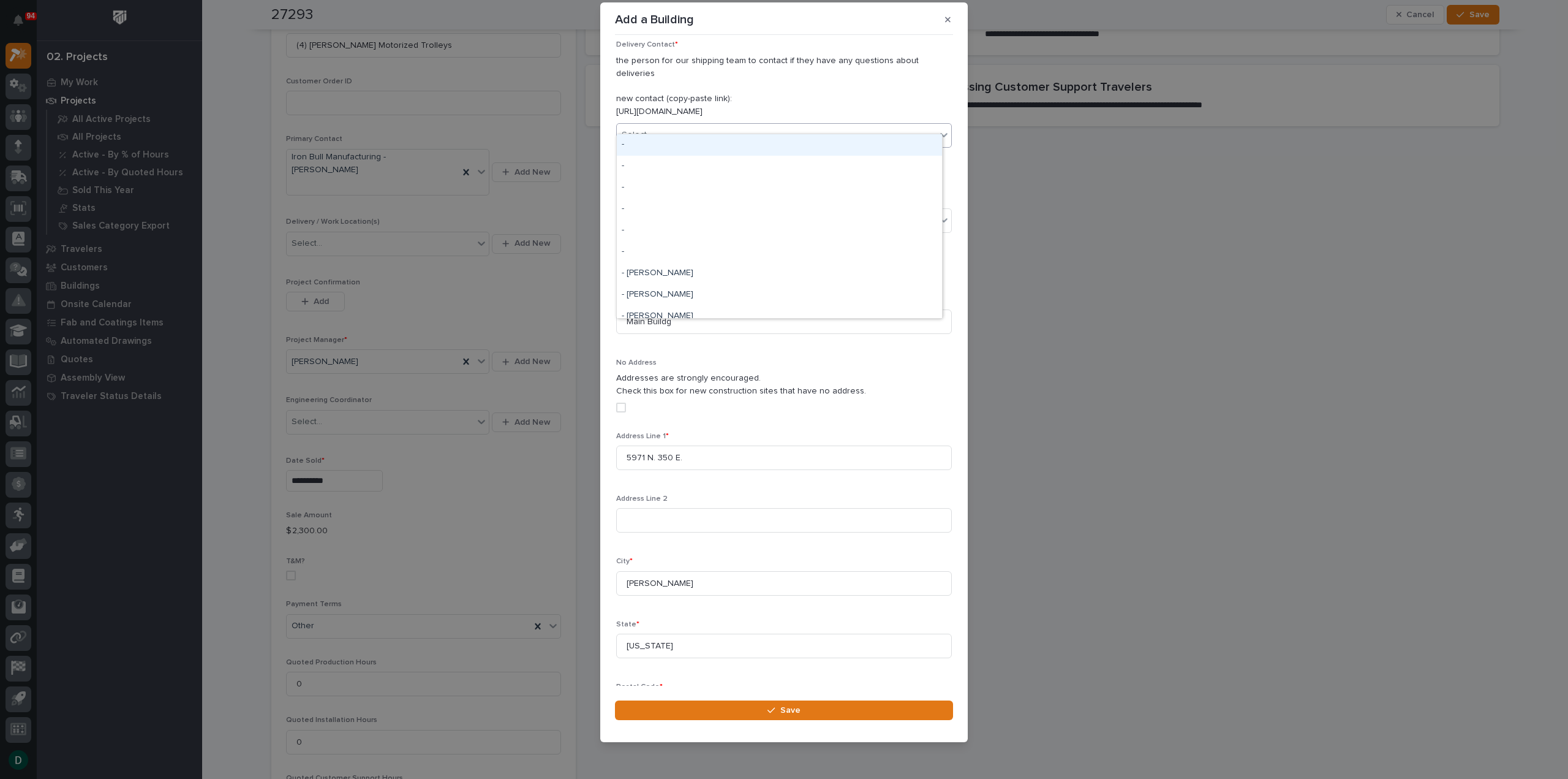
click at [698, 125] on div "Select..." at bounding box center [776, 135] width 319 height 20
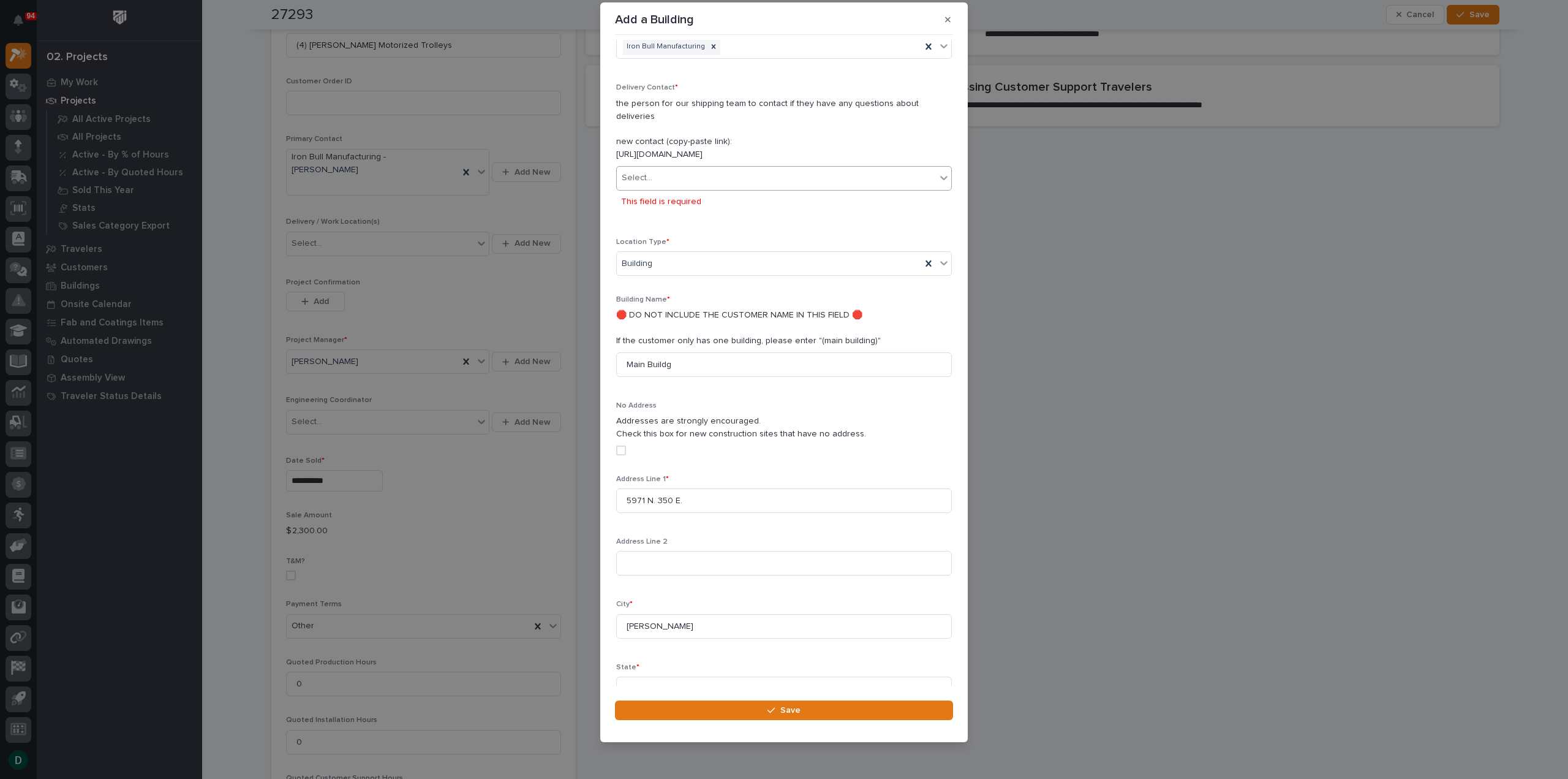
scroll to position [68, 0]
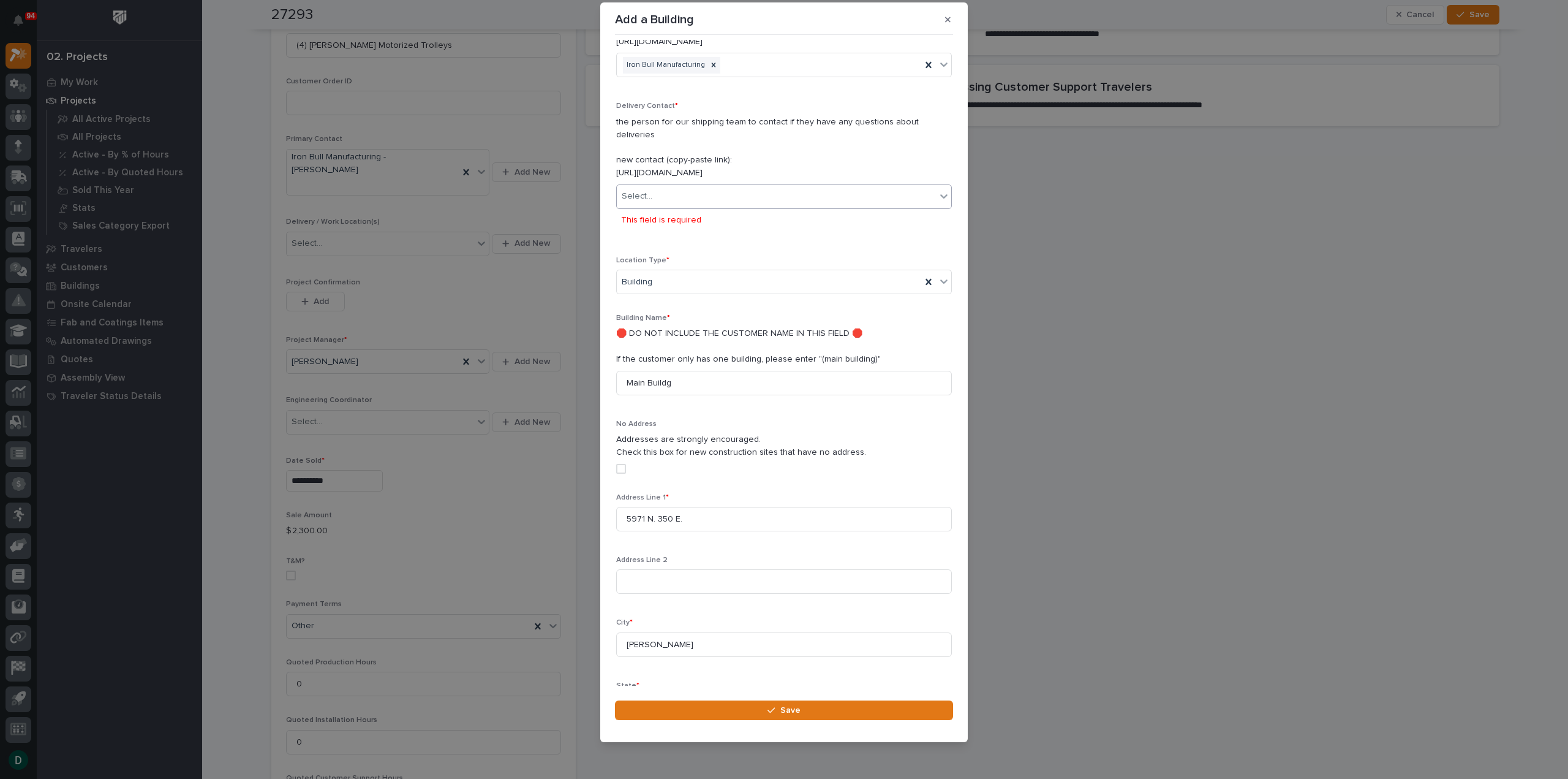
click at [938, 190] on icon at bounding box center [944, 196] width 12 height 12
type input "*********"
click at [894, 208] on div "Iron Bull Manufacturing - Isaac" at bounding box center [779, 206] width 325 height 22
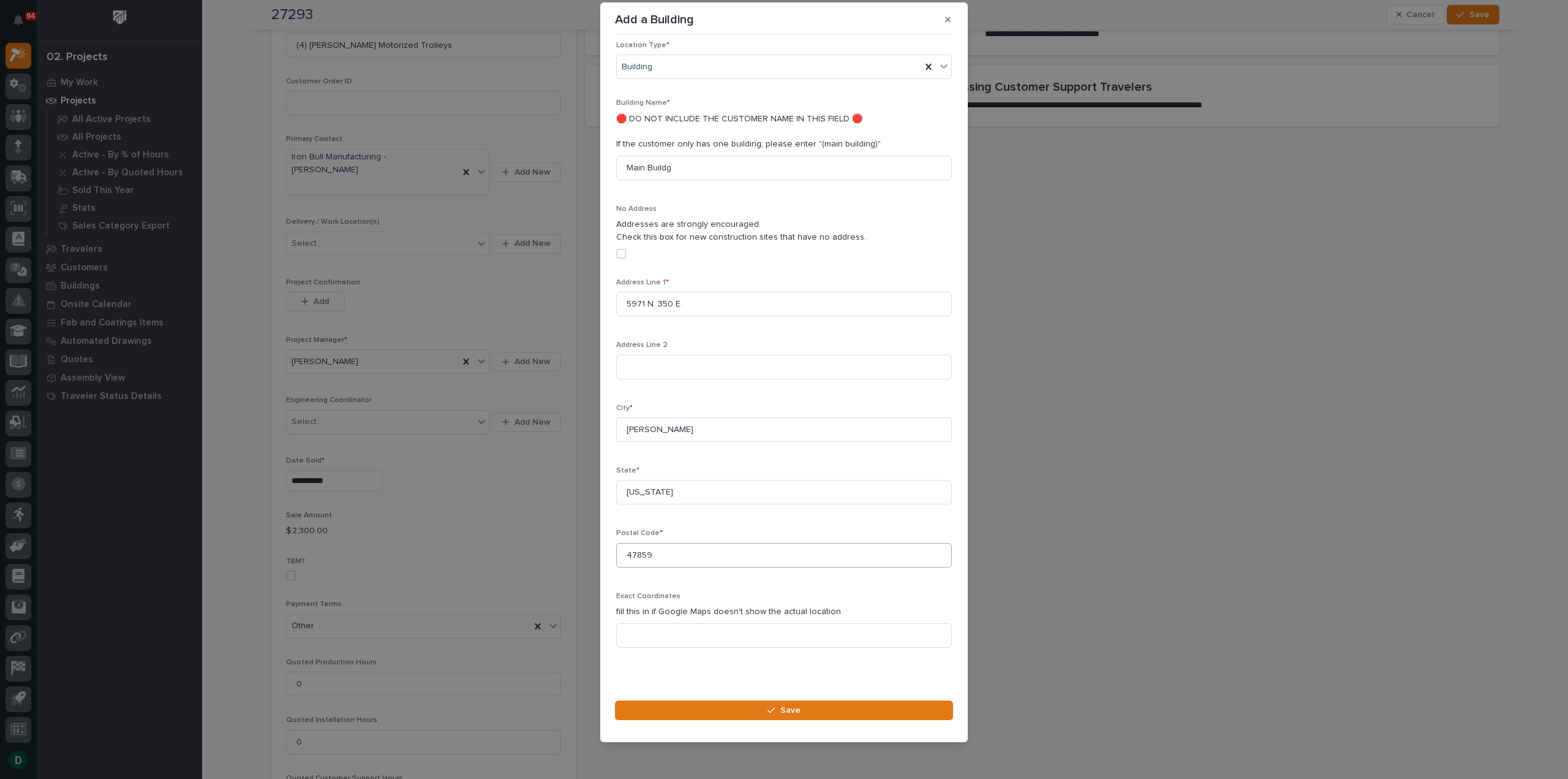
scroll to position [262, 0]
click at [828, 707] on button "Save" at bounding box center [784, 710] width 338 height 20
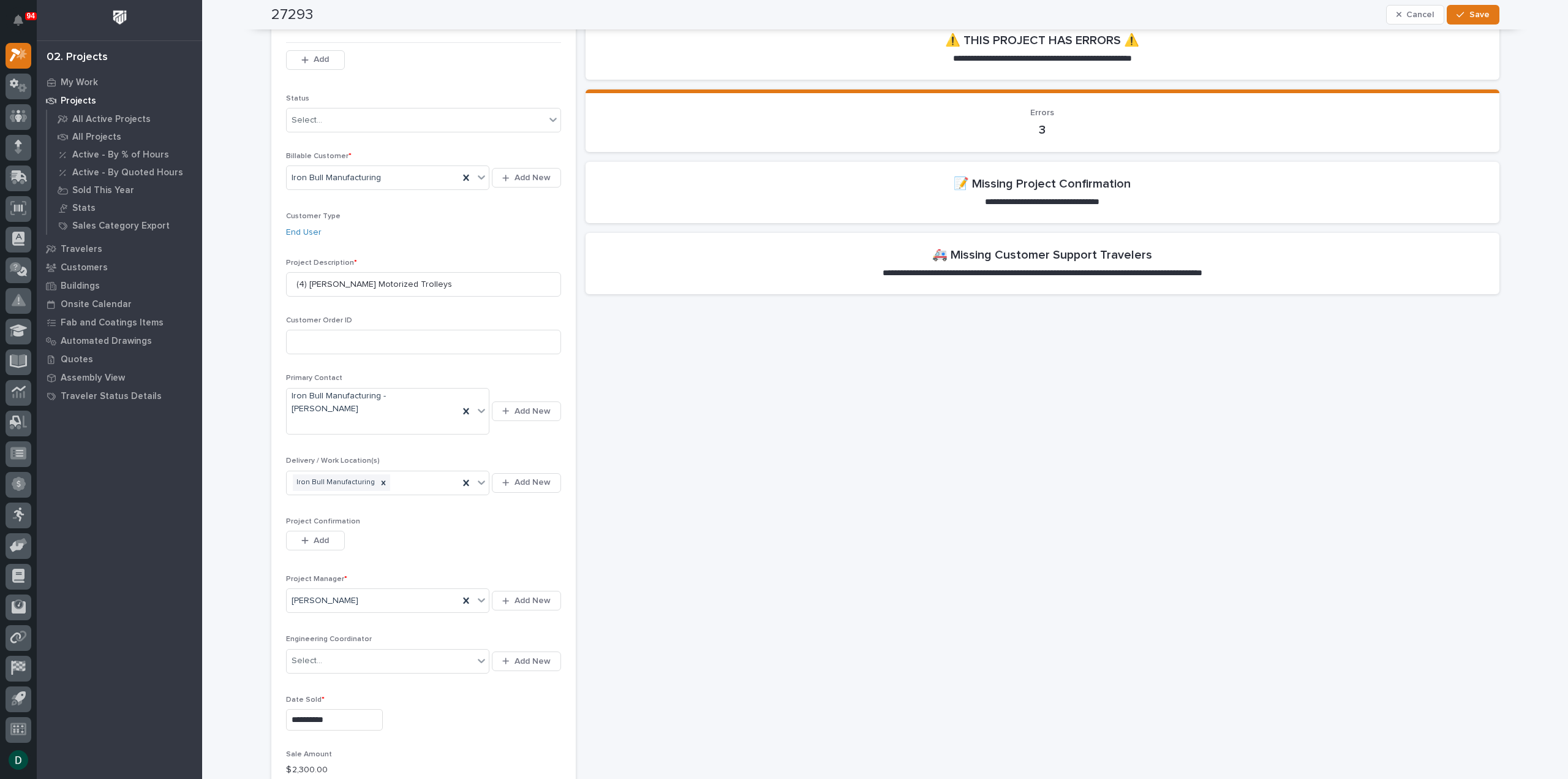
scroll to position [0, 0]
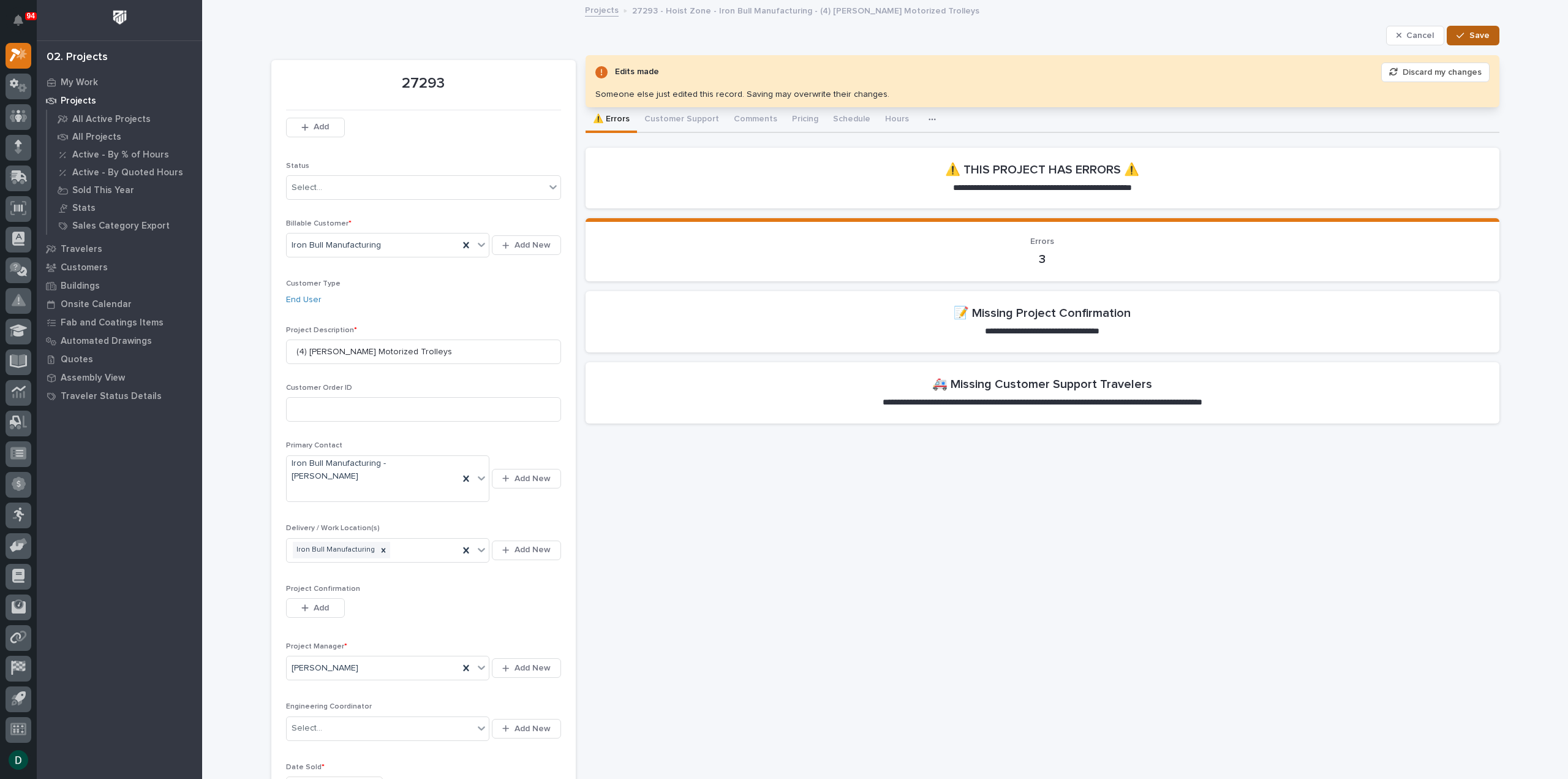
click at [1476, 40] on span "Save" at bounding box center [1479, 35] width 20 height 11
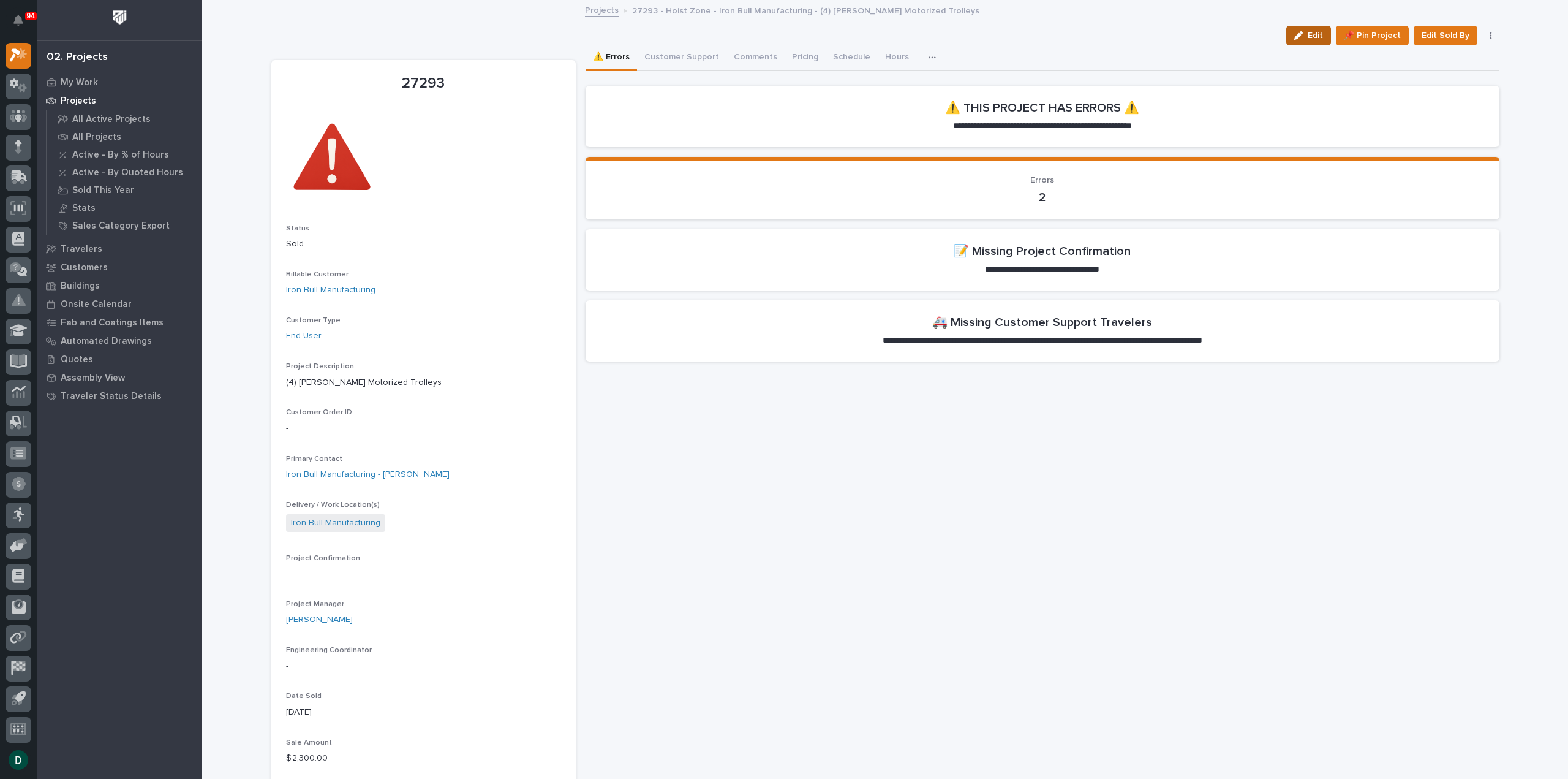
click at [1299, 31] on icon "button" at bounding box center [1298, 35] width 9 height 9
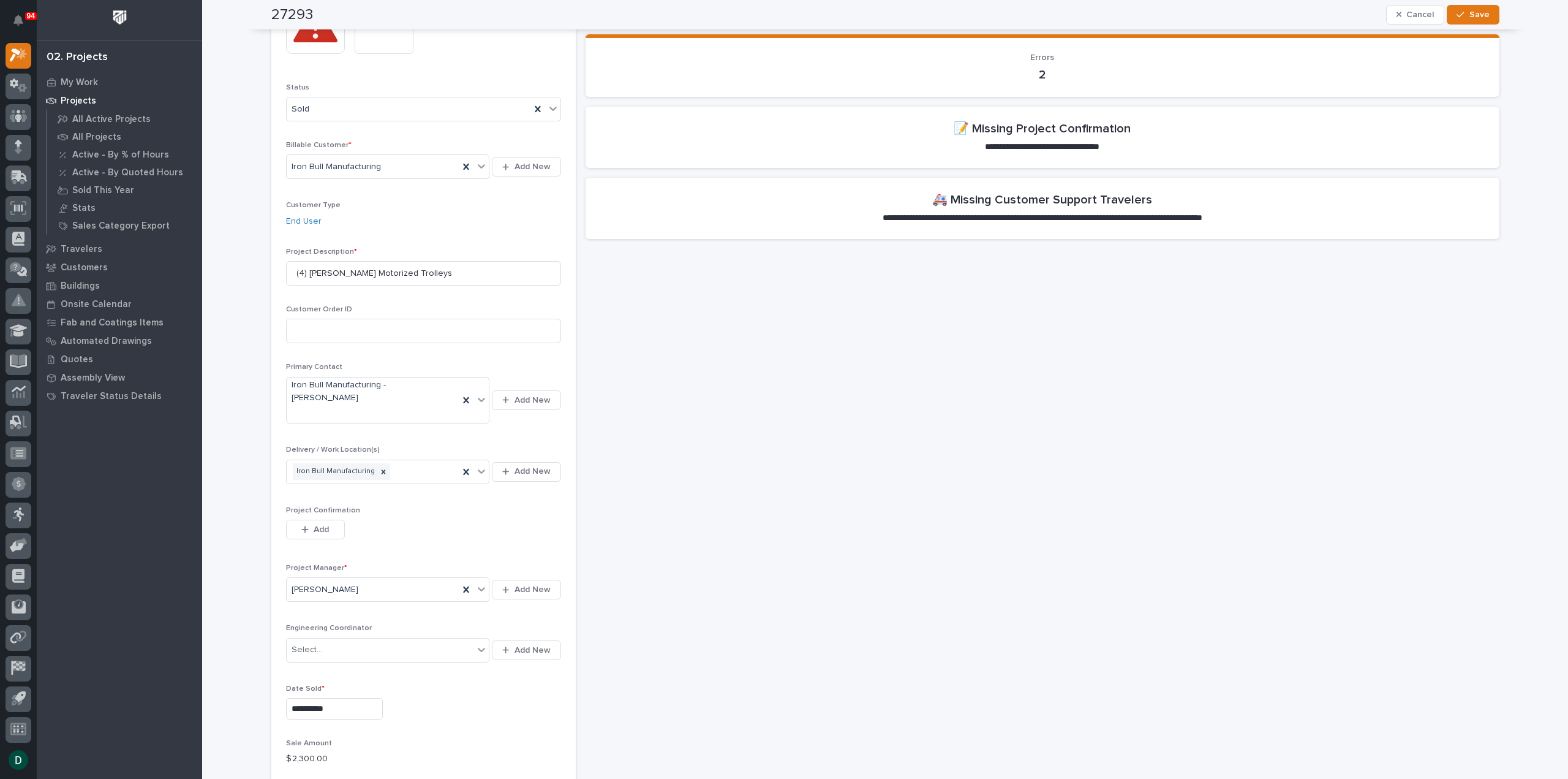
scroll to position [184, 0]
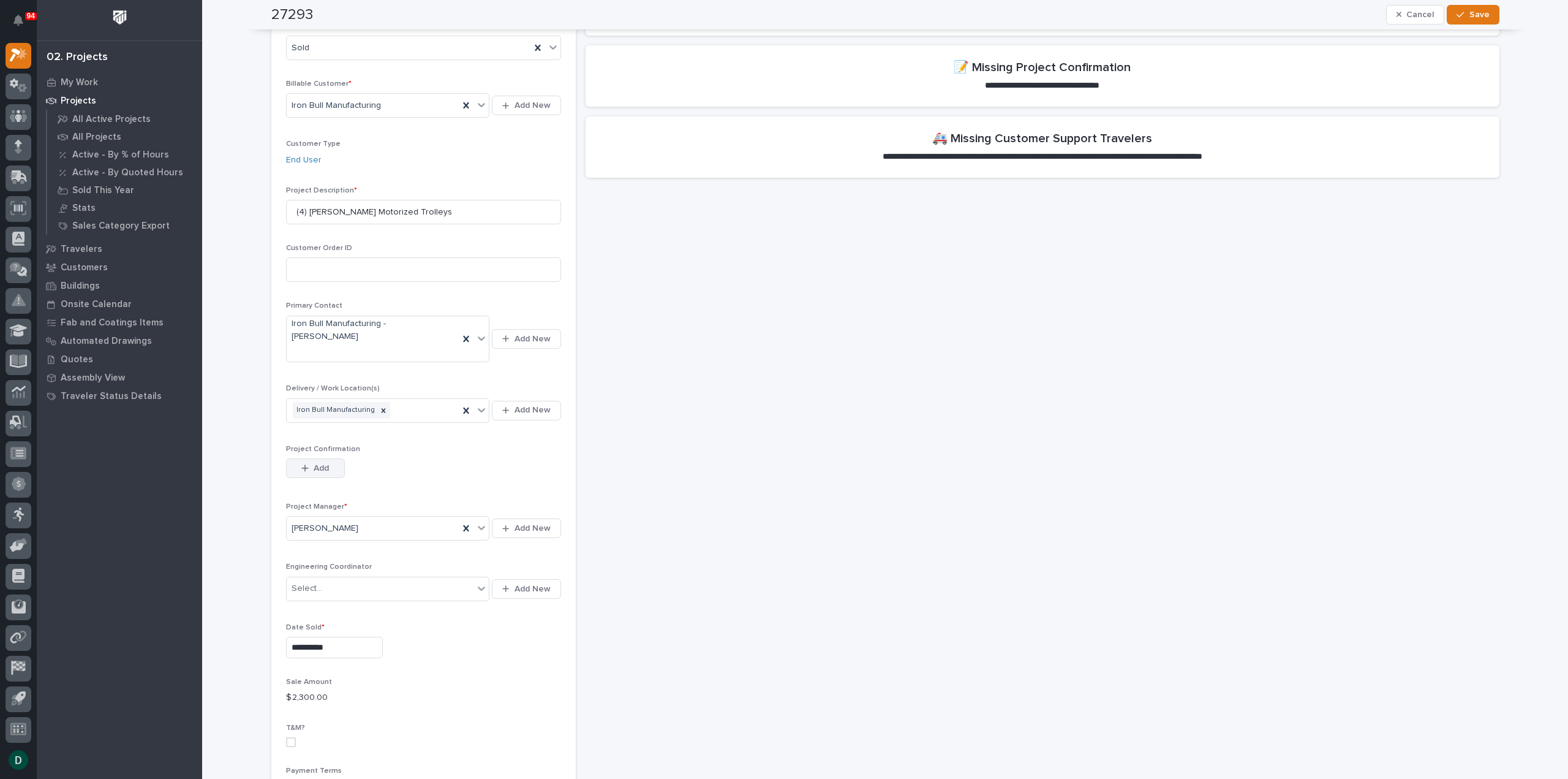
click at [324, 459] on button "Add" at bounding box center [315, 469] width 59 height 20
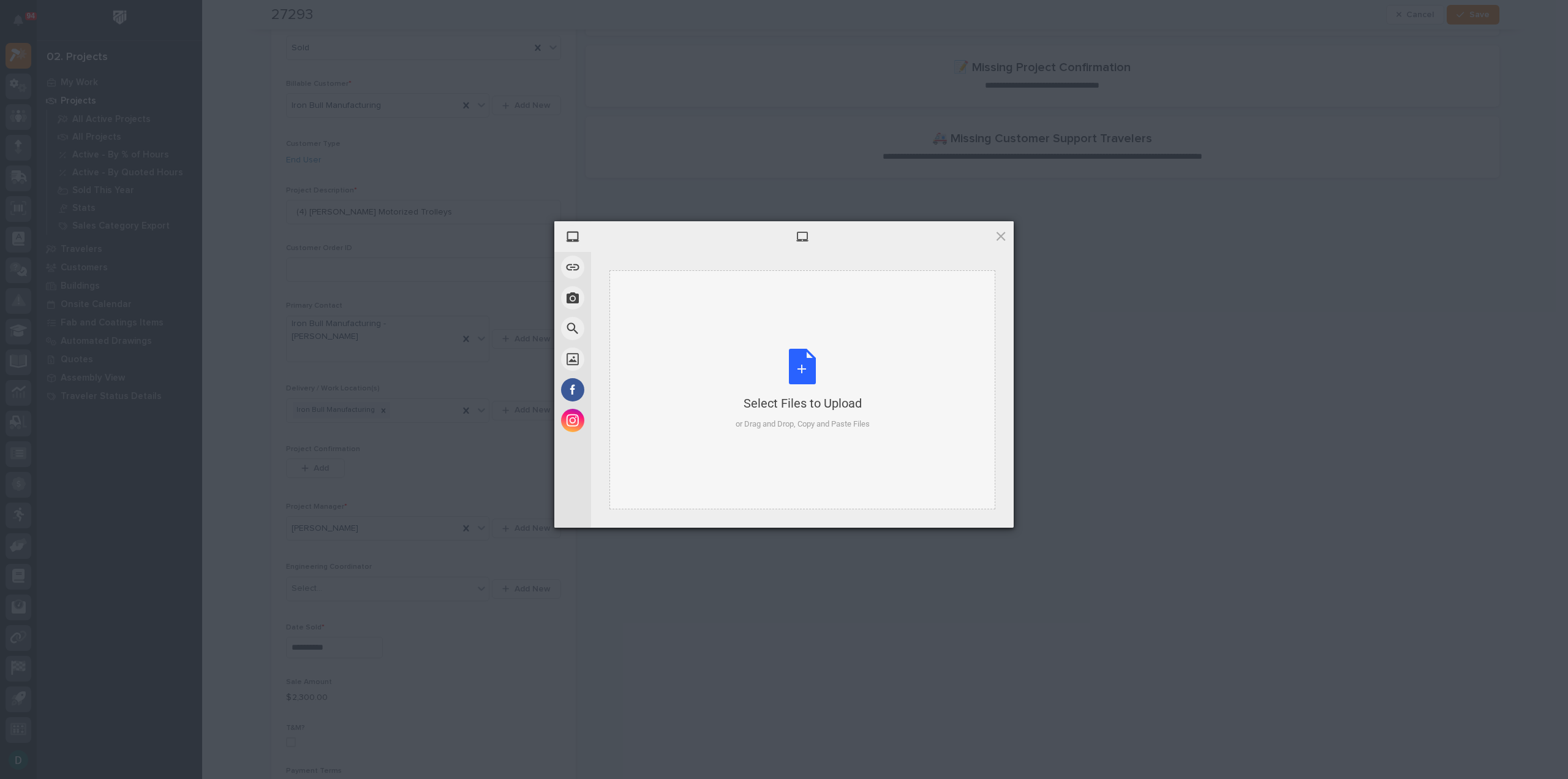
click at [798, 377] on div "Select Files to Upload or Drag and Drop, Copy and Paste Files" at bounding box center [803, 389] width 134 height 82
click at [986, 510] on span "Upload 1" at bounding box center [977, 510] width 24 height 9
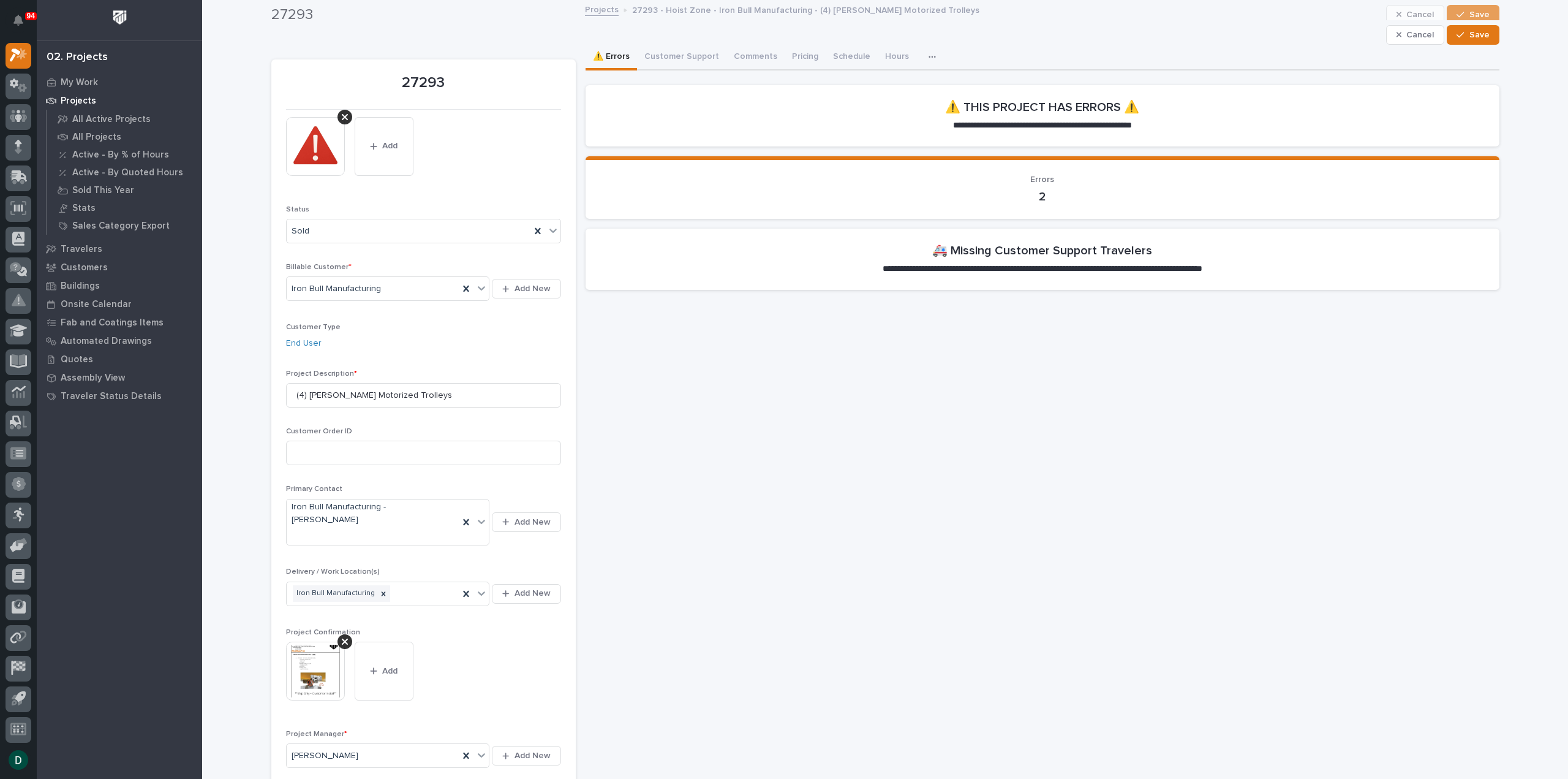
scroll to position [0, 0]
click at [1488, 36] on button "Save" at bounding box center [1472, 36] width 52 height 20
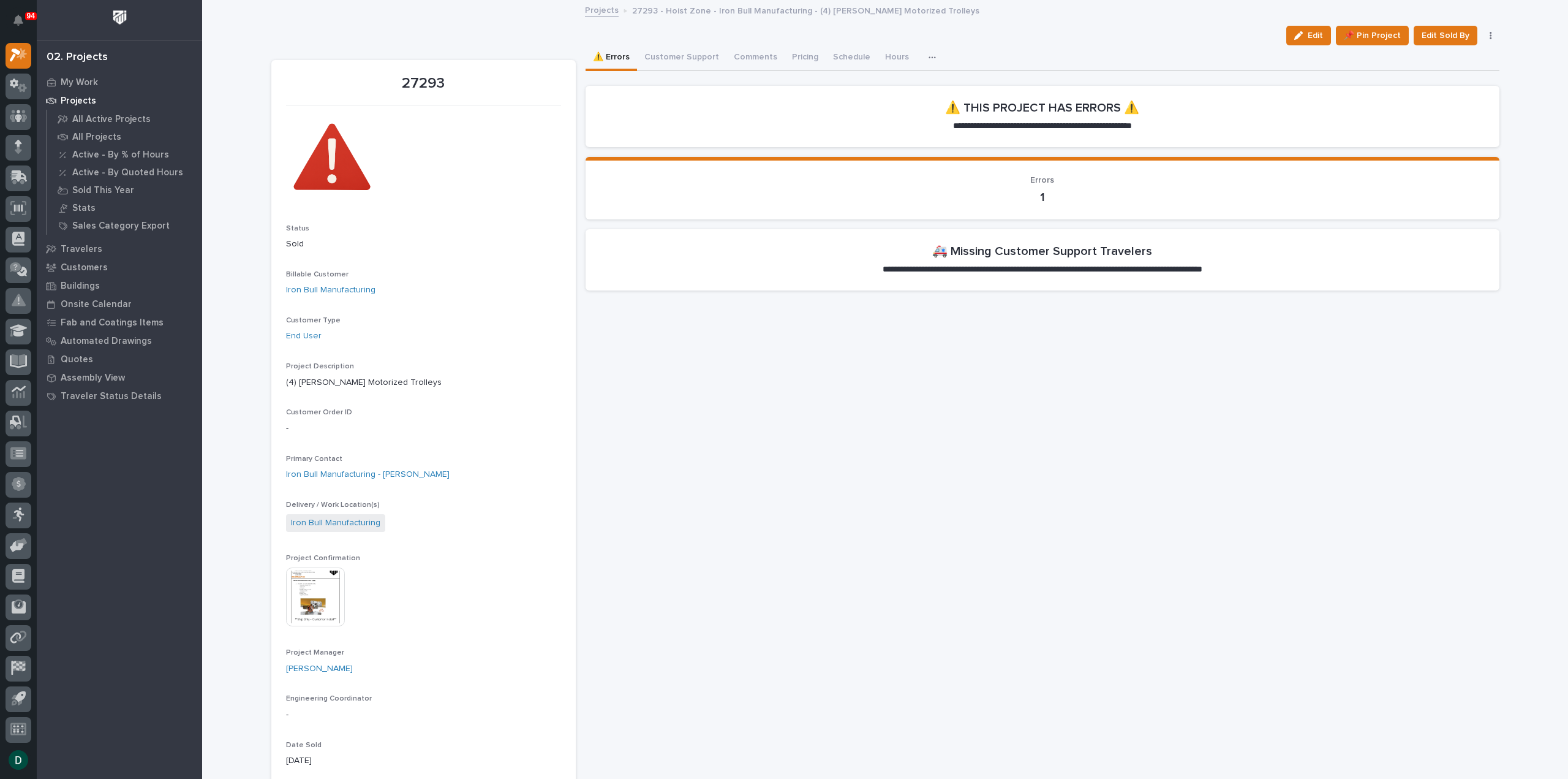
click at [602, 10] on link "Projects" at bounding box center [602, 9] width 34 height 14
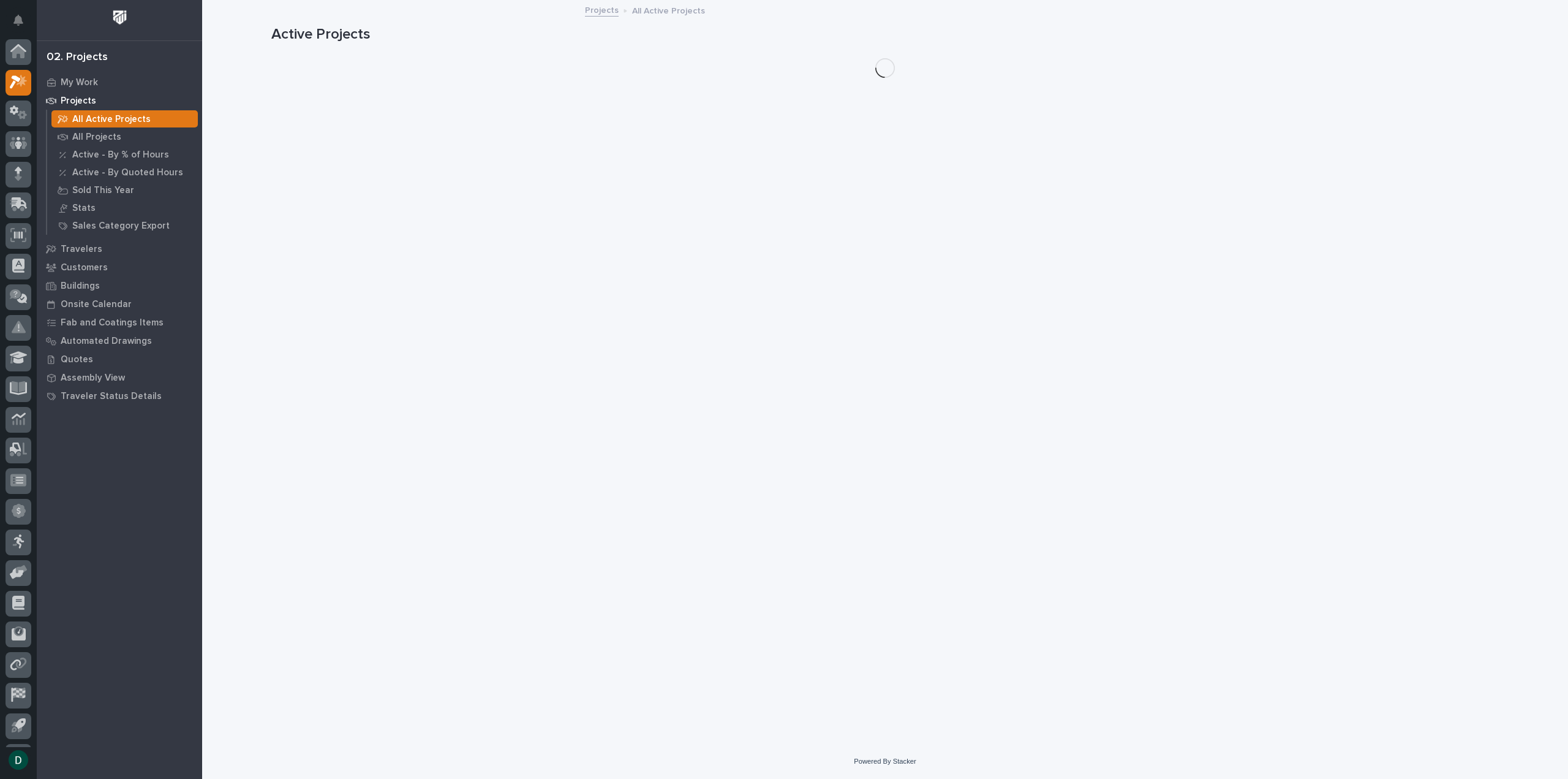
scroll to position [27, 0]
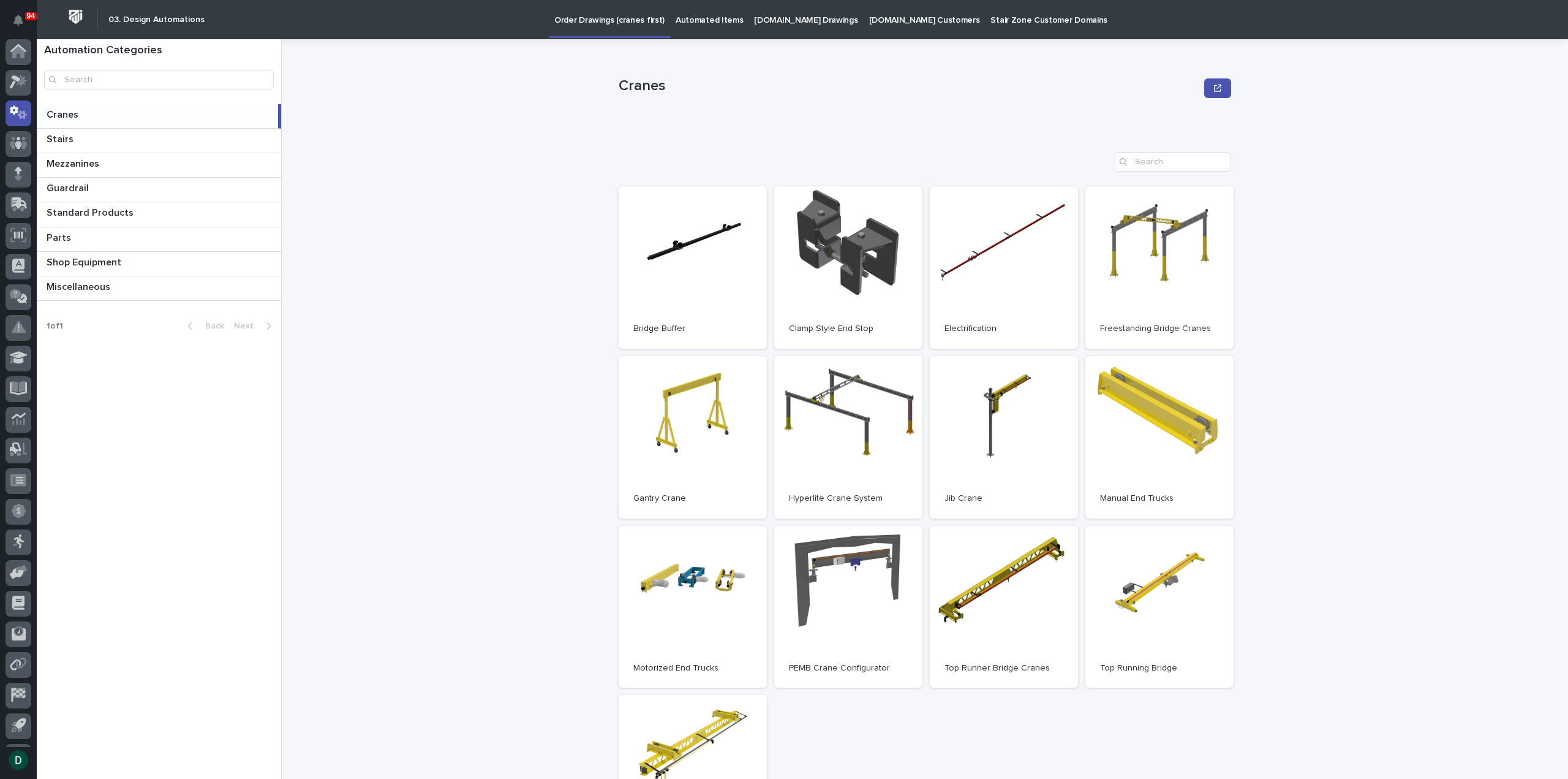
scroll to position [27, 0]
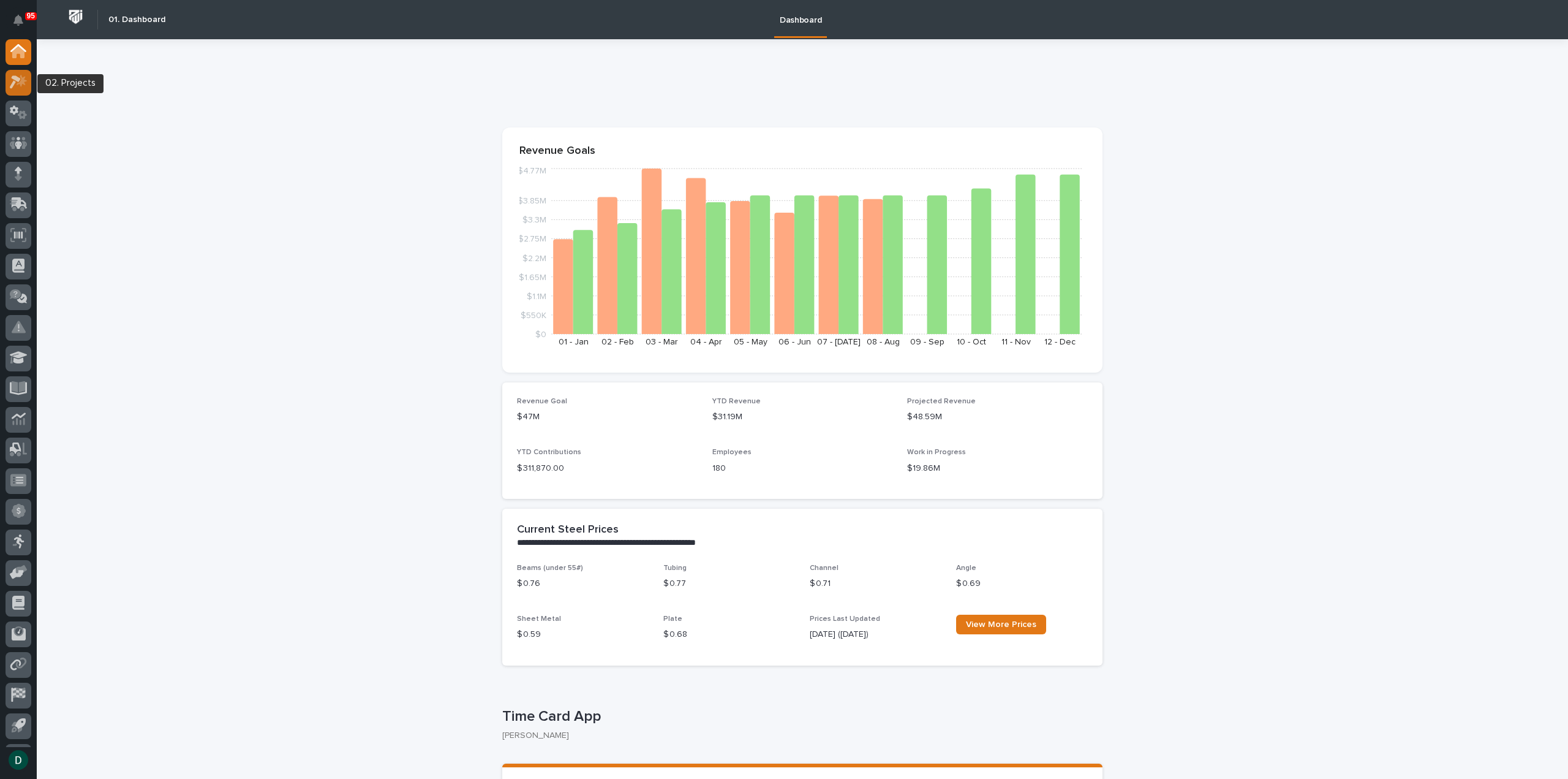
click at [14, 78] on icon at bounding box center [15, 83] width 11 height 14
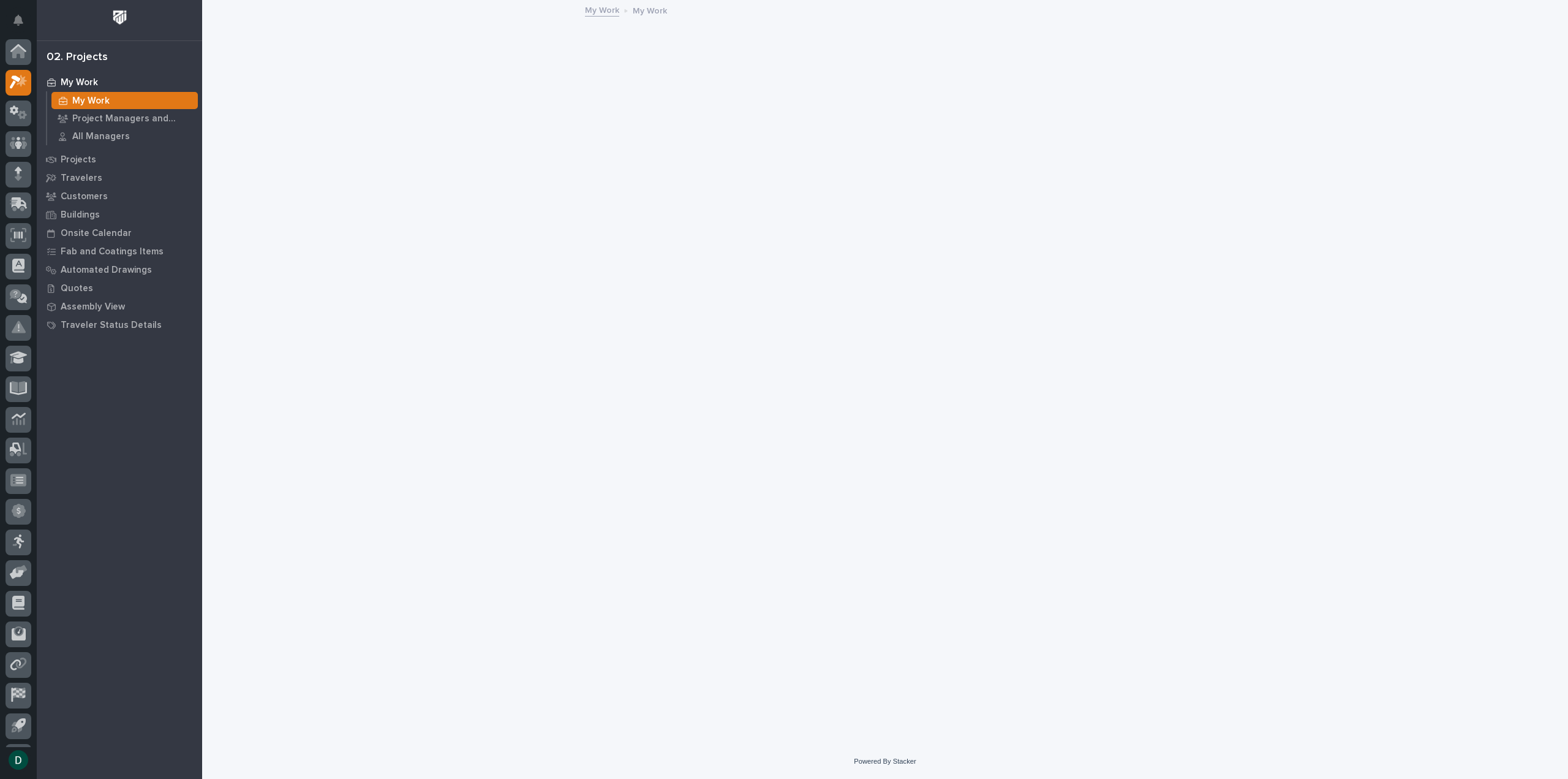
scroll to position [27, 0]
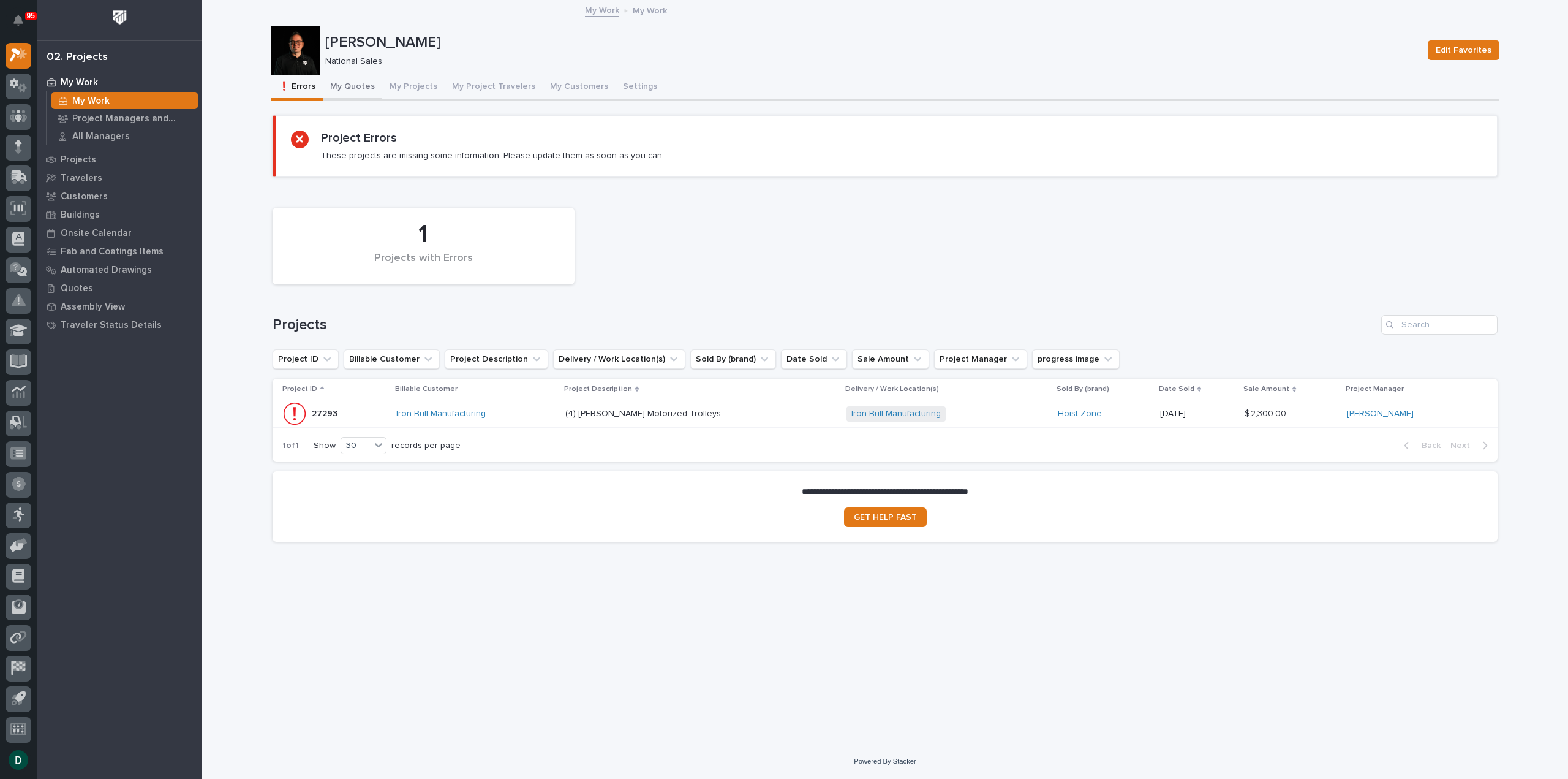
click at [360, 85] on button "My Quotes" at bounding box center [353, 88] width 60 height 26
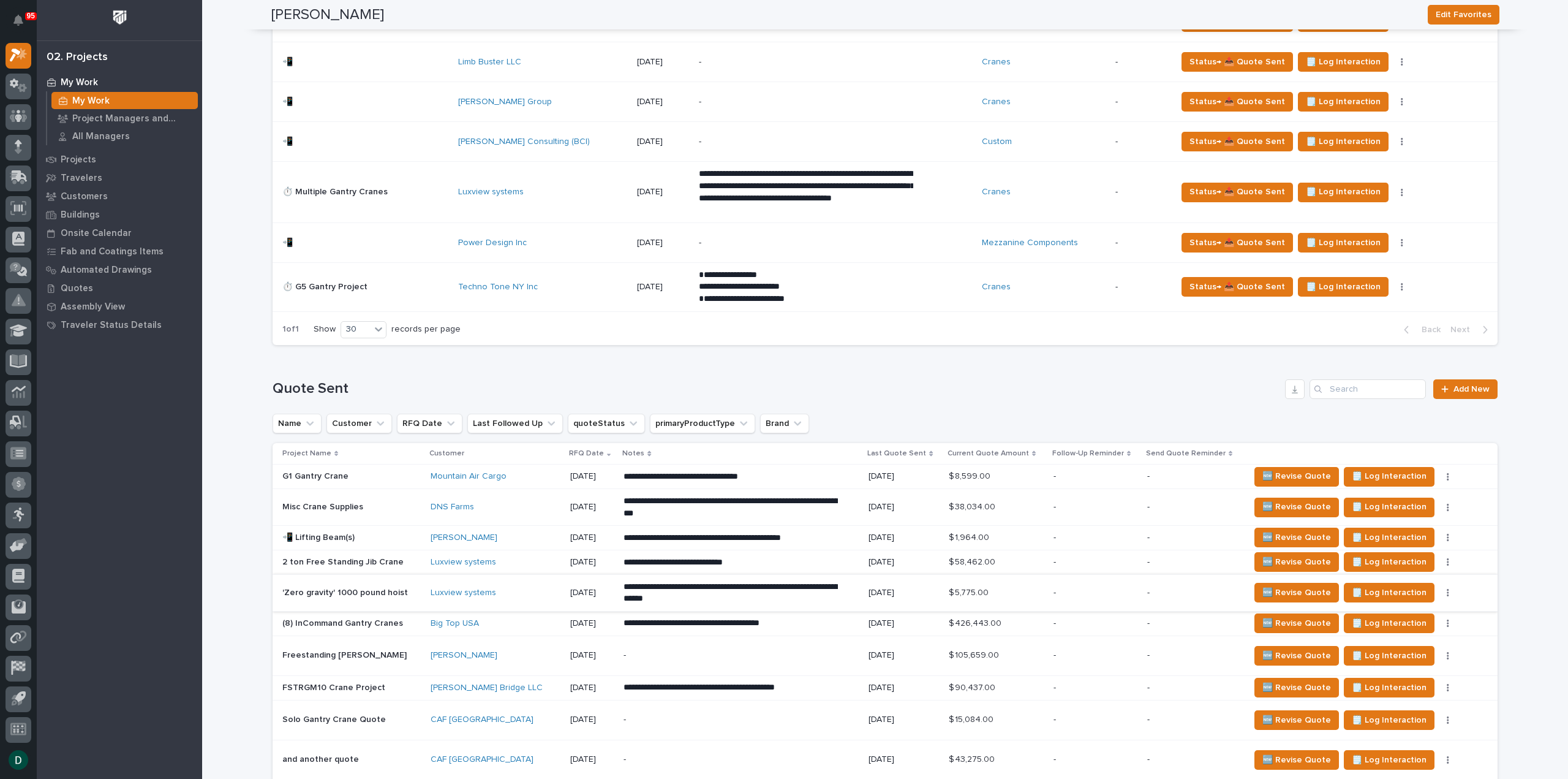
scroll to position [1409, 0]
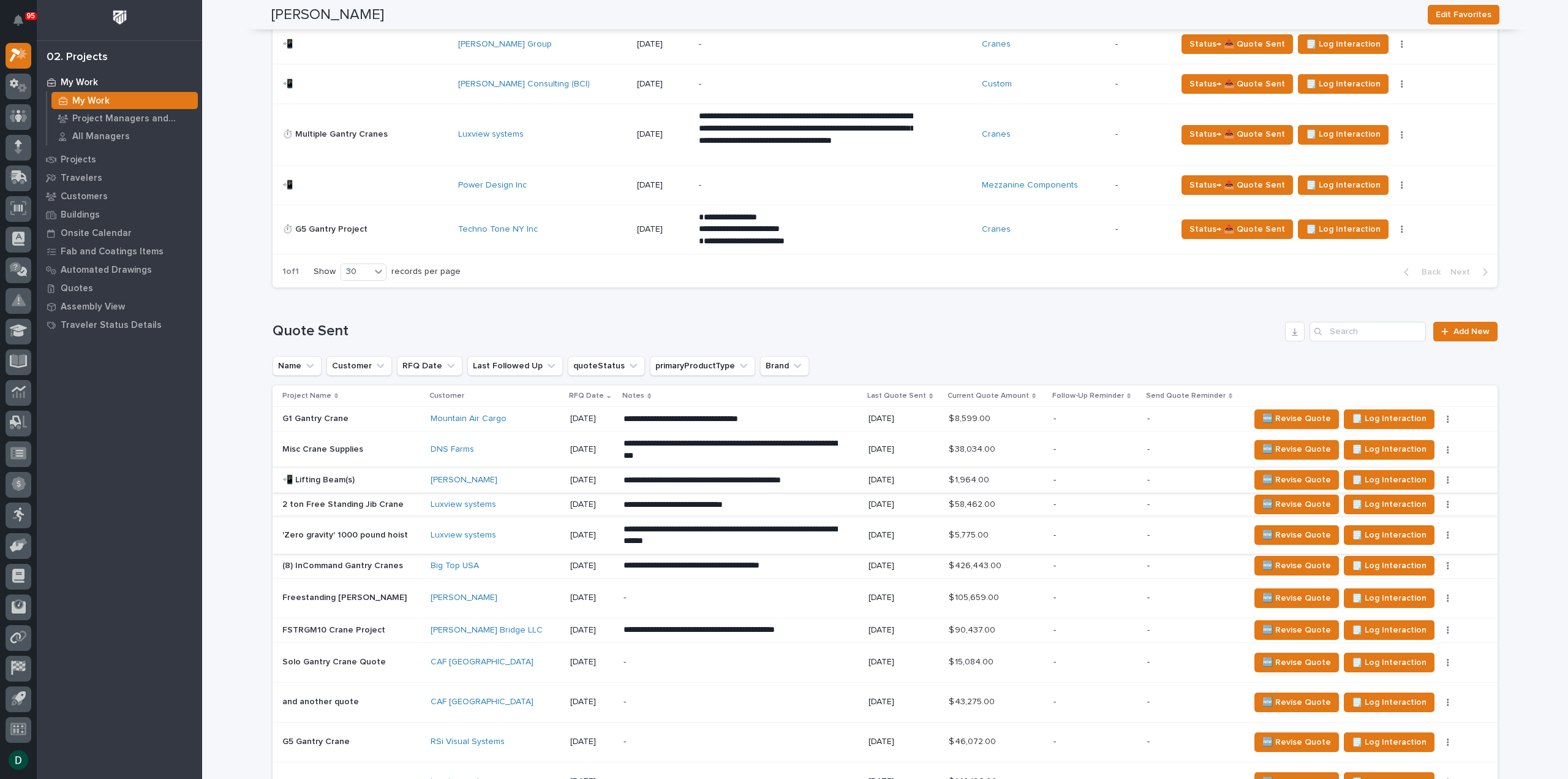
click at [1440, 476] on button "button" at bounding box center [1448, 480] width 17 height 9
click at [1396, 576] on span "🚩 Edit Flags" at bounding box center [1381, 582] width 50 height 15
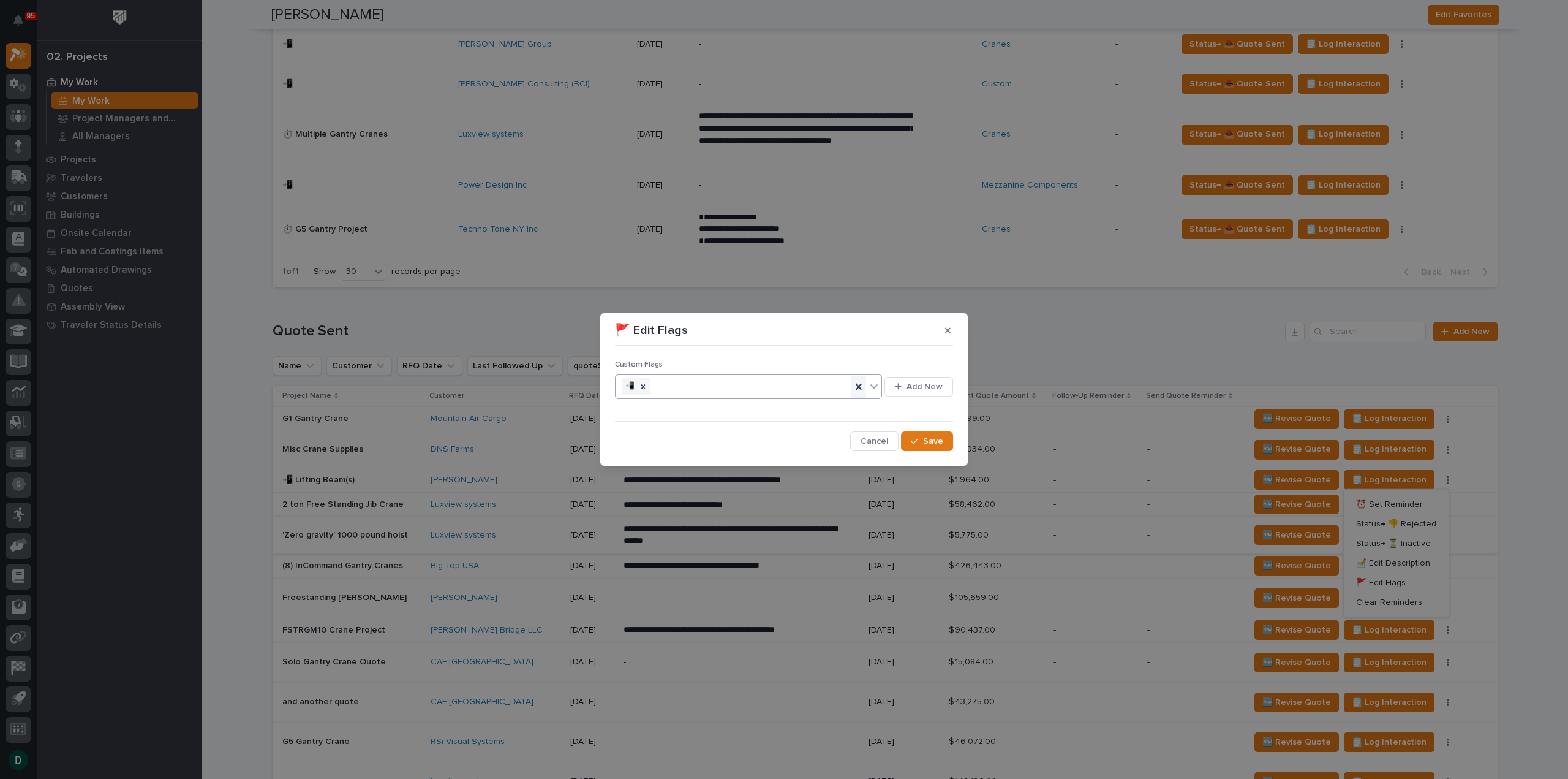
click at [858, 383] on icon at bounding box center [859, 386] width 12 height 12
click at [941, 441] on span "Save" at bounding box center [933, 441] width 20 height 11
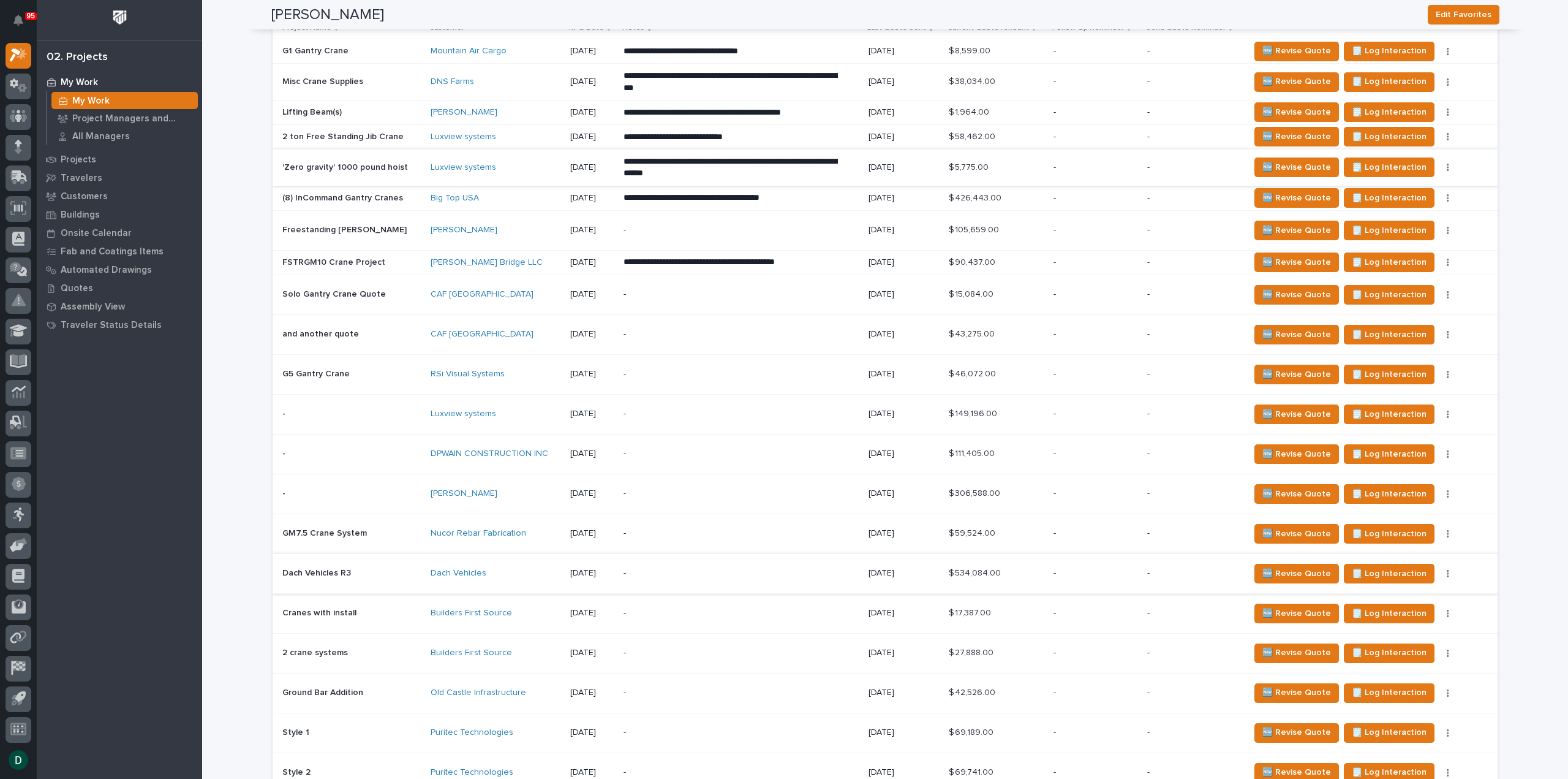
scroll to position [1715, 0]
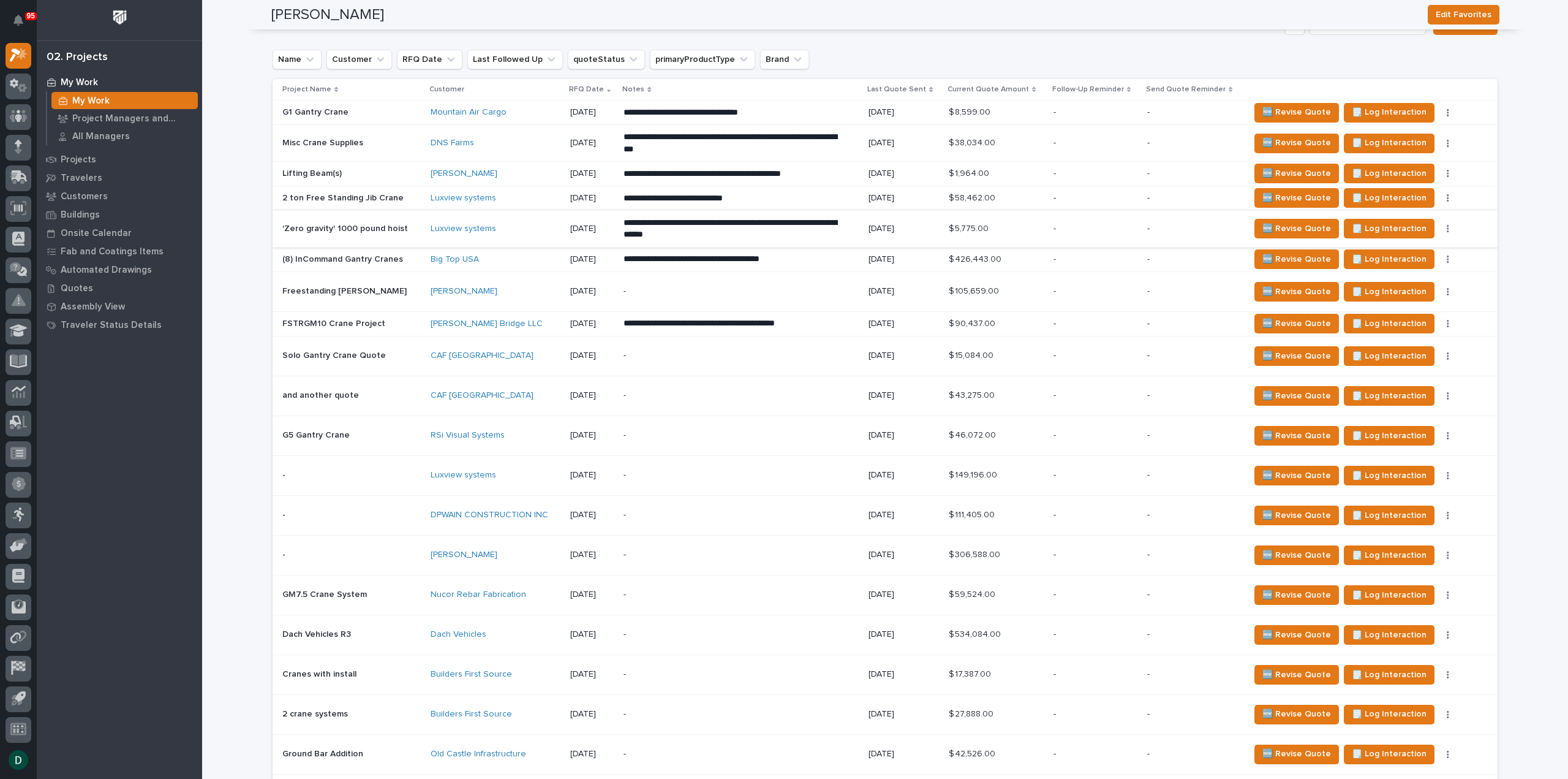
click at [408, 320] on p at bounding box center [351, 323] width 138 height 10
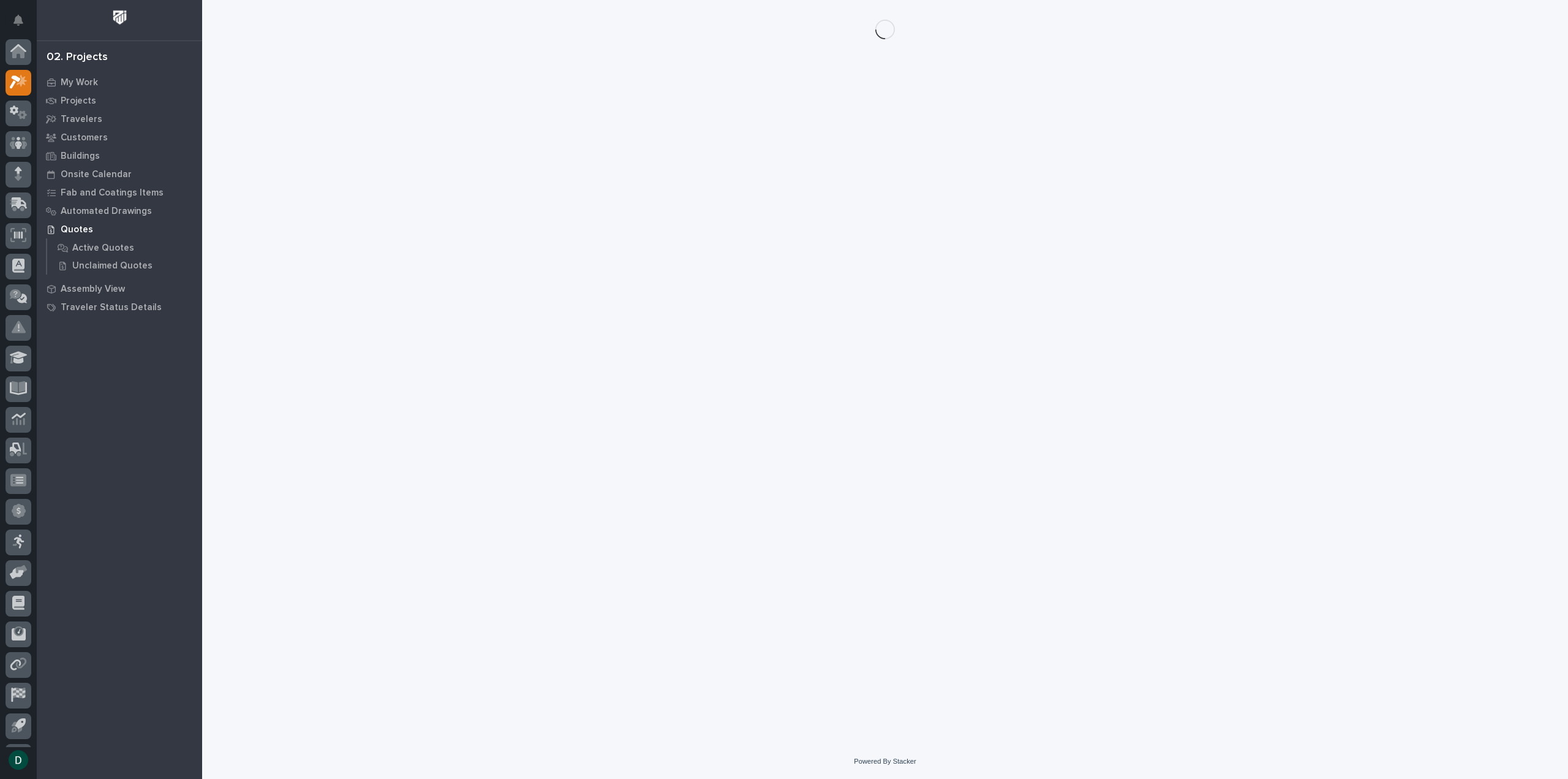
scroll to position [27, 0]
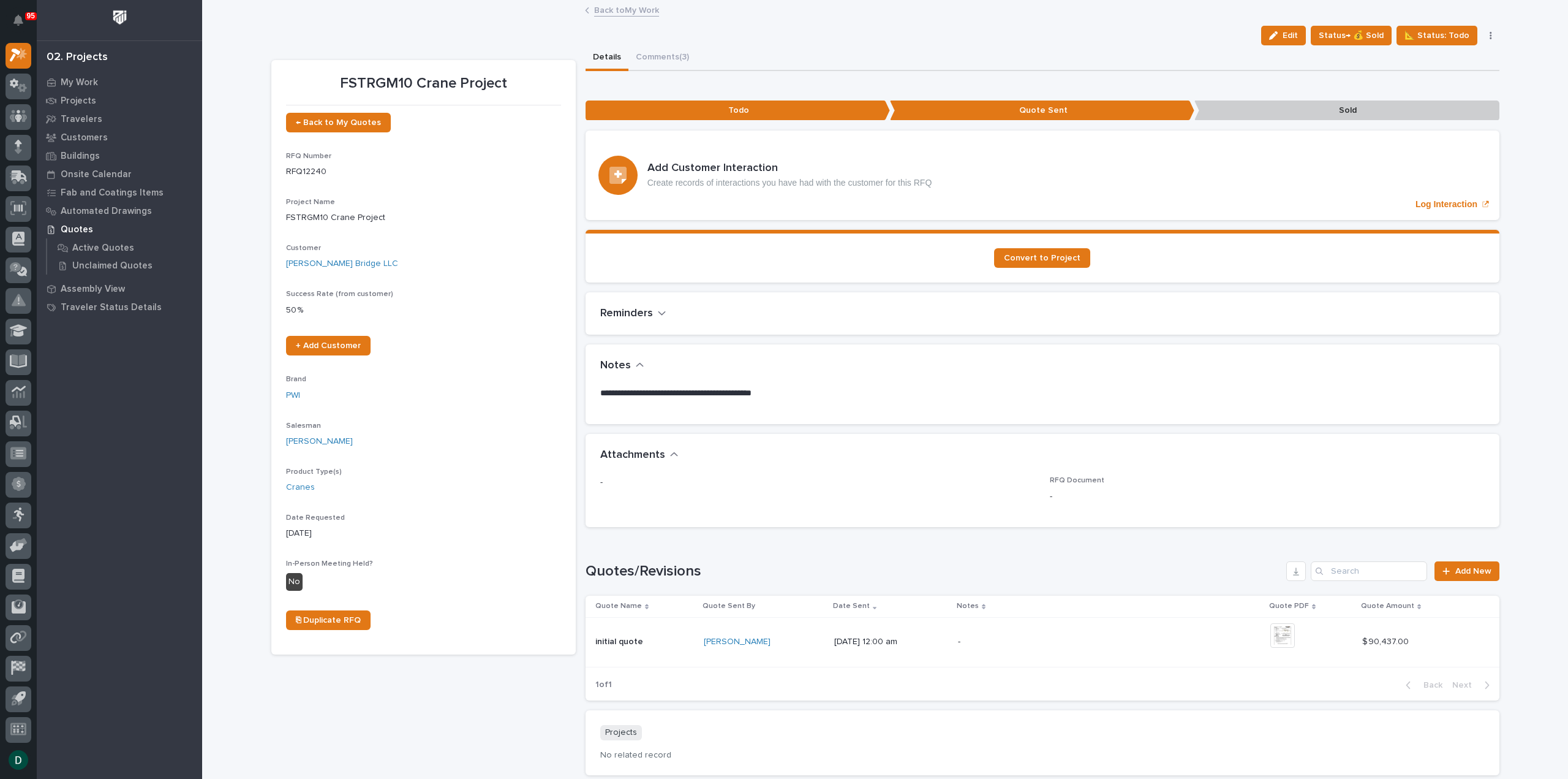
click at [656, 58] on button "Comments (3)" at bounding box center [663, 59] width 68 height 26
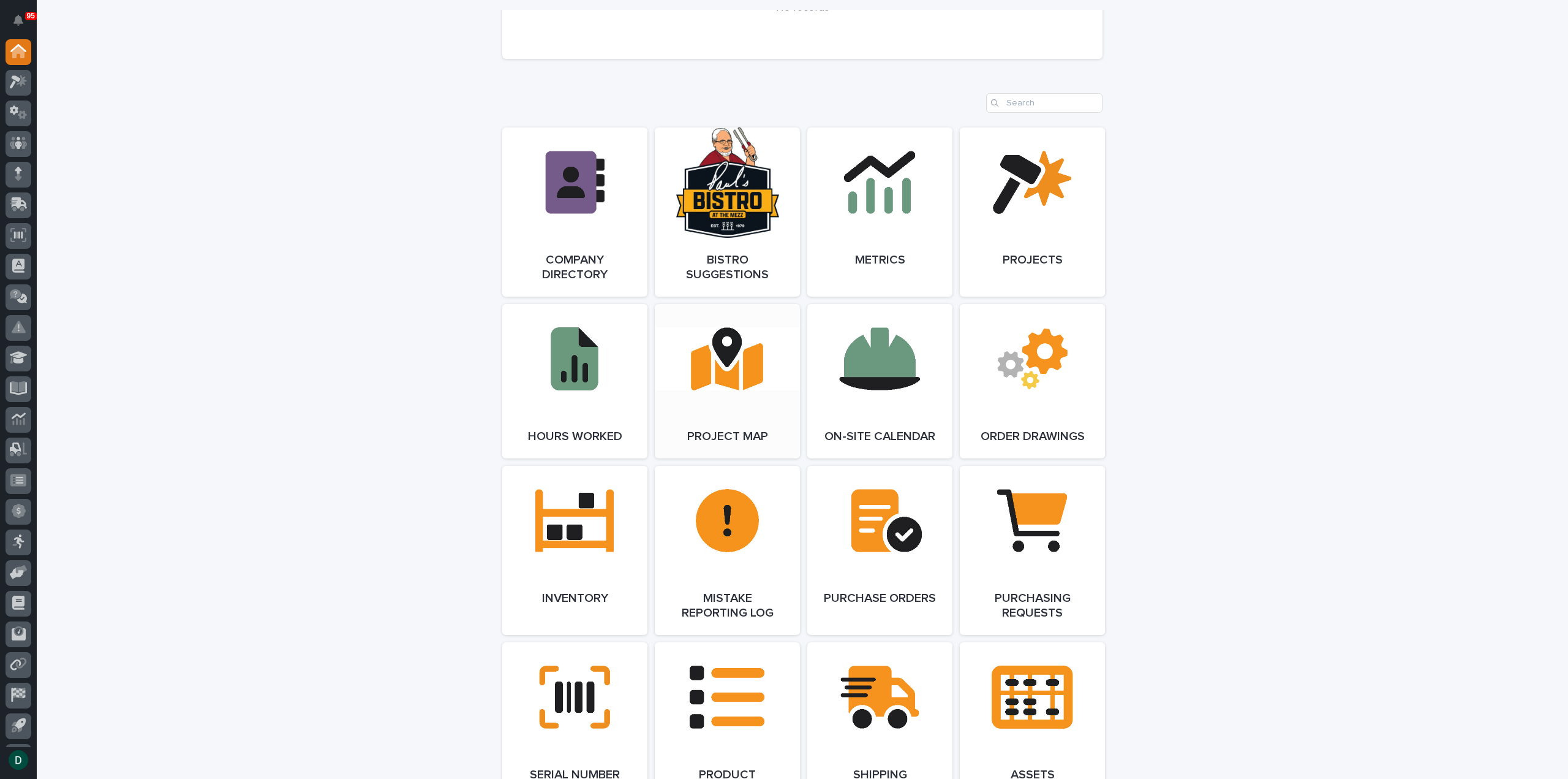
scroll to position [980, 0]
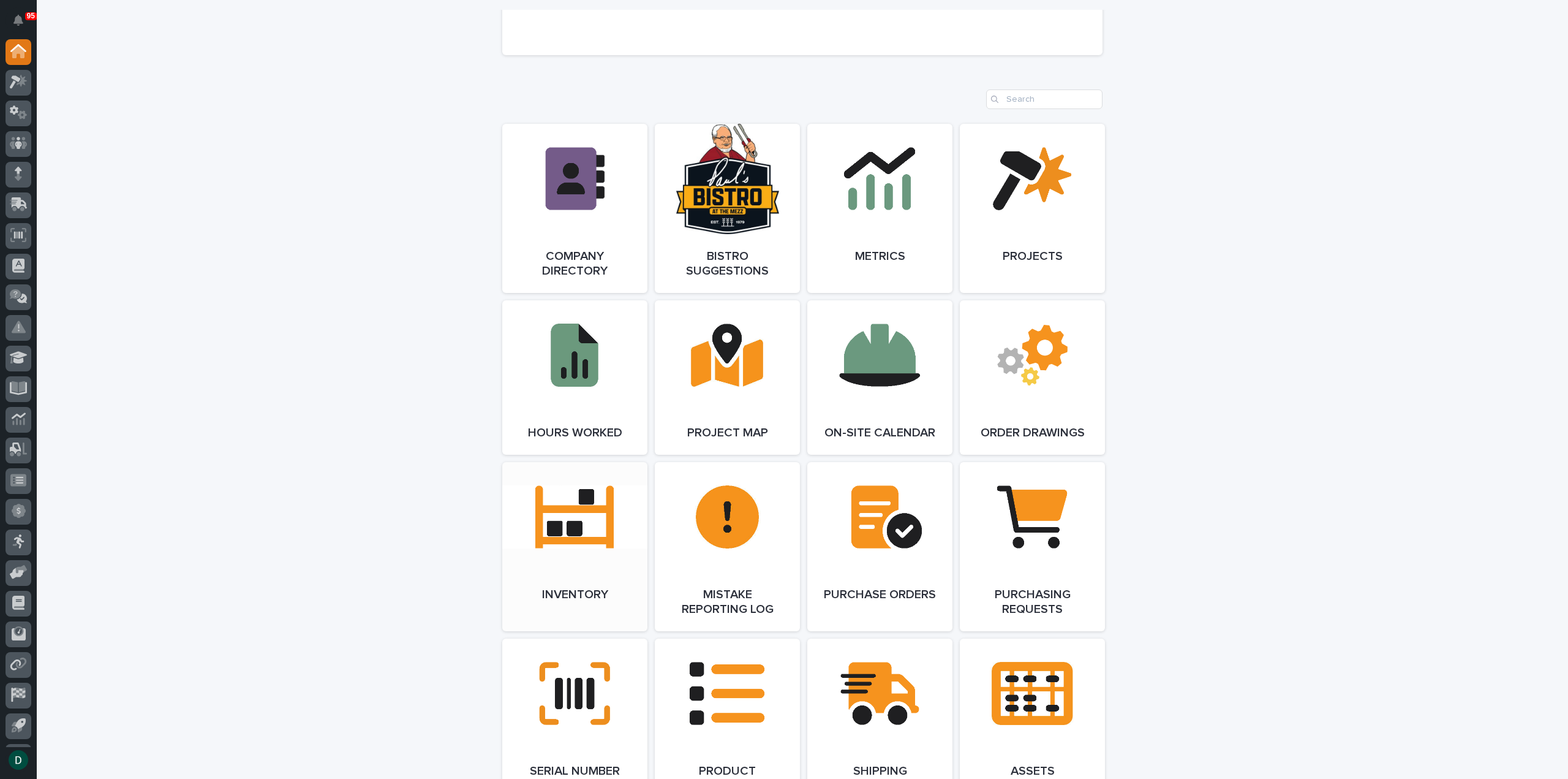
click at [574, 546] on span "Open Link" at bounding box center [575, 546] width 40 height 9
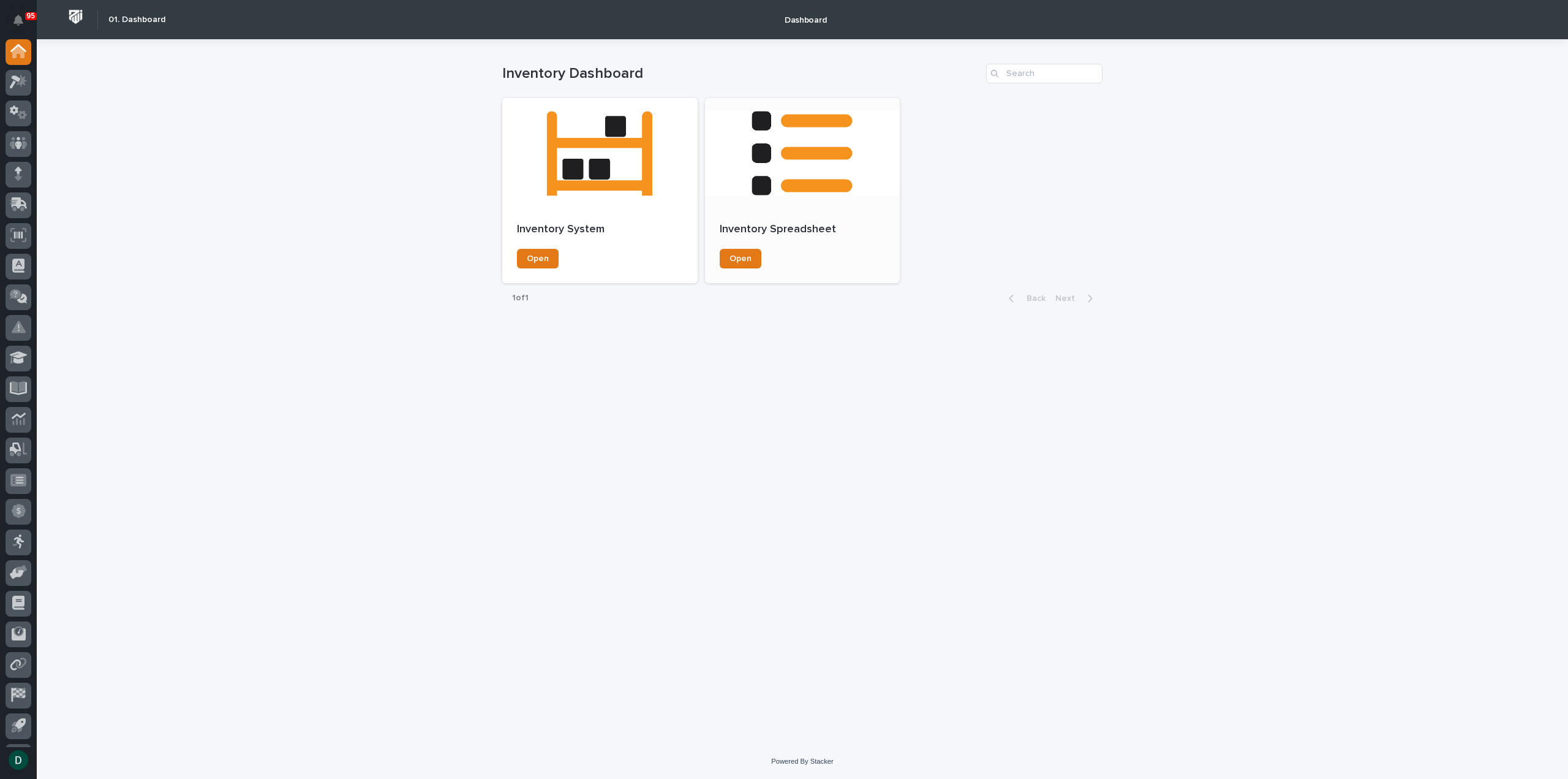
click at [819, 215] on div "Inventory Spreadsheet Open" at bounding box center [803, 245] width 195 height 75
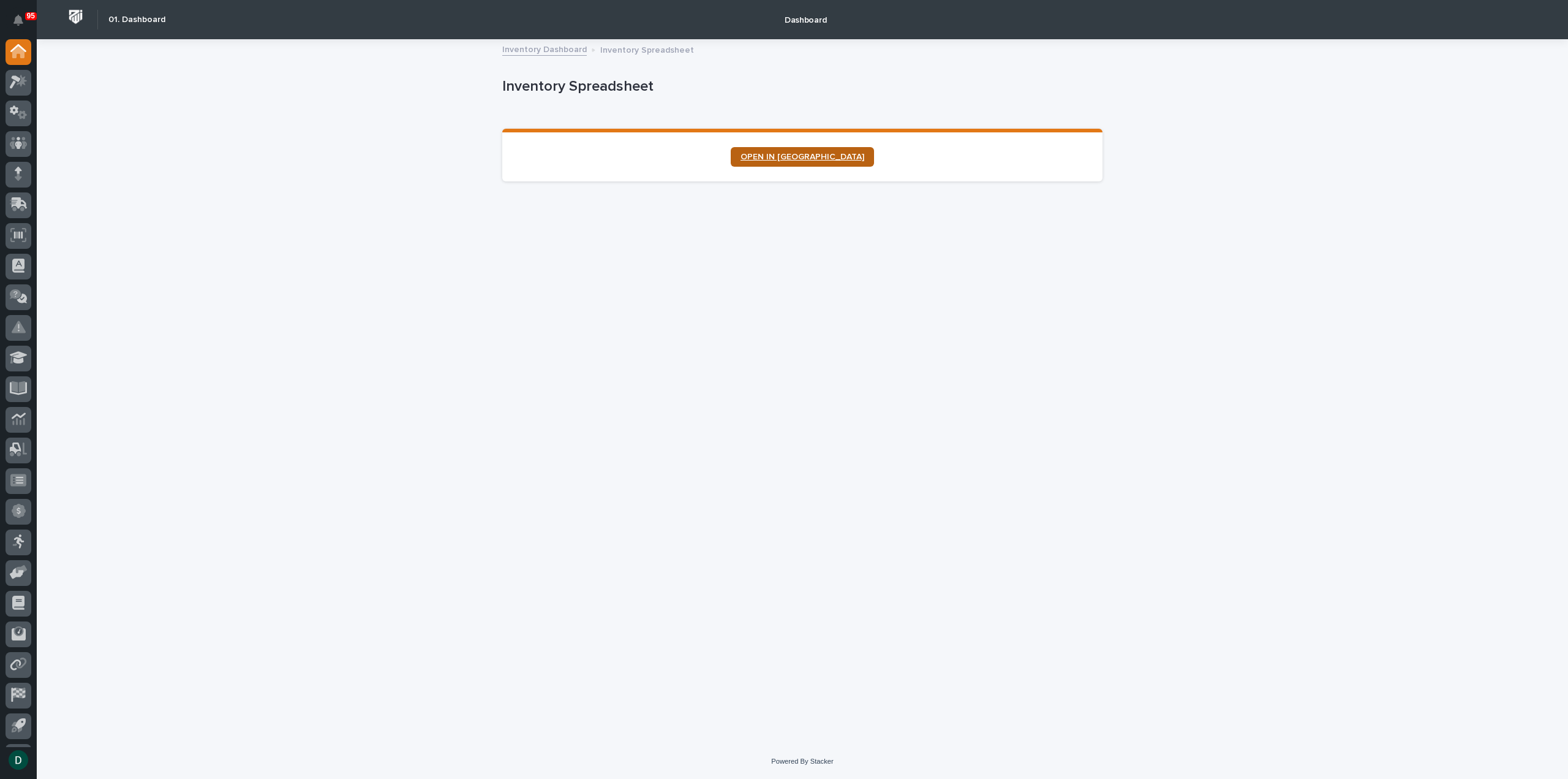
click at [828, 155] on span "OPEN IN [GEOGRAPHIC_DATA]" at bounding box center [802, 156] width 123 height 9
